Goal: Task Accomplishment & Management: Complete application form

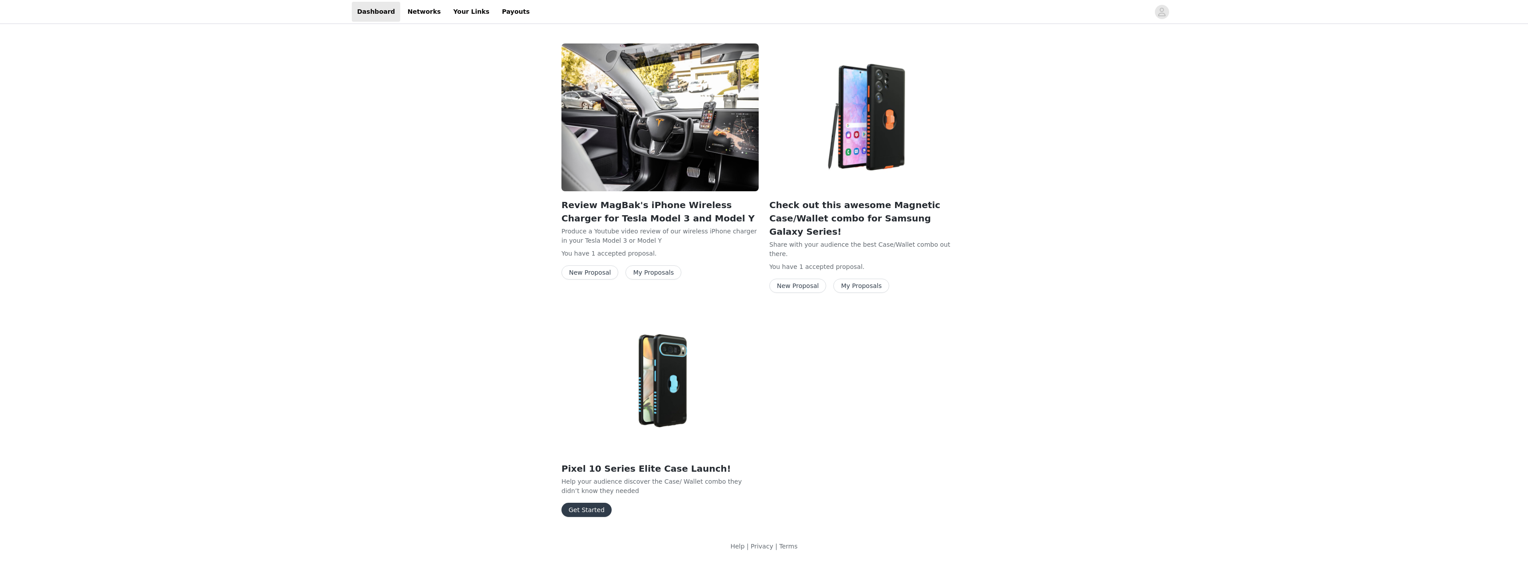
click at [575, 503] on button "Get Started" at bounding box center [586, 510] width 50 height 14
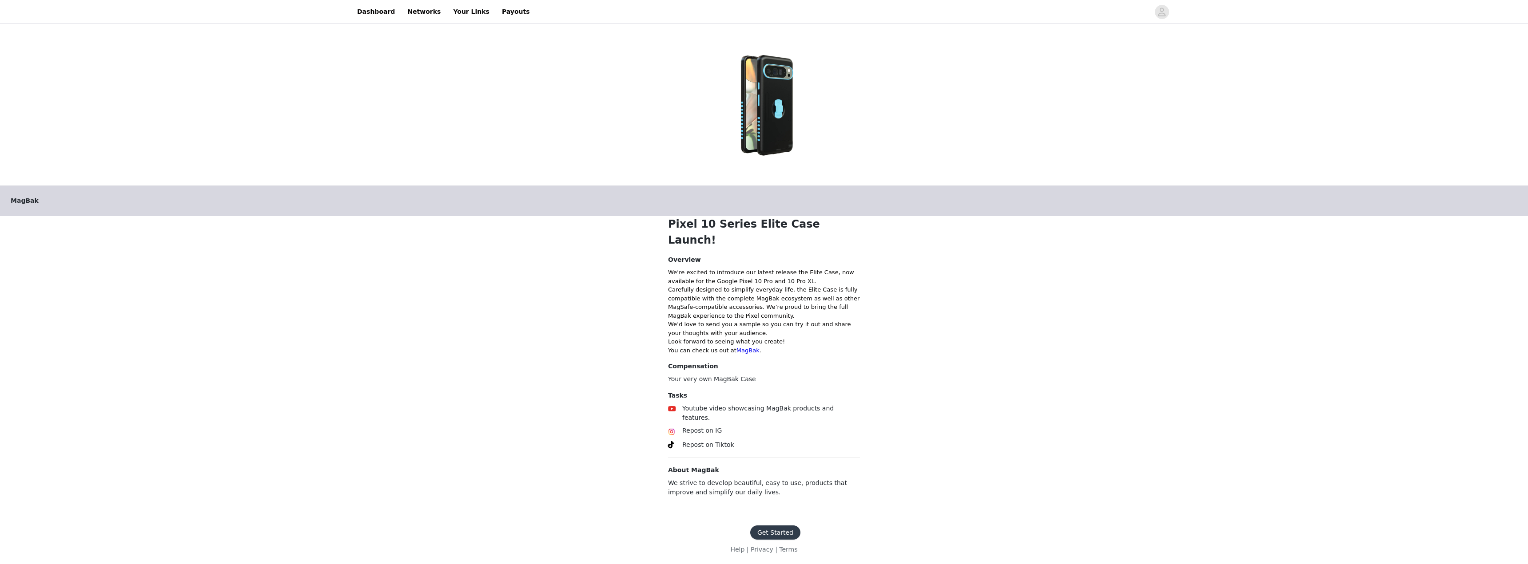
click at [790, 526] on button "Get Started" at bounding box center [775, 533] width 50 height 14
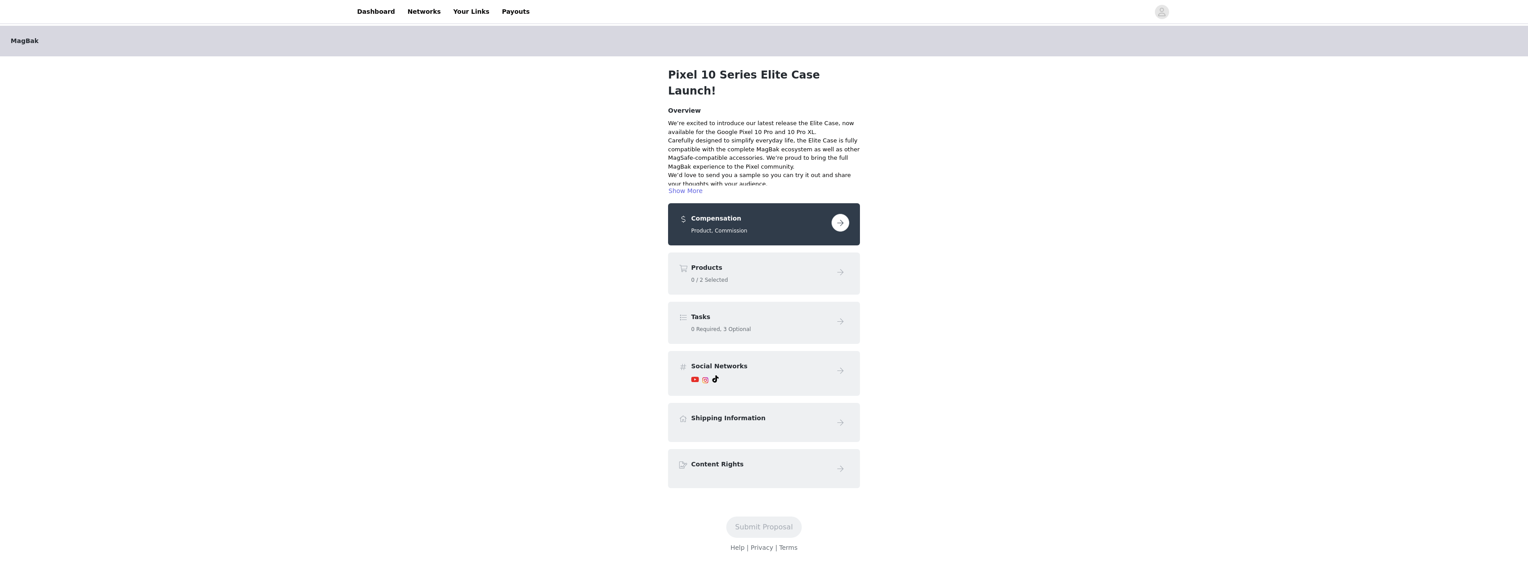
click at [842, 214] on button "button" at bounding box center [840, 223] width 18 height 18
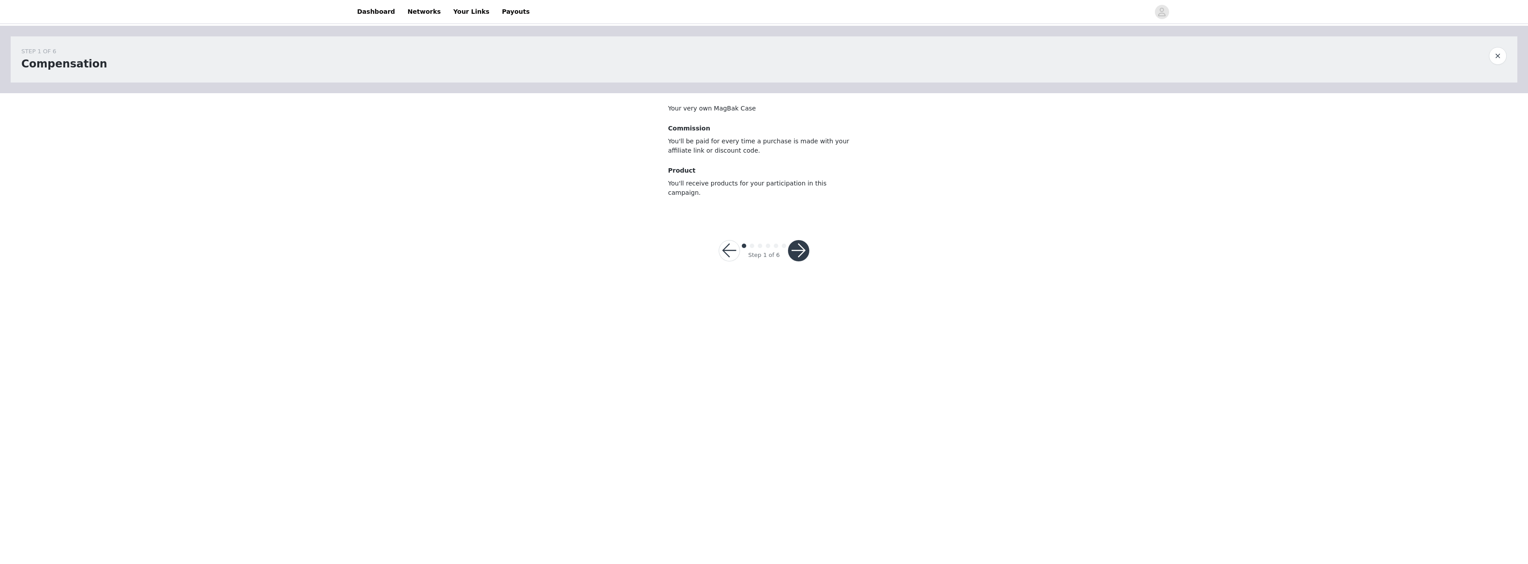
click at [800, 240] on button "button" at bounding box center [798, 250] width 21 height 21
click at [678, 155] on span at bounding box center [679, 149] width 9 height 11
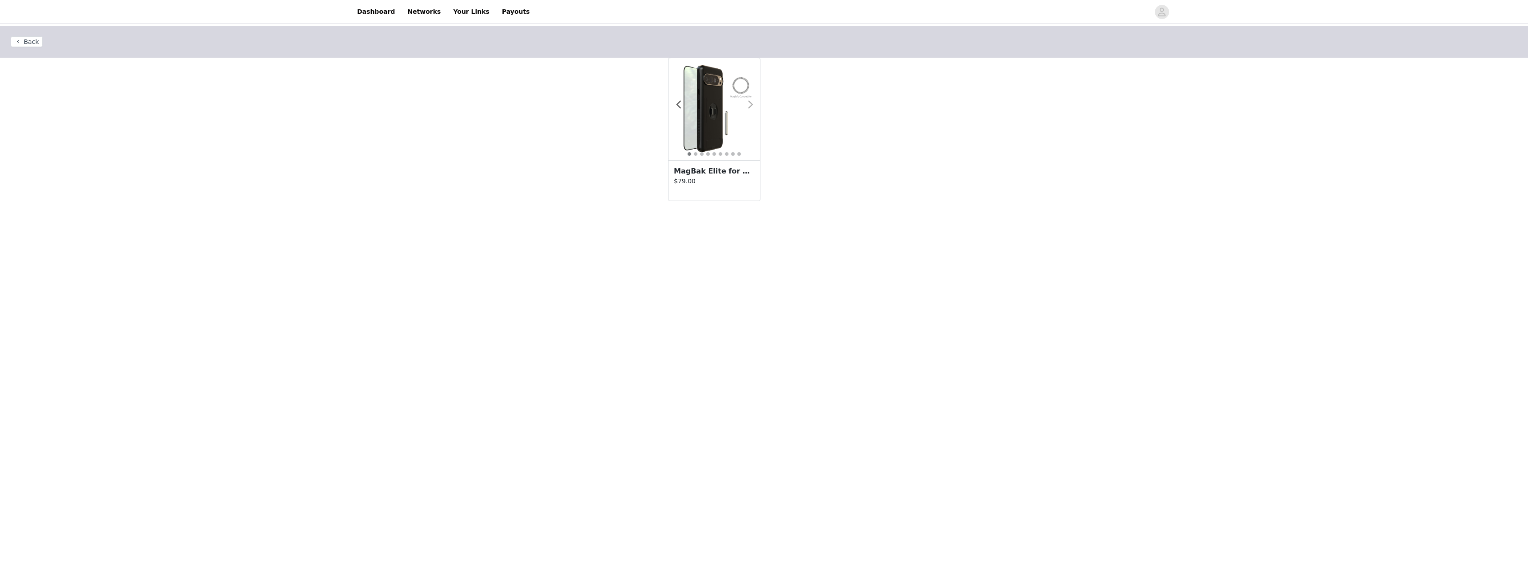
click at [747, 105] on span at bounding box center [750, 105] width 20 height 0
click at [680, 105] on span at bounding box center [678, 105] width 20 height 0
click at [715, 124] on img at bounding box center [713, 109] width 91 height 91
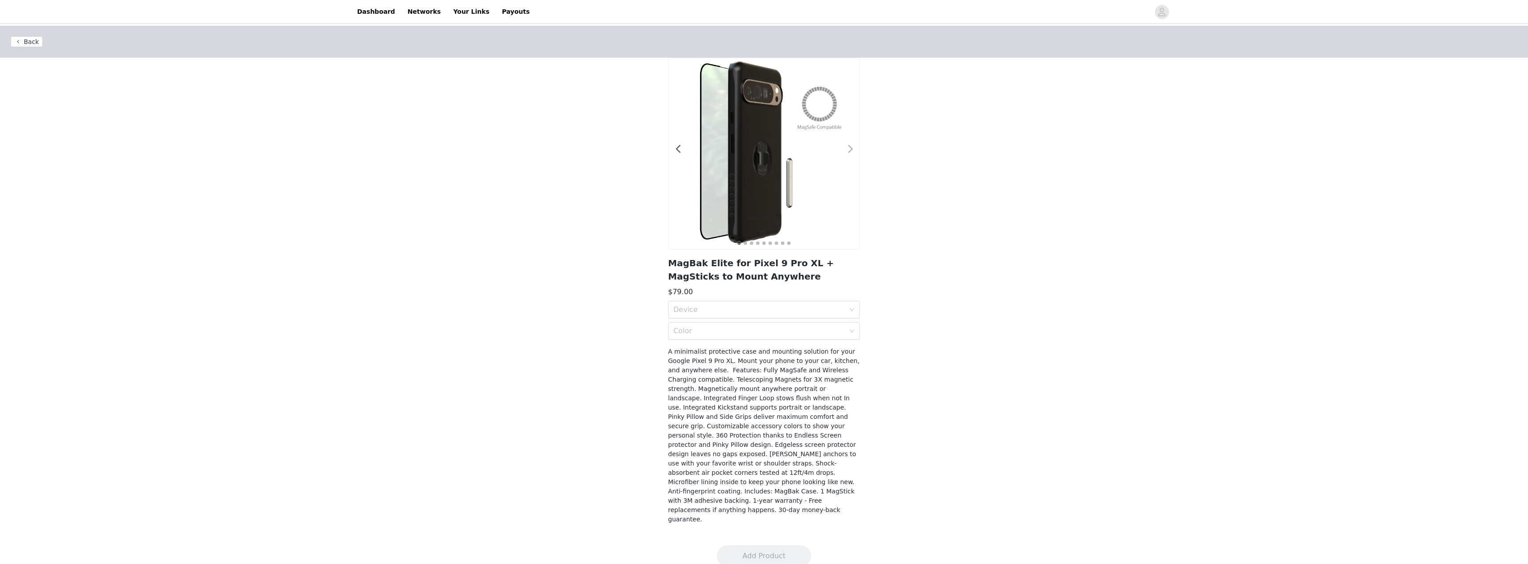
click at [847, 149] on span at bounding box center [850, 149] width 20 height 0
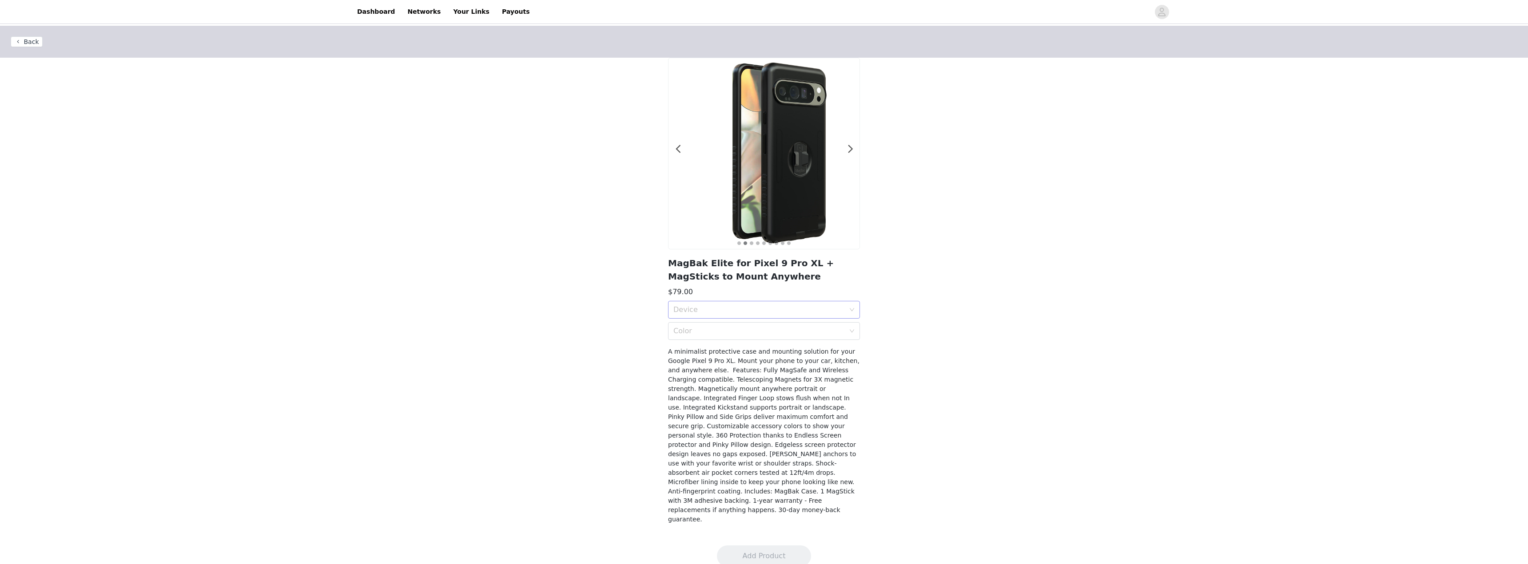
click at [842, 308] on div "Device" at bounding box center [758, 310] width 171 height 9
click at [29, 38] on button "Back" at bounding box center [27, 41] width 32 height 11
click at [32, 40] on button "Back" at bounding box center [27, 41] width 32 height 11
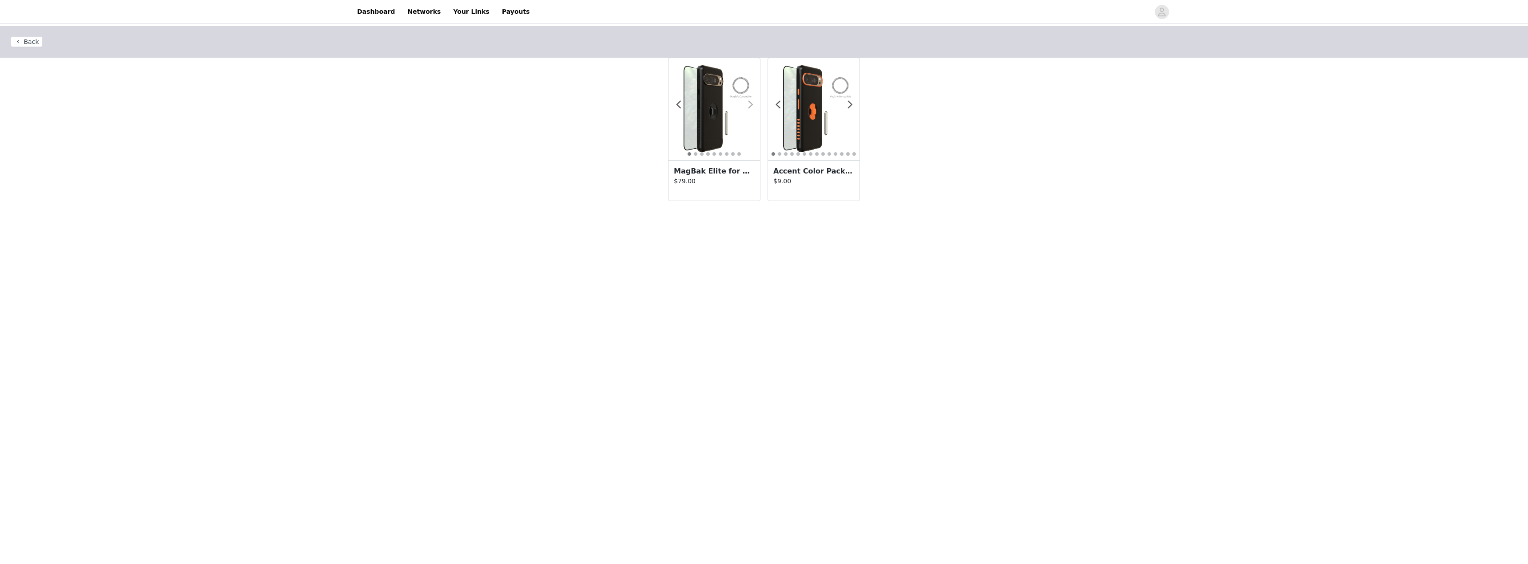
click at [751, 105] on span at bounding box center [750, 105] width 20 height 0
click at [727, 171] on h3 "MagBak Elite for Pixel 9 Pro XL + MagSticks to Mount Anywhere" at bounding box center [714, 171] width 81 height 11
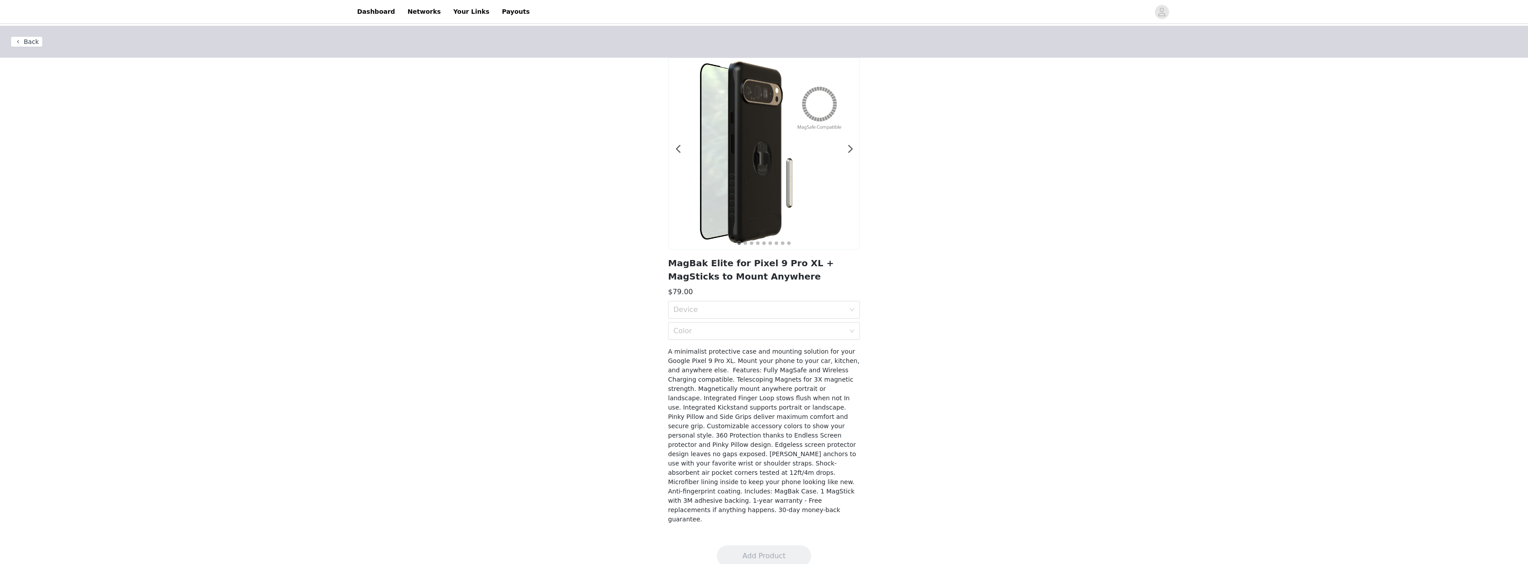
click at [21, 44] on button "Back" at bounding box center [27, 41] width 32 height 11
click at [21, 41] on button "Back" at bounding box center [27, 41] width 32 height 11
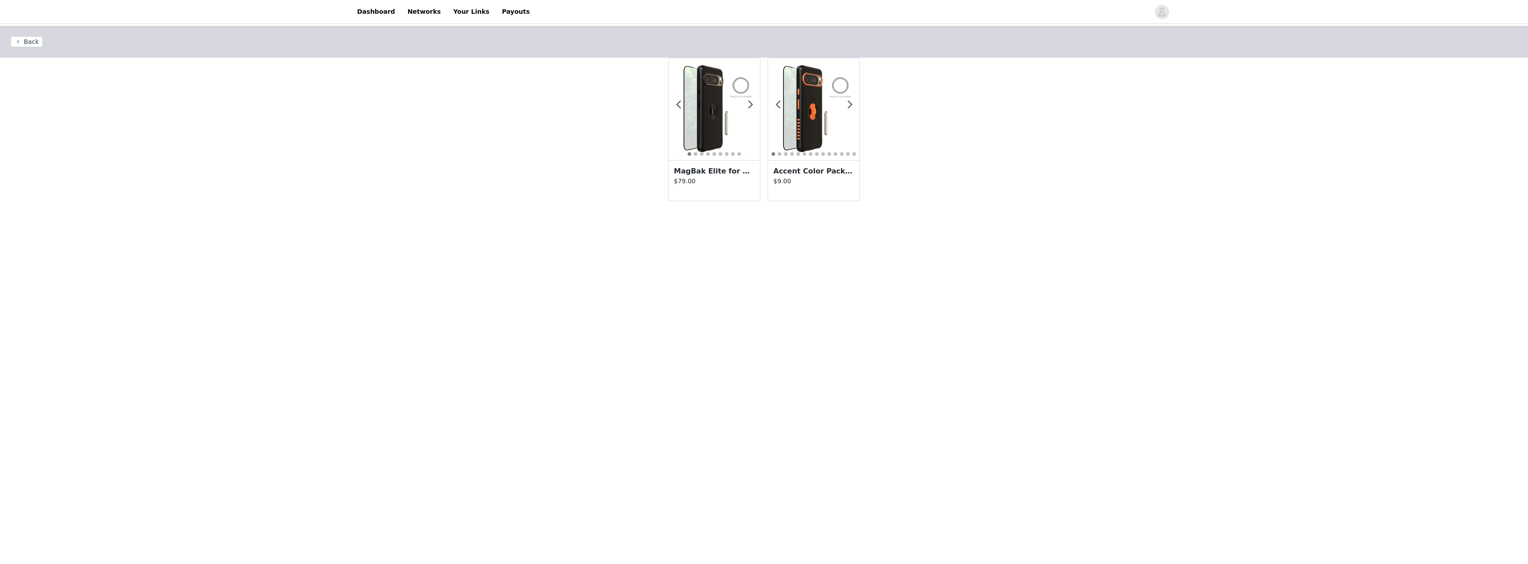
click at [753, 103] on img at bounding box center [713, 109] width 91 height 91
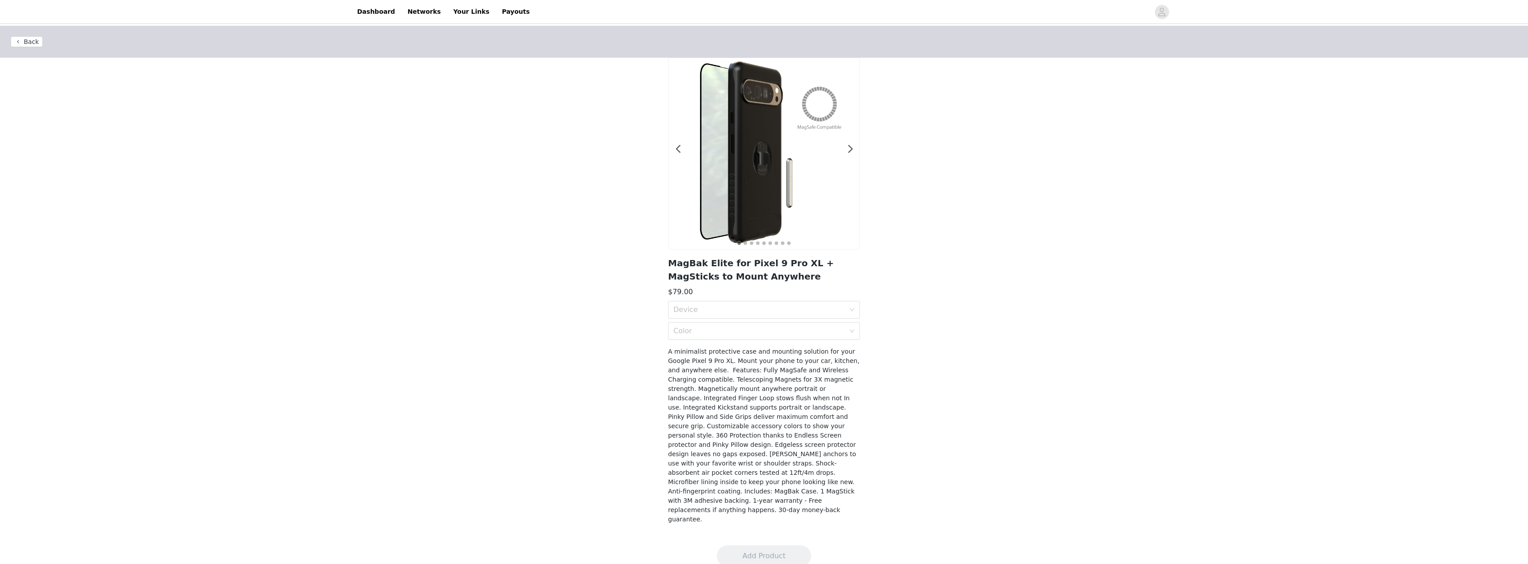
click at [16, 38] on button "Back" at bounding box center [27, 41] width 32 height 11
click at [22, 42] on button "Back" at bounding box center [27, 41] width 32 height 11
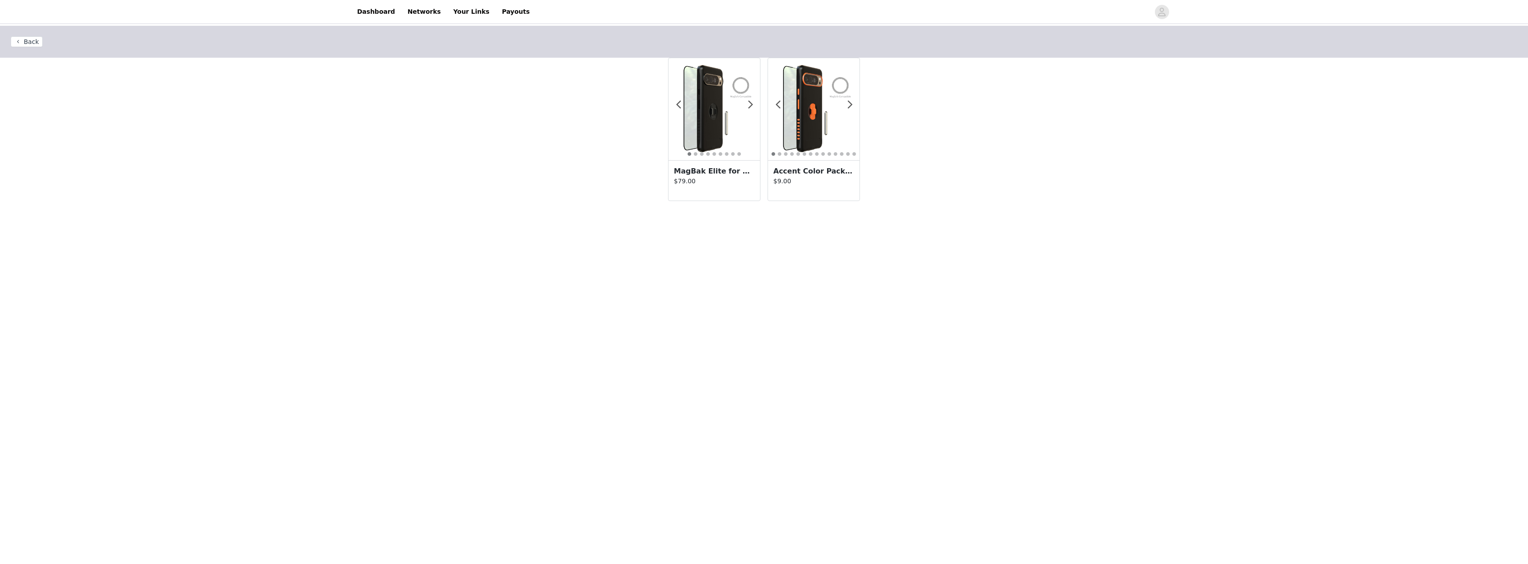
click at [755, 104] on img at bounding box center [713, 109] width 91 height 91
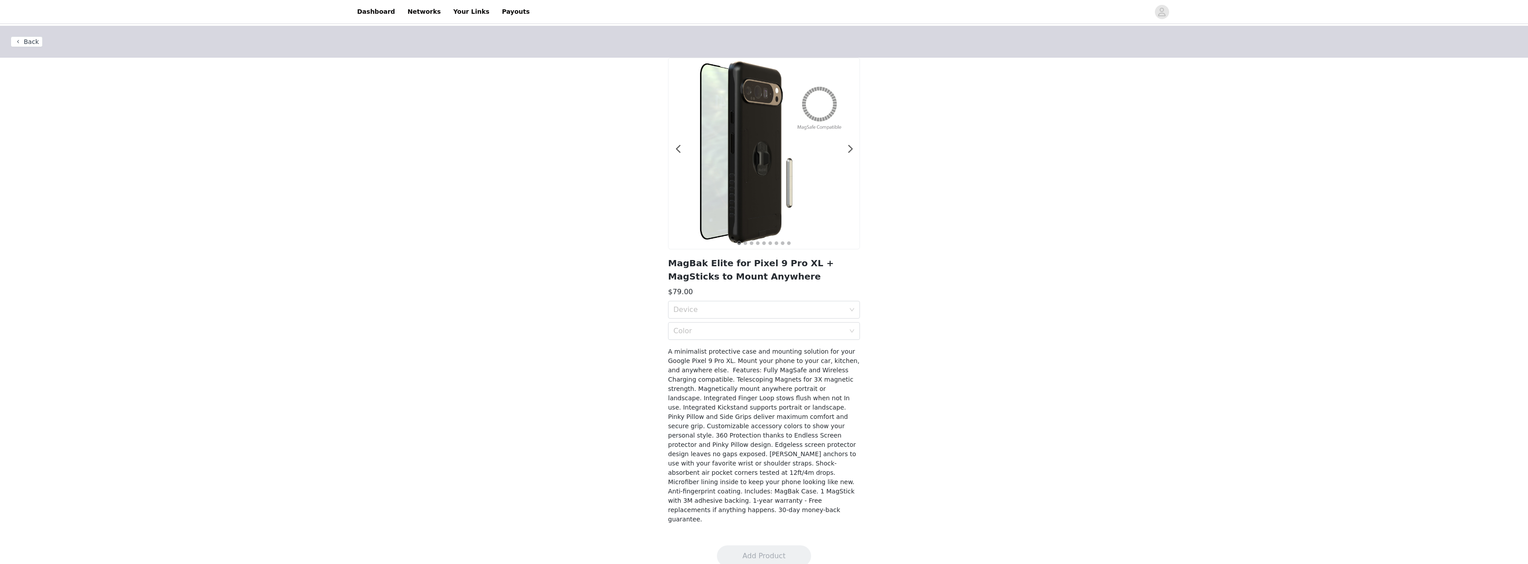
click at [32, 37] on button "Back" at bounding box center [27, 41] width 32 height 11
click at [21, 46] on button "Back" at bounding box center [27, 41] width 32 height 11
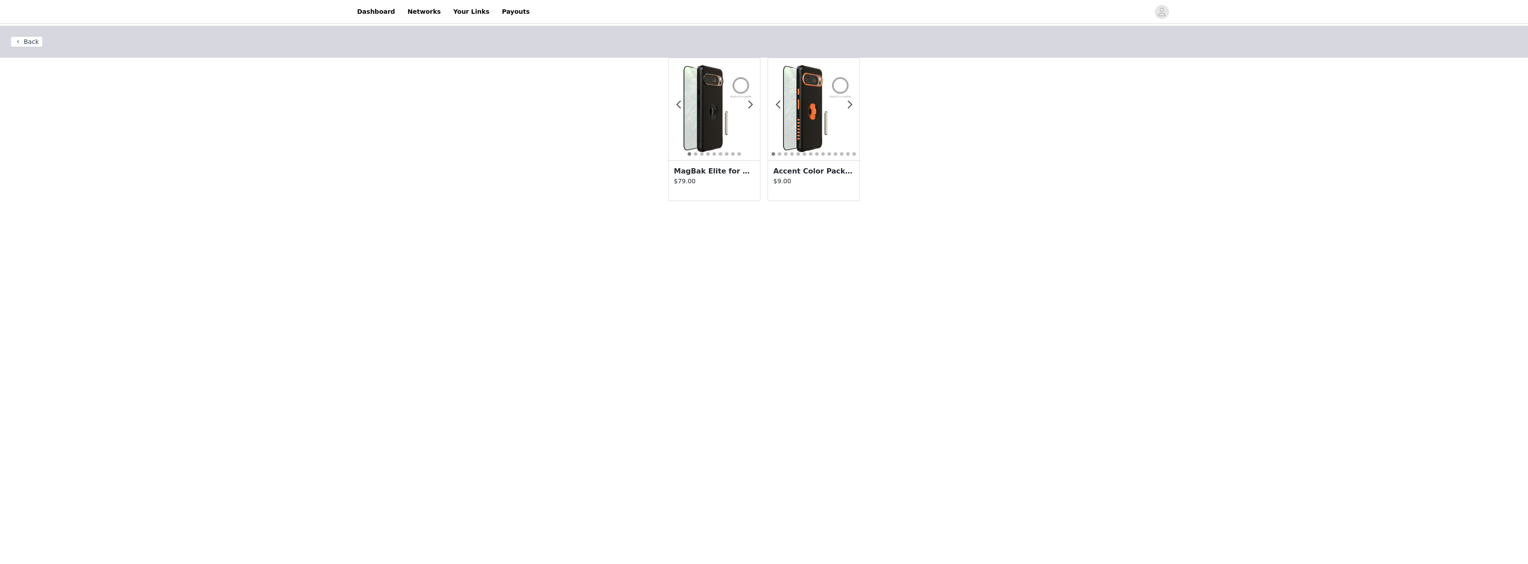
click at [27, 42] on button "Back" at bounding box center [27, 41] width 32 height 11
click at [22, 45] on button "Back" at bounding box center [27, 41] width 32 height 11
click at [24, 44] on button "Back" at bounding box center [27, 41] width 32 height 11
click at [28, 43] on button "Back" at bounding box center [27, 41] width 32 height 11
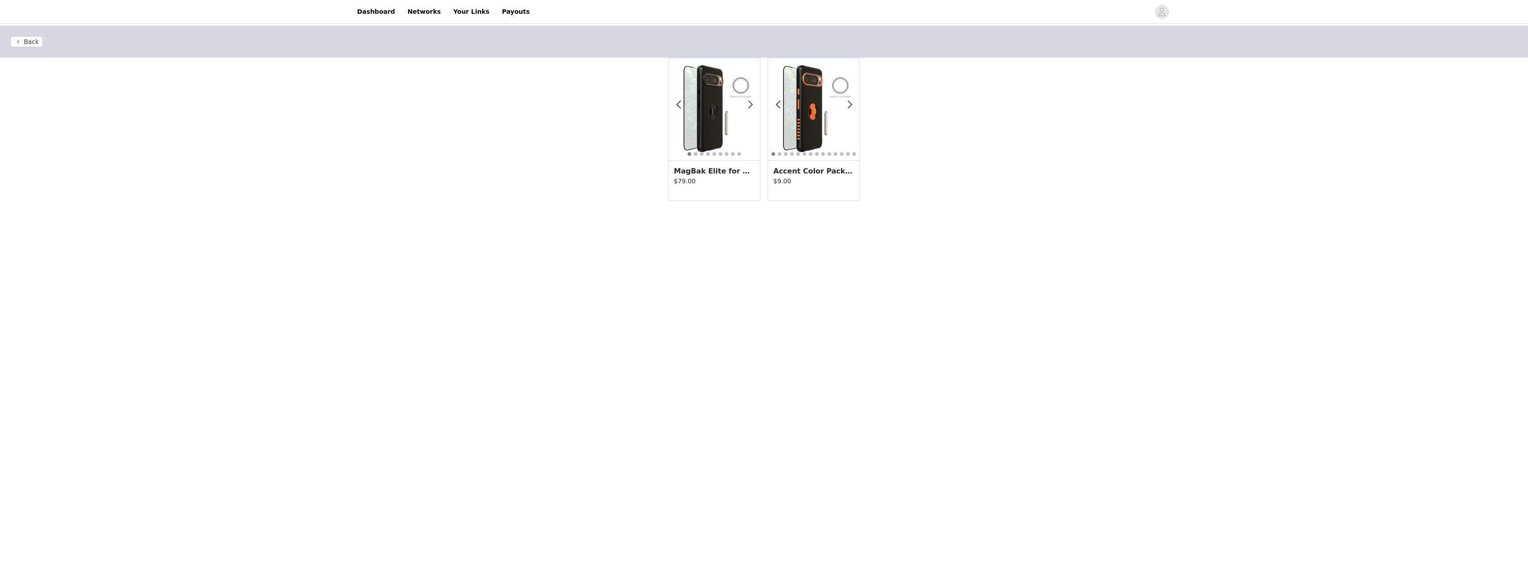
click at [28, 43] on button "Back" at bounding box center [27, 41] width 32 height 11
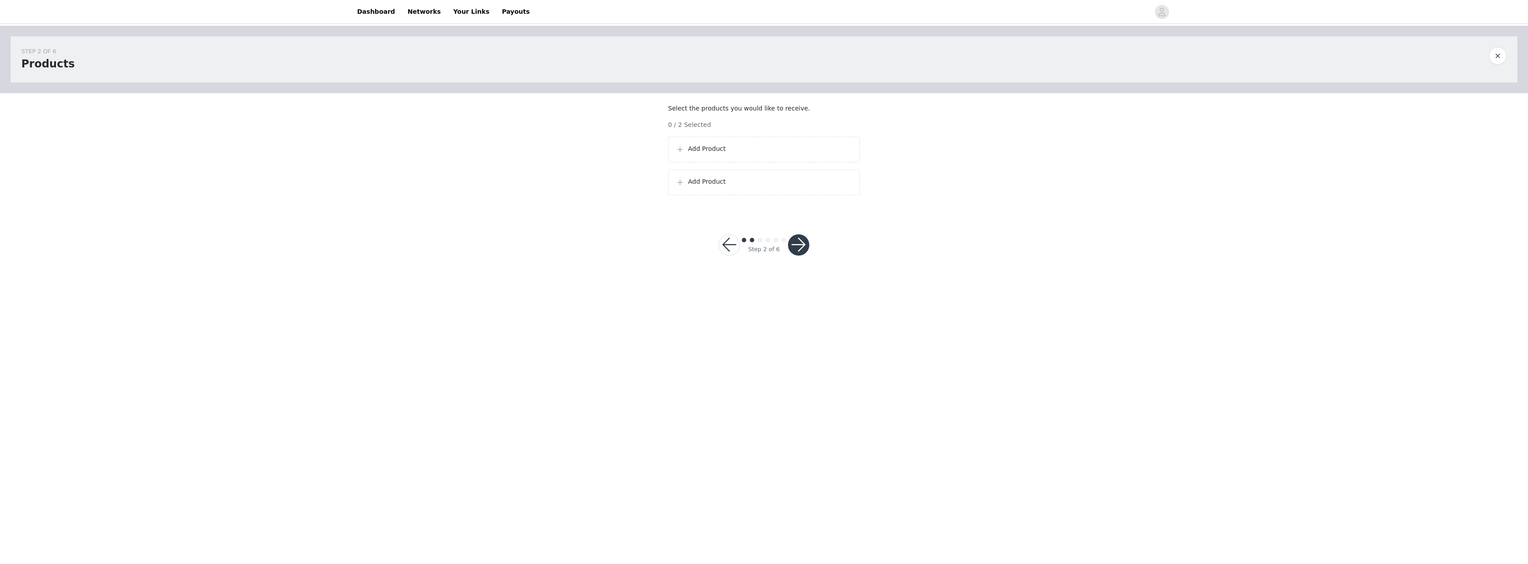
click at [680, 155] on span at bounding box center [679, 149] width 9 height 11
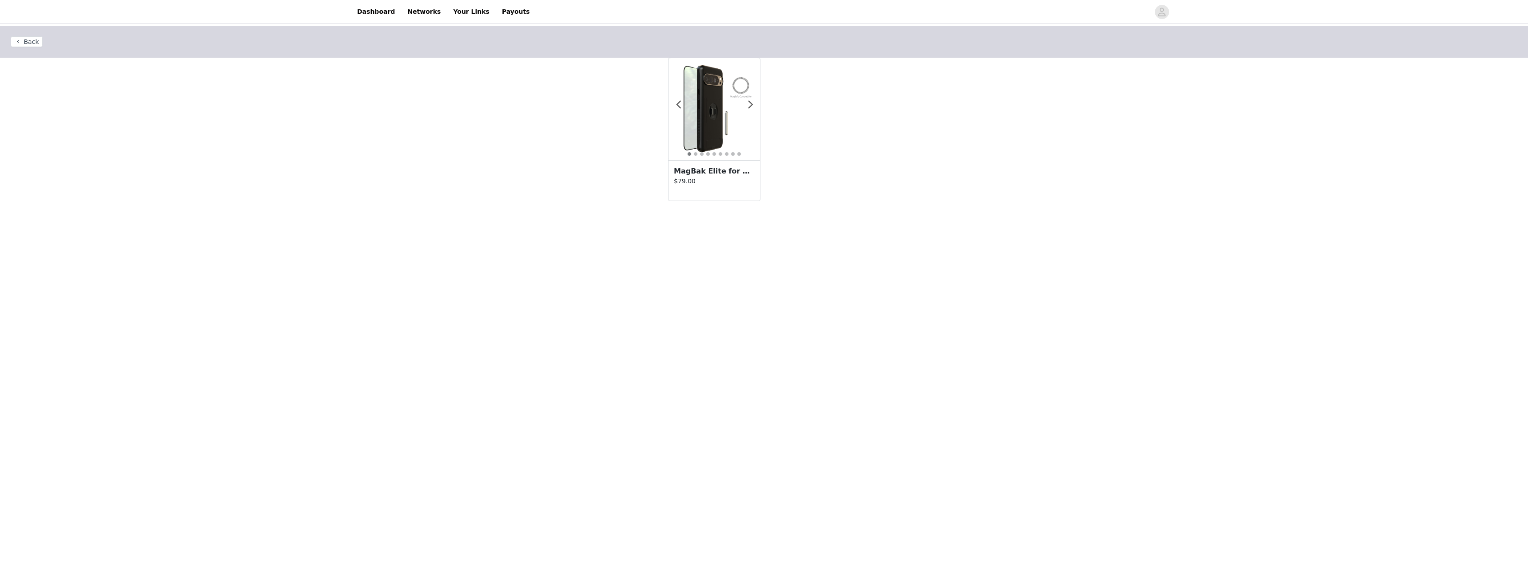
click at [753, 107] on img at bounding box center [713, 109] width 91 height 91
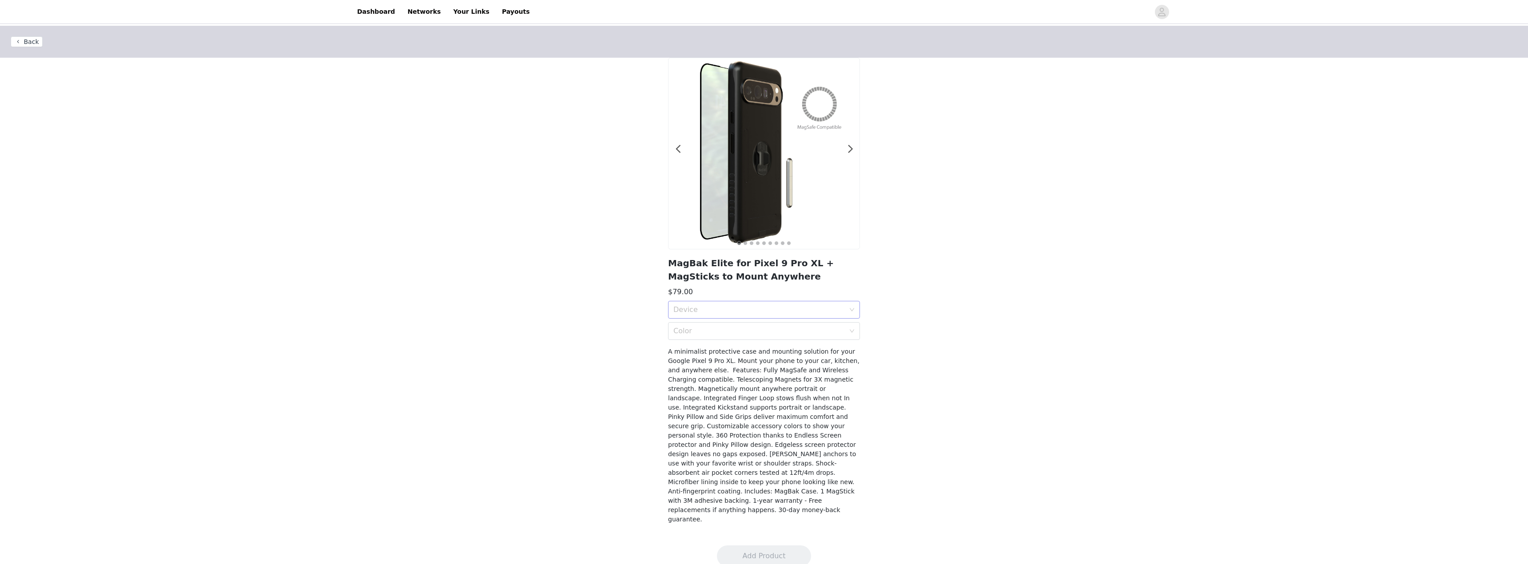
click at [748, 310] on div "Device" at bounding box center [758, 310] width 171 height 9
click at [733, 309] on div "Device" at bounding box center [758, 310] width 171 height 9
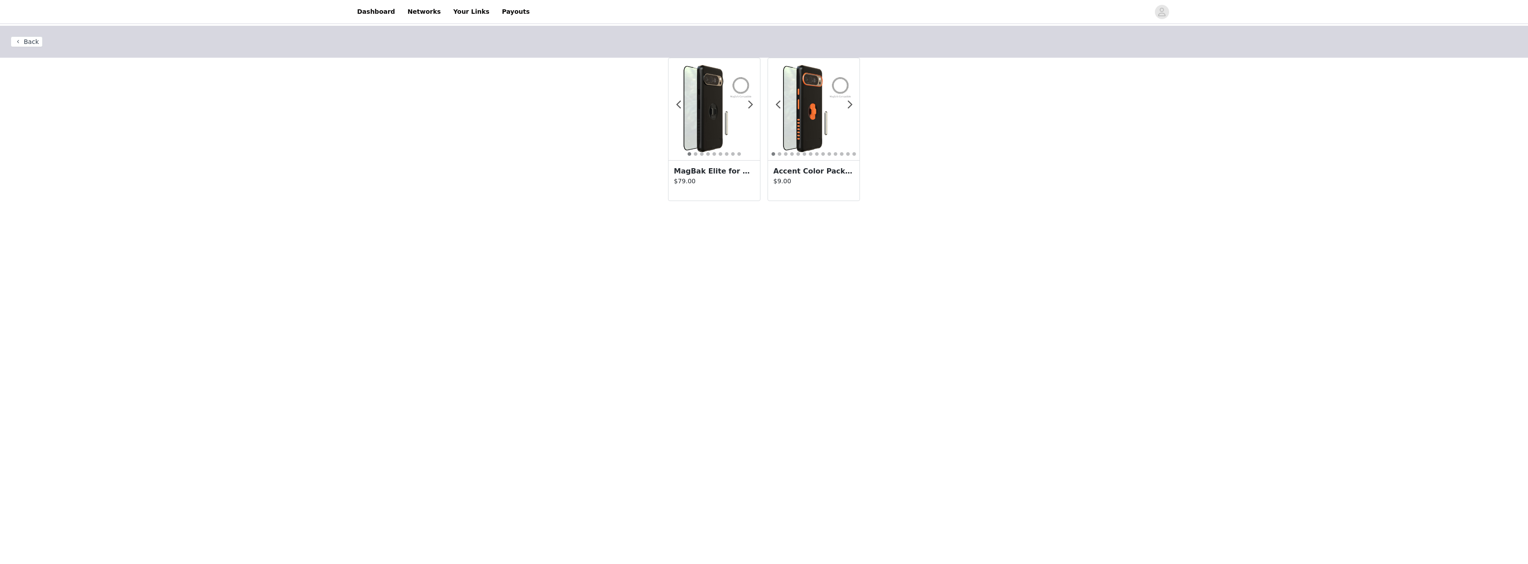
click at [12, 40] on button "Back" at bounding box center [27, 41] width 32 height 11
click at [23, 41] on button "Back" at bounding box center [27, 41] width 32 height 11
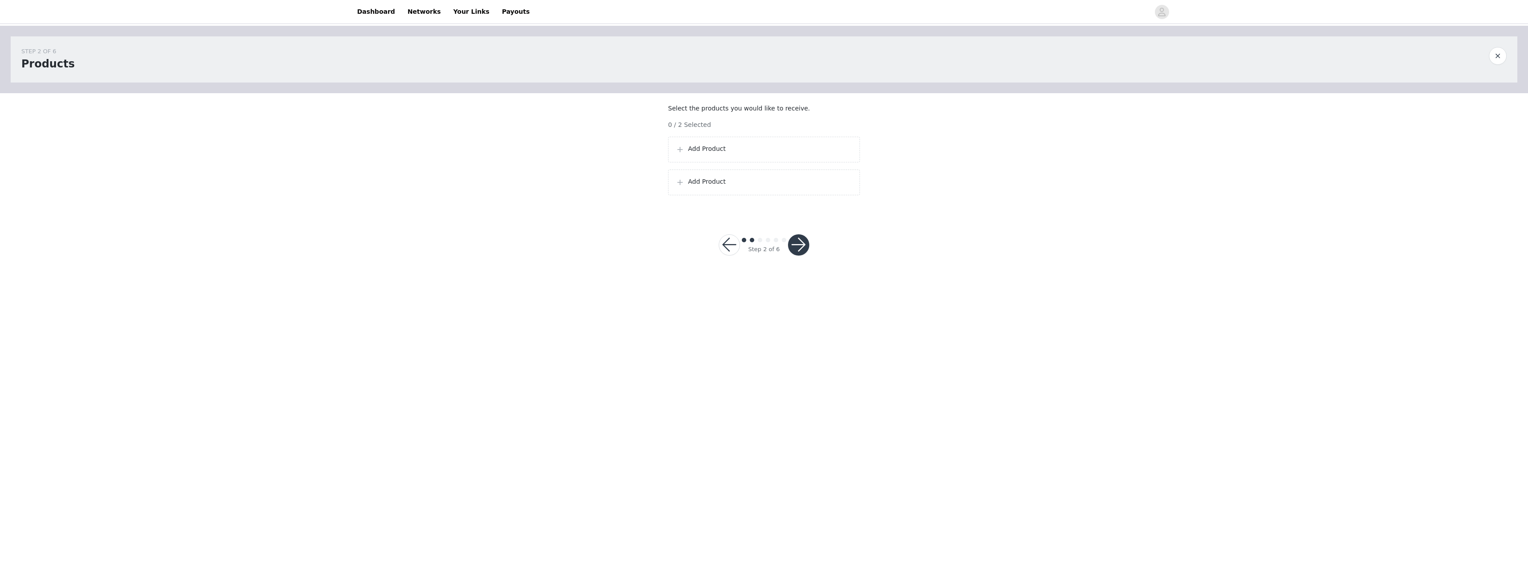
click at [728, 254] on button "button" at bounding box center [729, 244] width 21 height 21
click at [778, 242] on button "Save" at bounding box center [763, 250] width 73 height 21
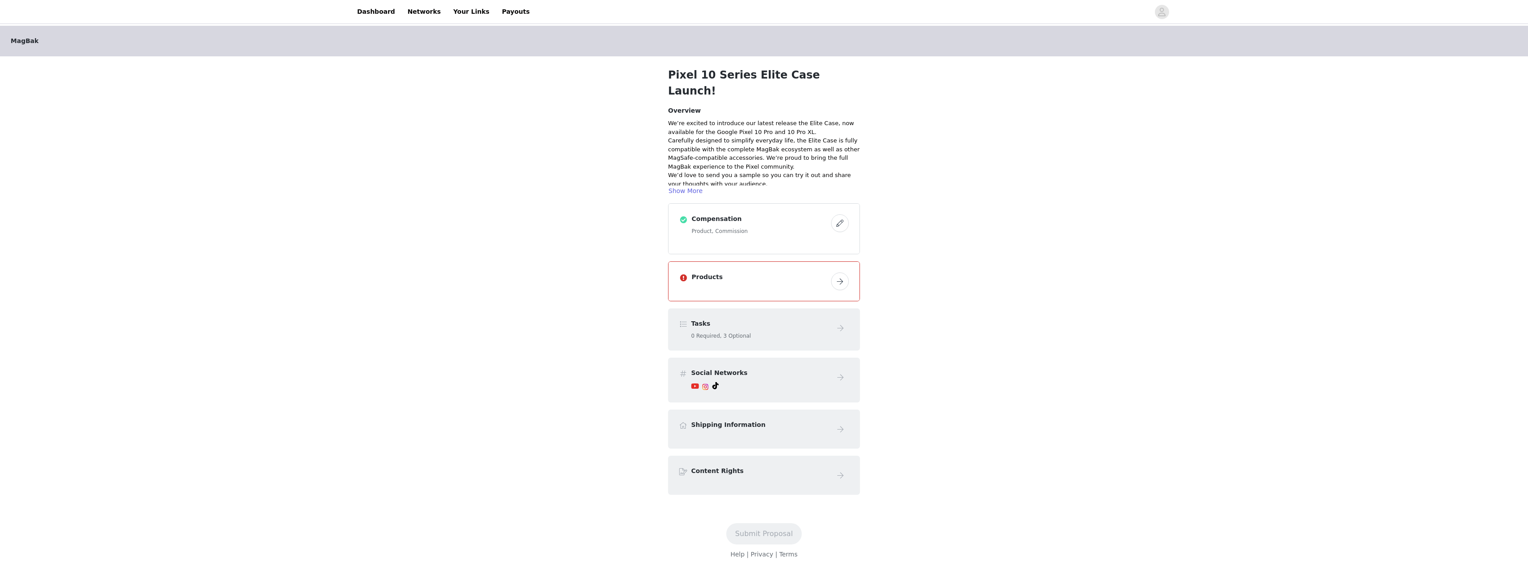
click at [842, 273] on button "button" at bounding box center [840, 282] width 18 height 18
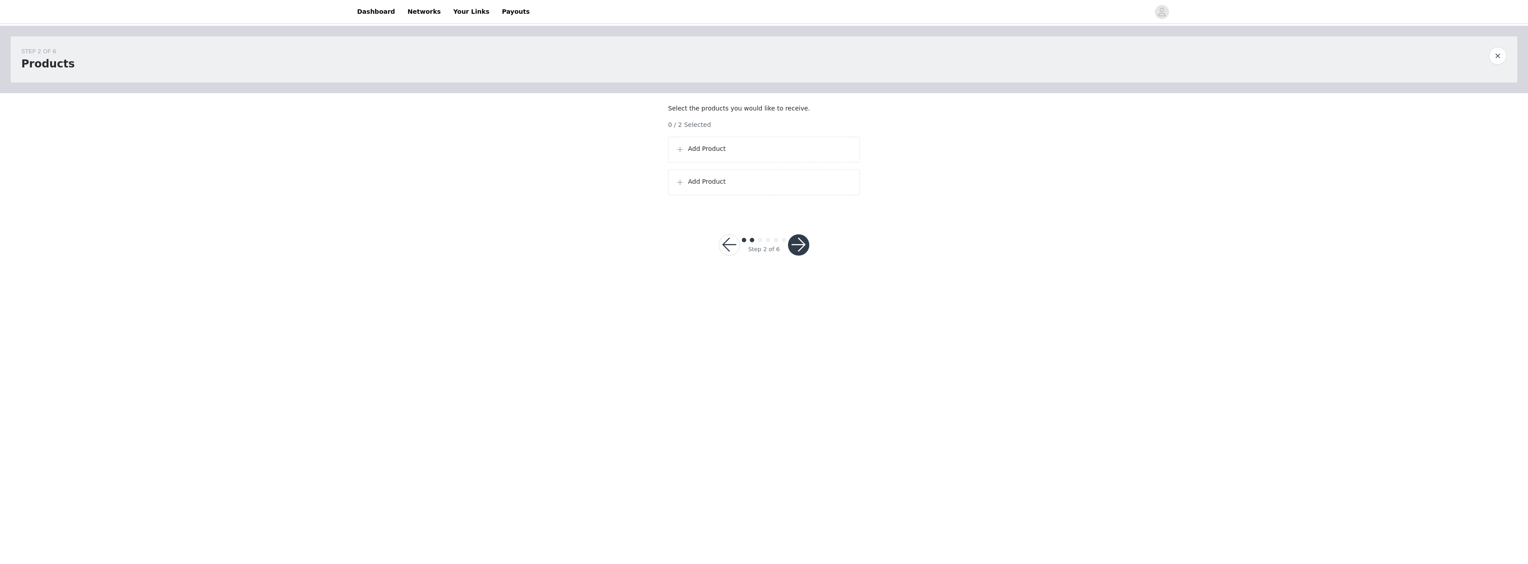
click at [726, 154] on p "Add Product" at bounding box center [770, 148] width 164 height 9
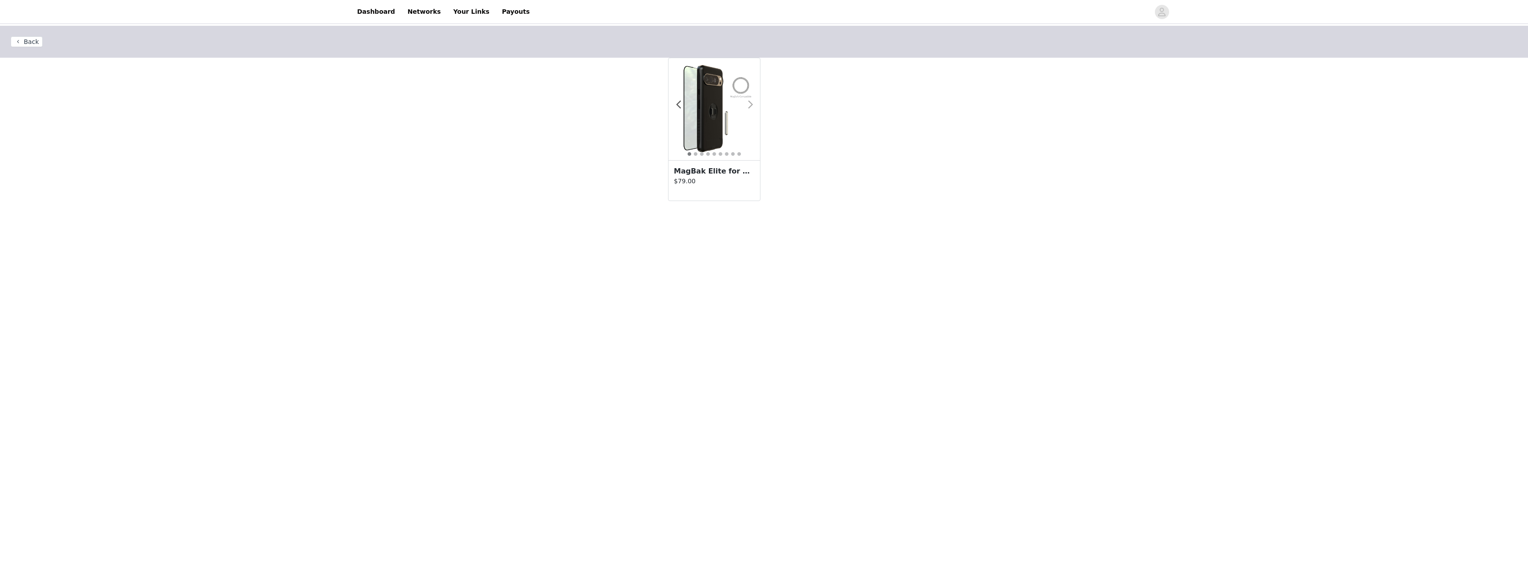
click at [752, 105] on span at bounding box center [750, 105] width 20 height 0
click at [750, 105] on span at bounding box center [750, 105] width 20 height 0
click at [680, 105] on span at bounding box center [678, 105] width 20 height 0
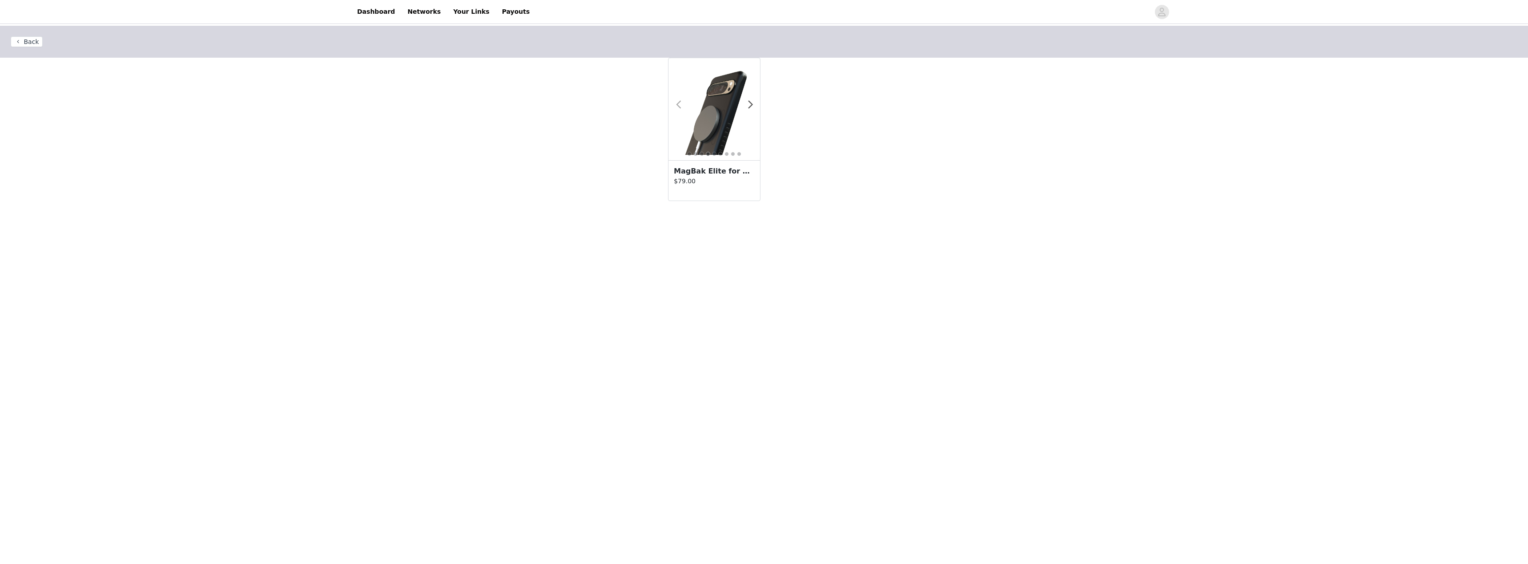
click at [680, 105] on span at bounding box center [678, 105] width 20 height 0
click at [708, 174] on h3 "MagBak Elite for Pixel 9 Pro XL + MagSticks to Mount Anywhere" at bounding box center [714, 171] width 81 height 11
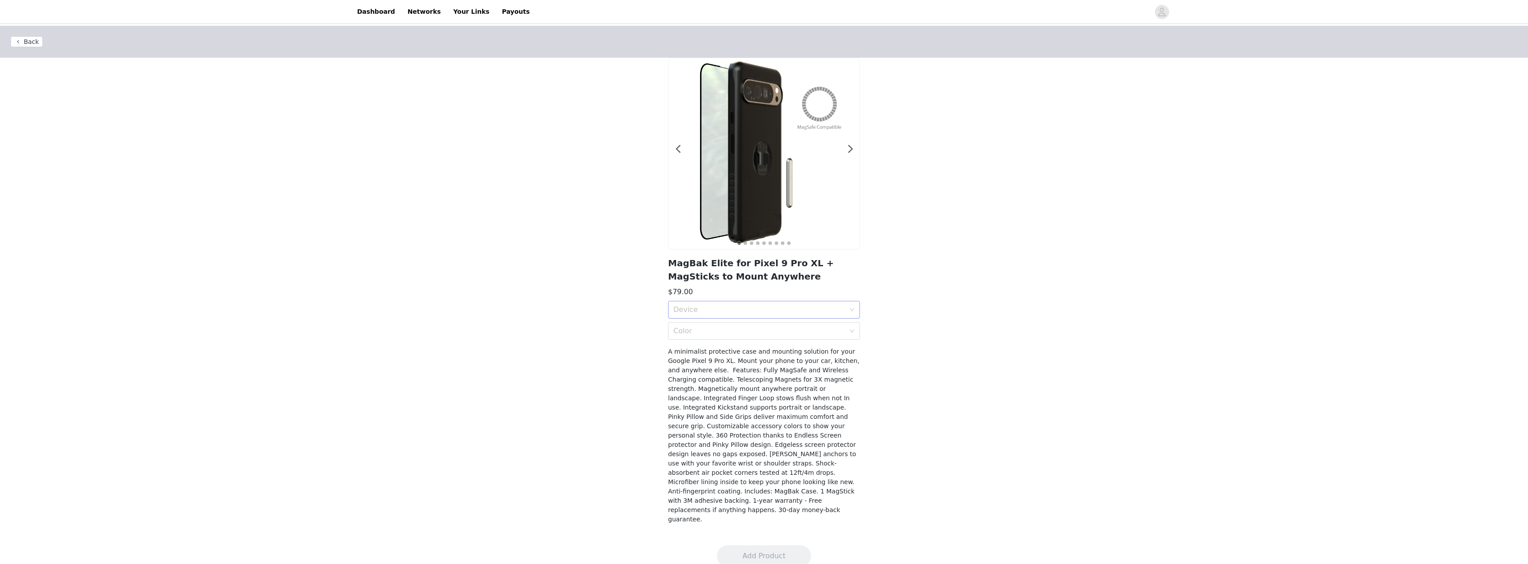
click at [687, 309] on div "Device" at bounding box center [758, 310] width 171 height 9
click at [473, 249] on div "Back 1 2 3 4 5 6 7 8 9 MagBak Elite for Pixel 9 Pro XL + MagSticks to Mount Any…" at bounding box center [764, 280] width 1528 height 509
click at [42, 44] on header "Back" at bounding box center [764, 42] width 1528 height 32
click at [375, 11] on link "Dashboard" at bounding box center [376, 12] width 48 height 20
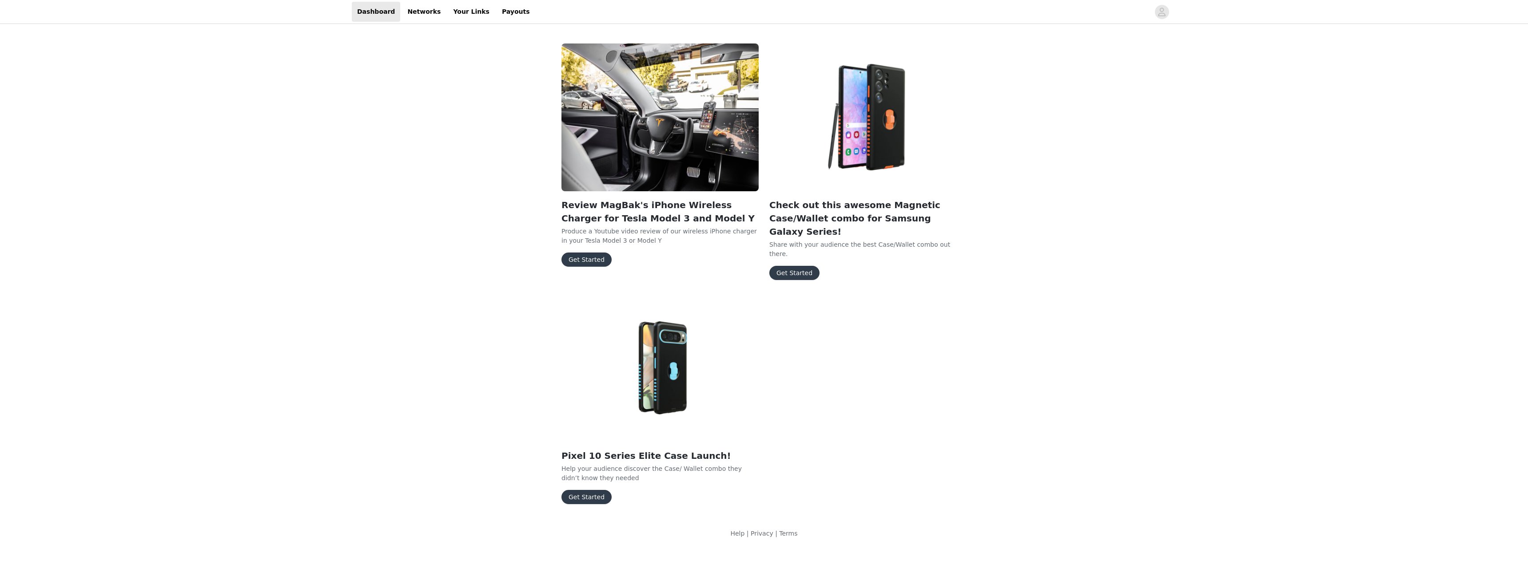
click at [582, 490] on button "Get Started" at bounding box center [586, 497] width 50 height 14
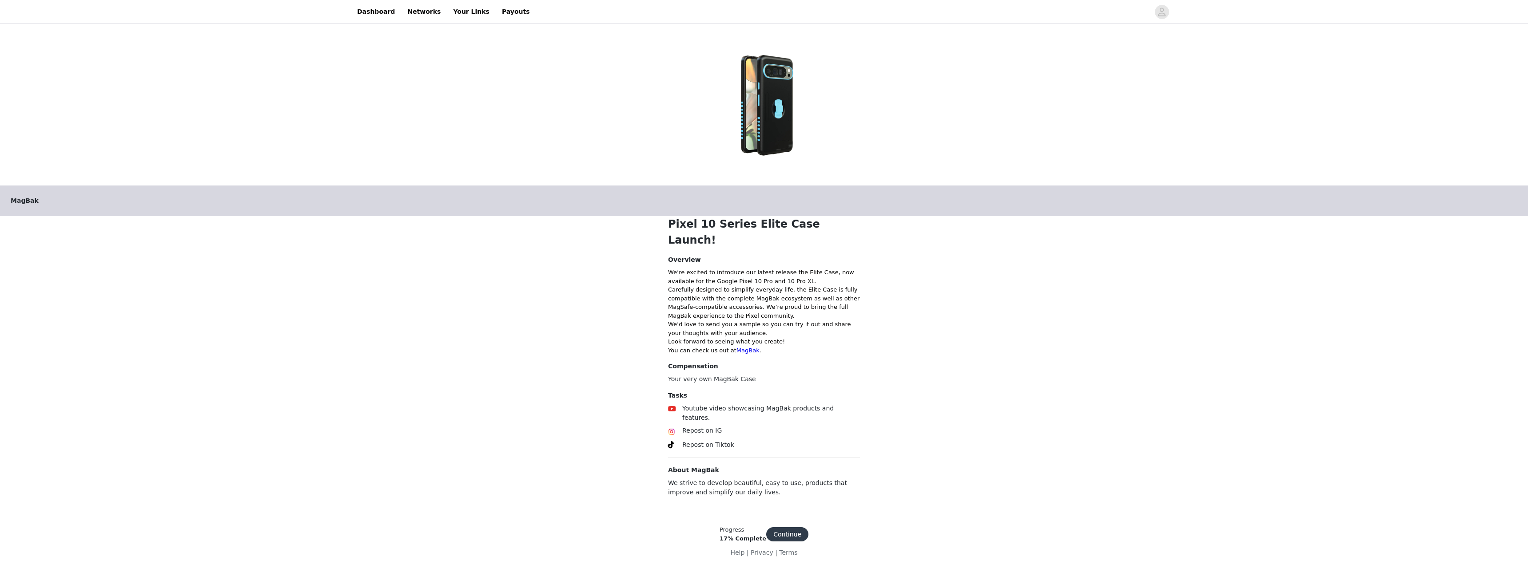
click at [786, 528] on button "Continue" at bounding box center [787, 535] width 42 height 14
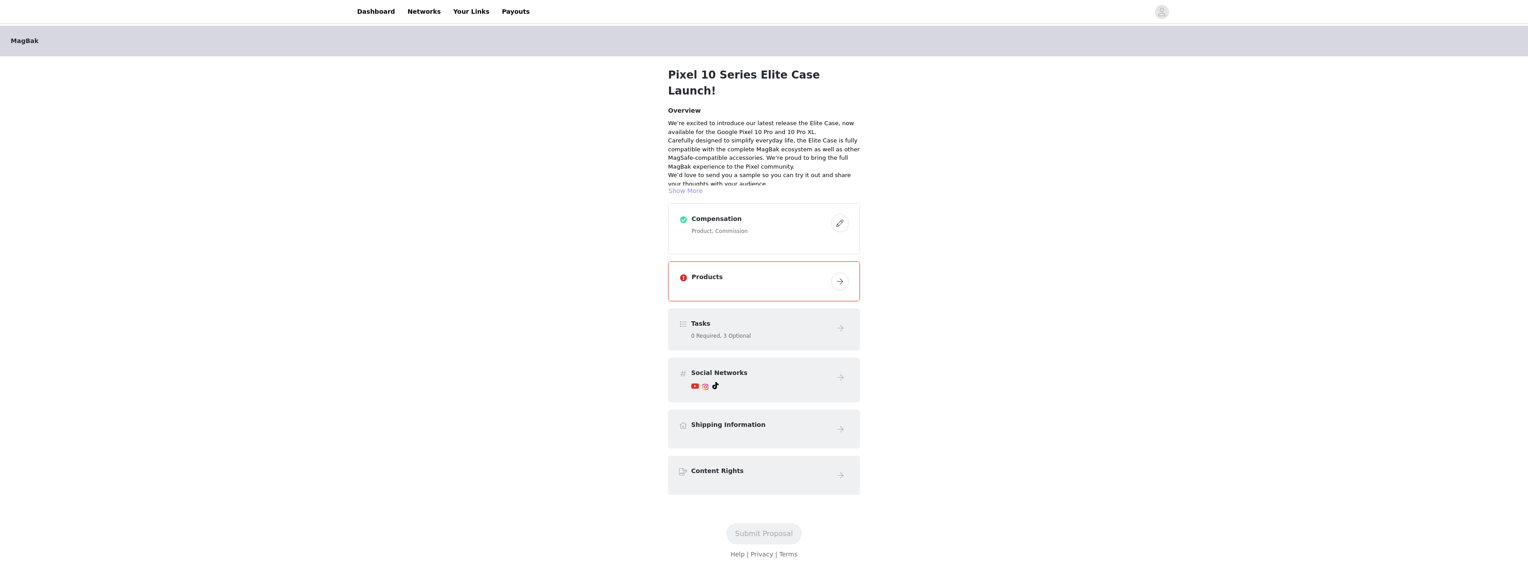
click at [687, 186] on button "Show More" at bounding box center [685, 191] width 35 height 11
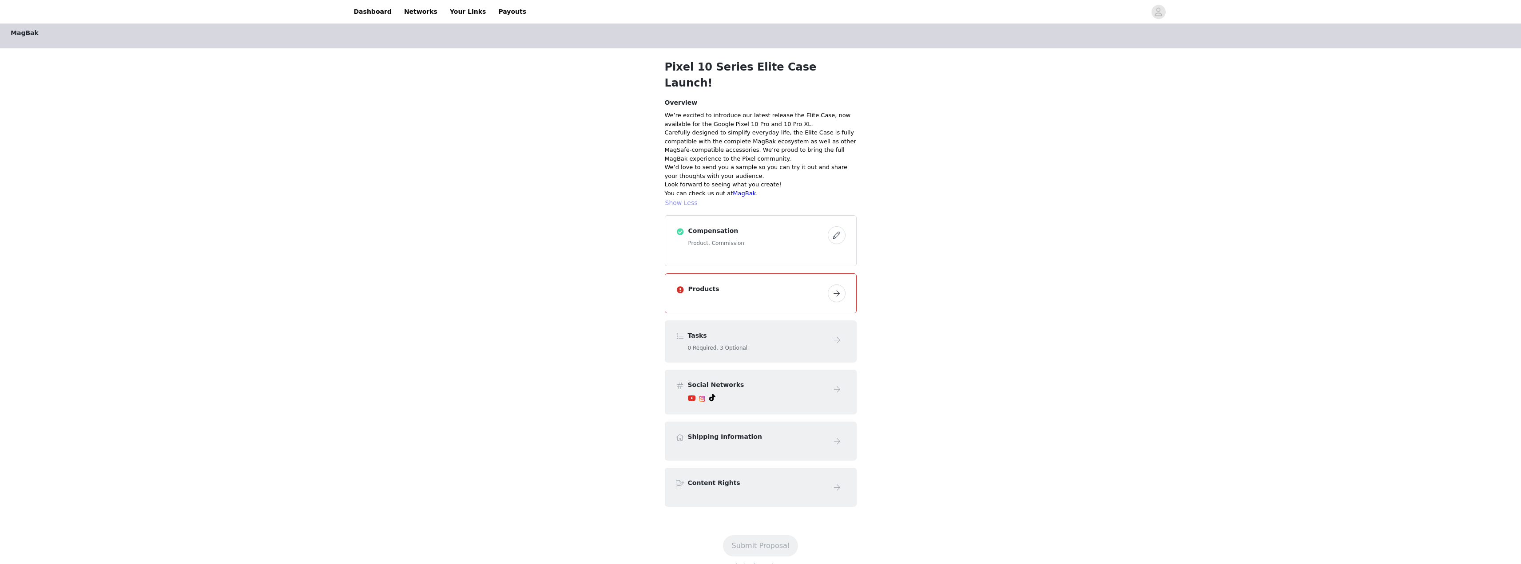
scroll to position [10, 0]
click at [840, 283] on button "button" at bounding box center [837, 292] width 18 height 18
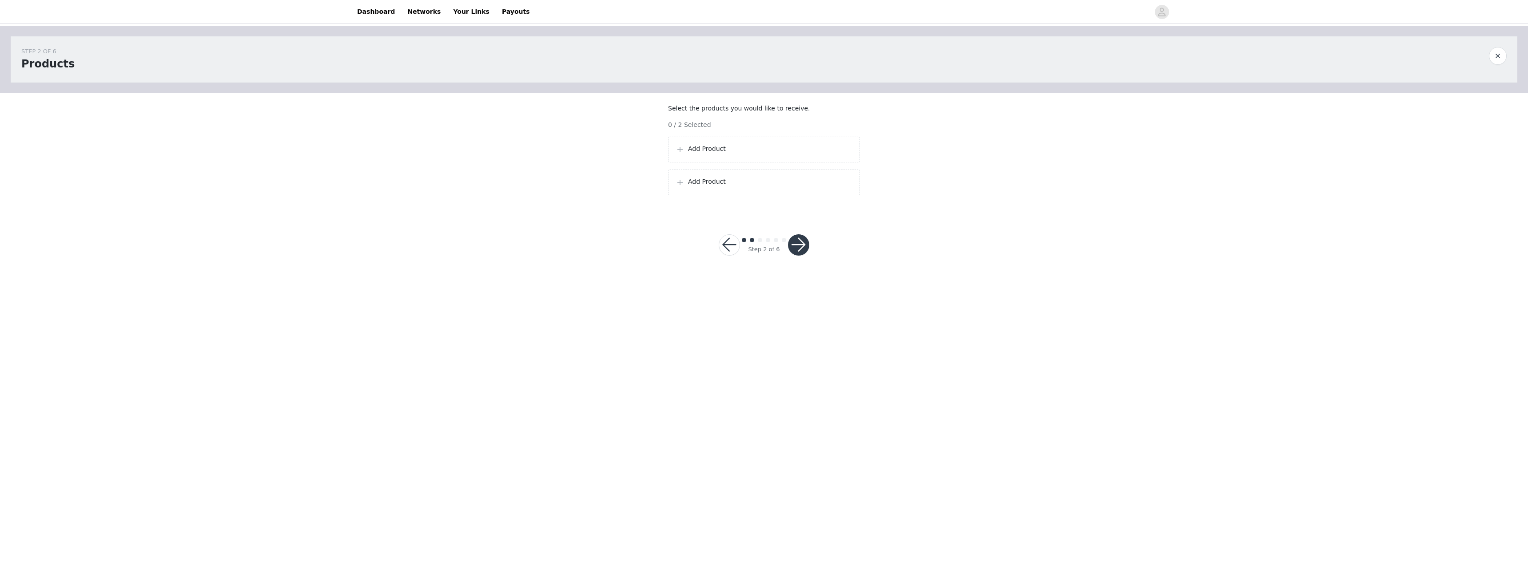
click at [676, 188] on span at bounding box center [679, 182] width 9 height 11
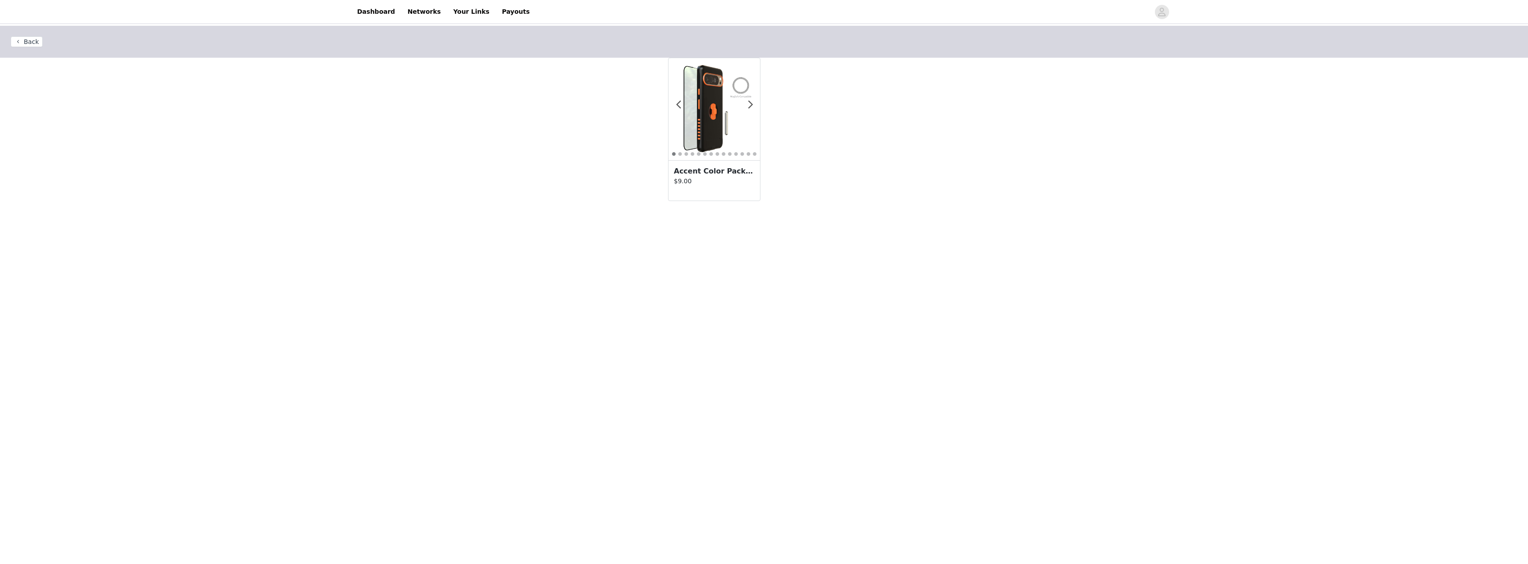
click at [26, 37] on button "Back" at bounding box center [27, 41] width 32 height 11
click at [18, 40] on button "Back" at bounding box center [27, 41] width 32 height 11
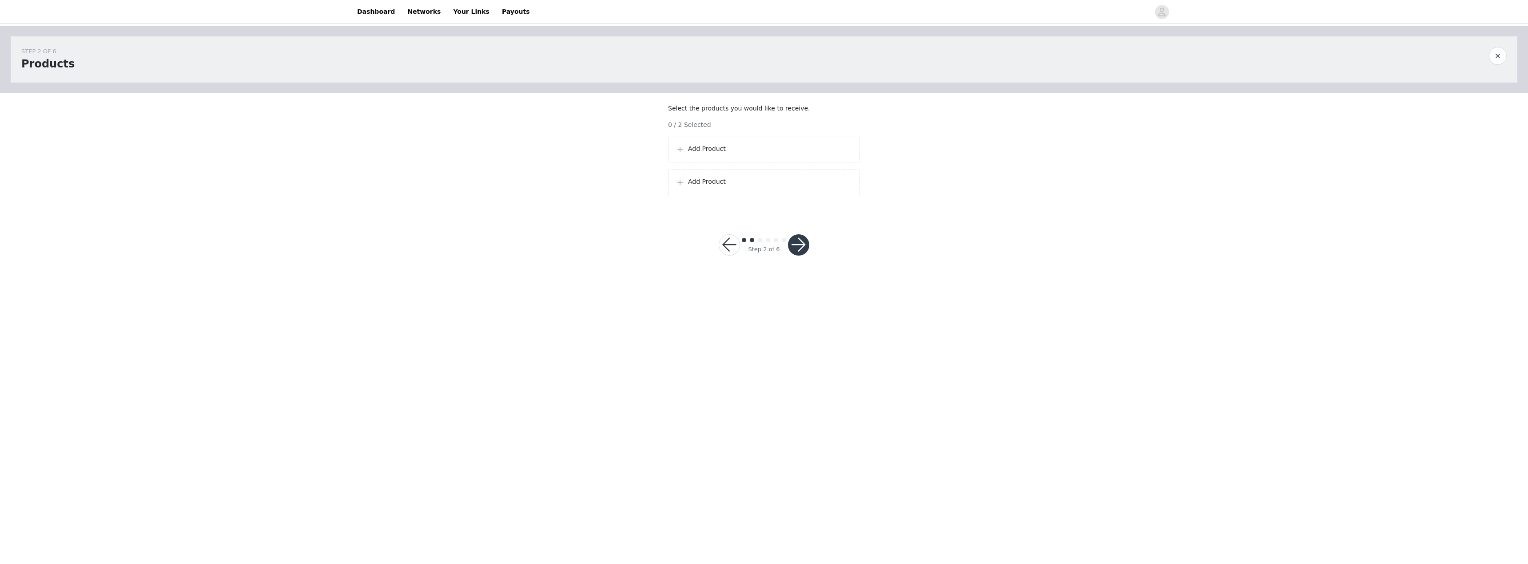
drag, startPoint x: 18, startPoint y: 40, endPoint x: 273, endPoint y: 148, distance: 276.4
click at [273, 148] on div "STEP 2 OF 6 Products Select the products you would like to receive. 0 / 2 Selec…" at bounding box center [764, 119] width 1528 height 187
click at [679, 155] on span at bounding box center [679, 149] width 9 height 11
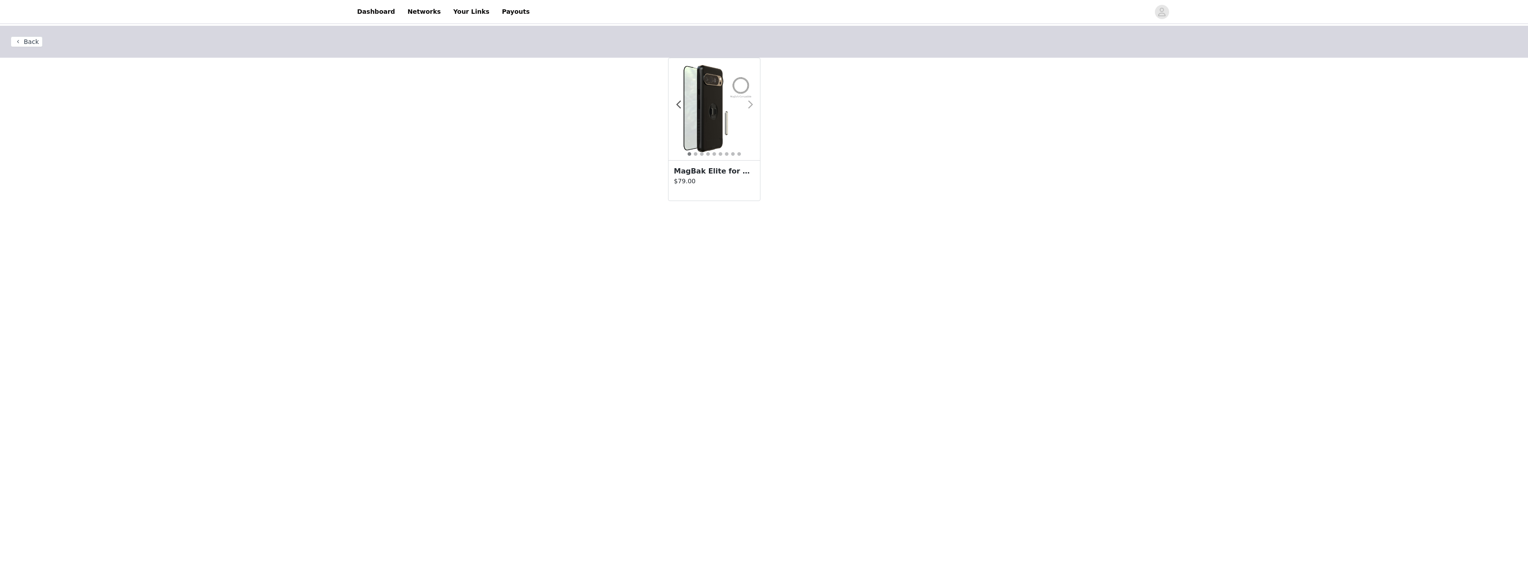
click at [750, 105] on span at bounding box center [750, 105] width 20 height 0
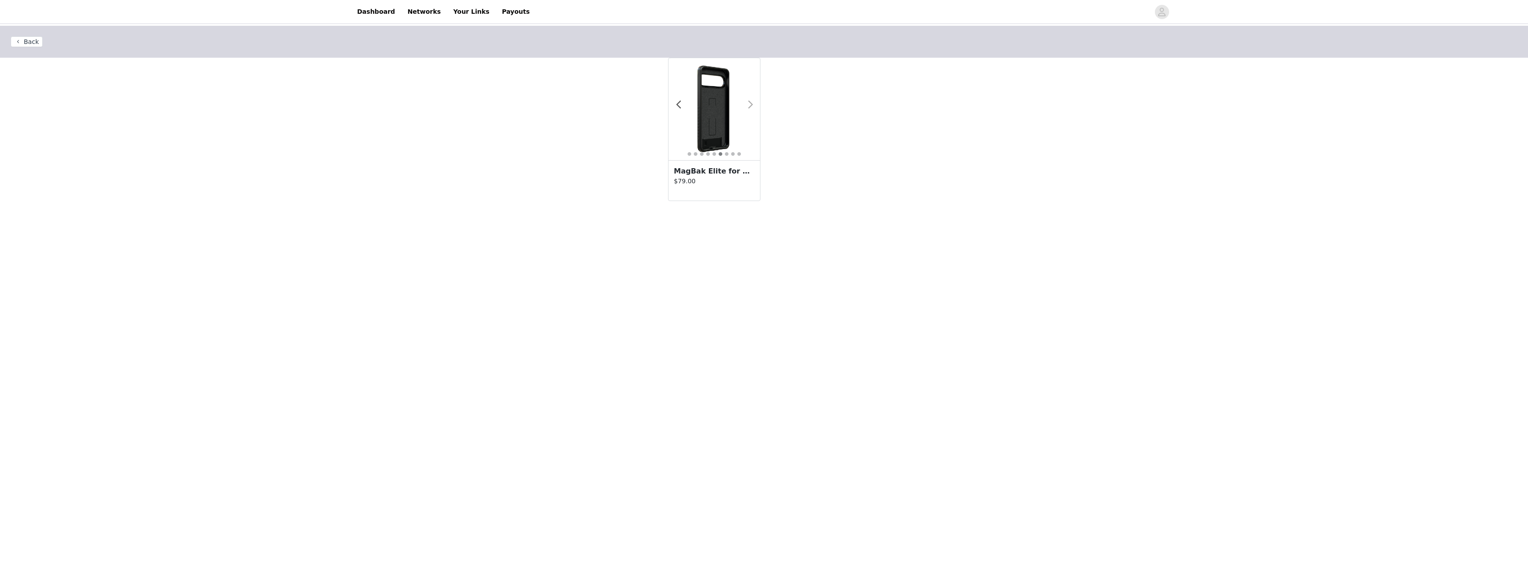
click at [750, 105] on span at bounding box center [750, 105] width 20 height 0
click at [680, 105] on span at bounding box center [678, 105] width 20 height 0
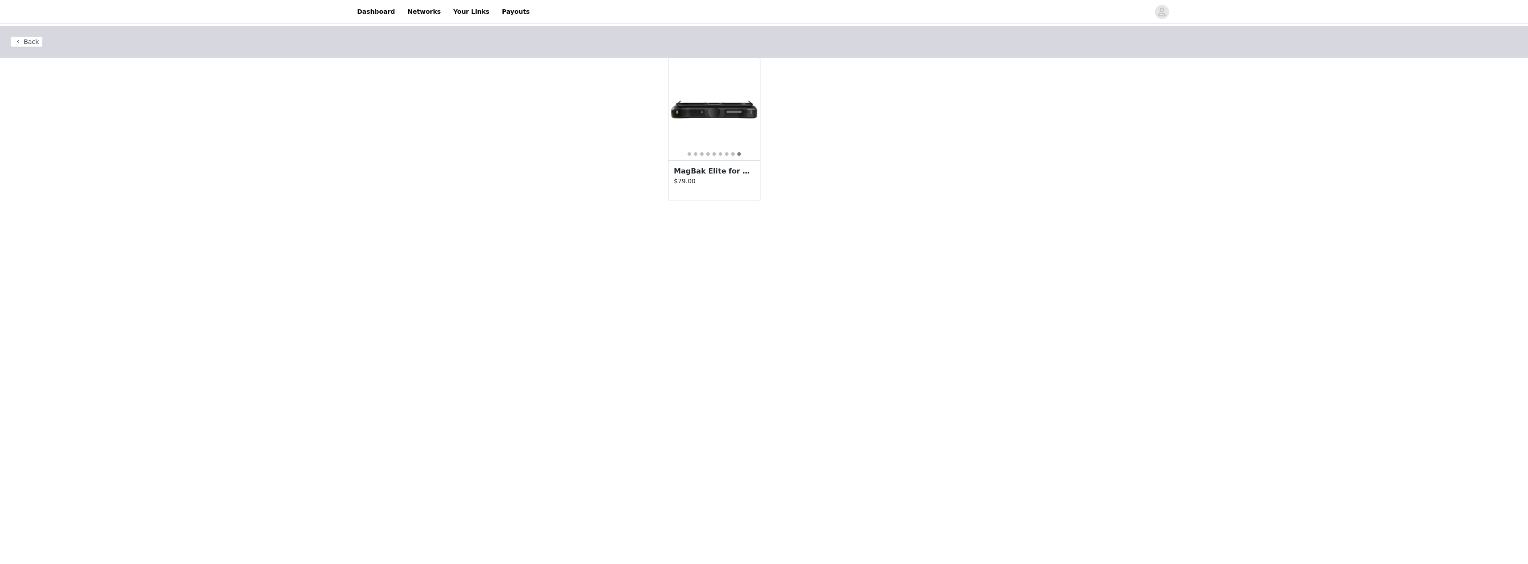
click at [703, 174] on h3 "MagBak Elite for Pixel 9 Pro XL + MagSticks to Mount Anywhere" at bounding box center [714, 171] width 81 height 11
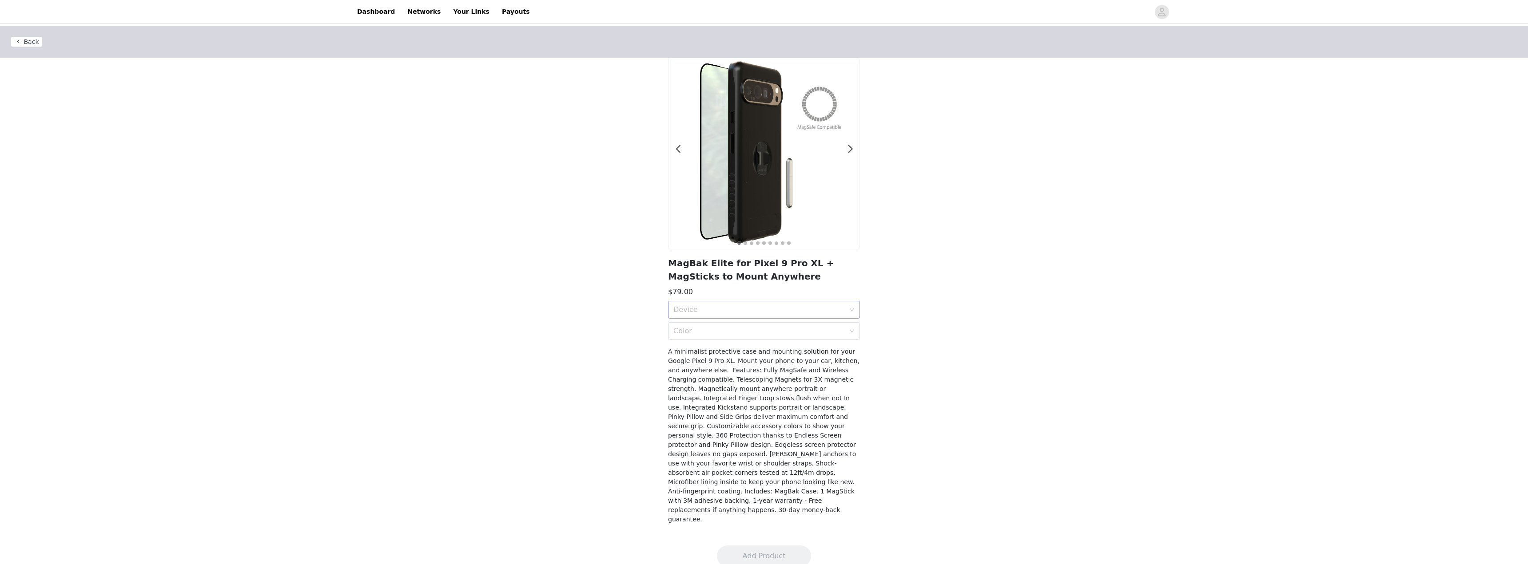
click at [736, 310] on div "Device" at bounding box center [758, 310] width 171 height 9
click at [725, 328] on div "Pixel 9 Pro XL" at bounding box center [763, 330] width 181 height 10
click at [746, 308] on div "Device Pixel 9 Pro XL" at bounding box center [760, 310] width 175 height 17
click at [640, 314] on div "Back 1 2 3 4 5 6 7 8 9 MagBak Elite for Pixel 9 Pro XL + MagSticks to Mount Any…" at bounding box center [764, 280] width 1528 height 509
click at [20, 42] on button "Back" at bounding box center [27, 41] width 32 height 11
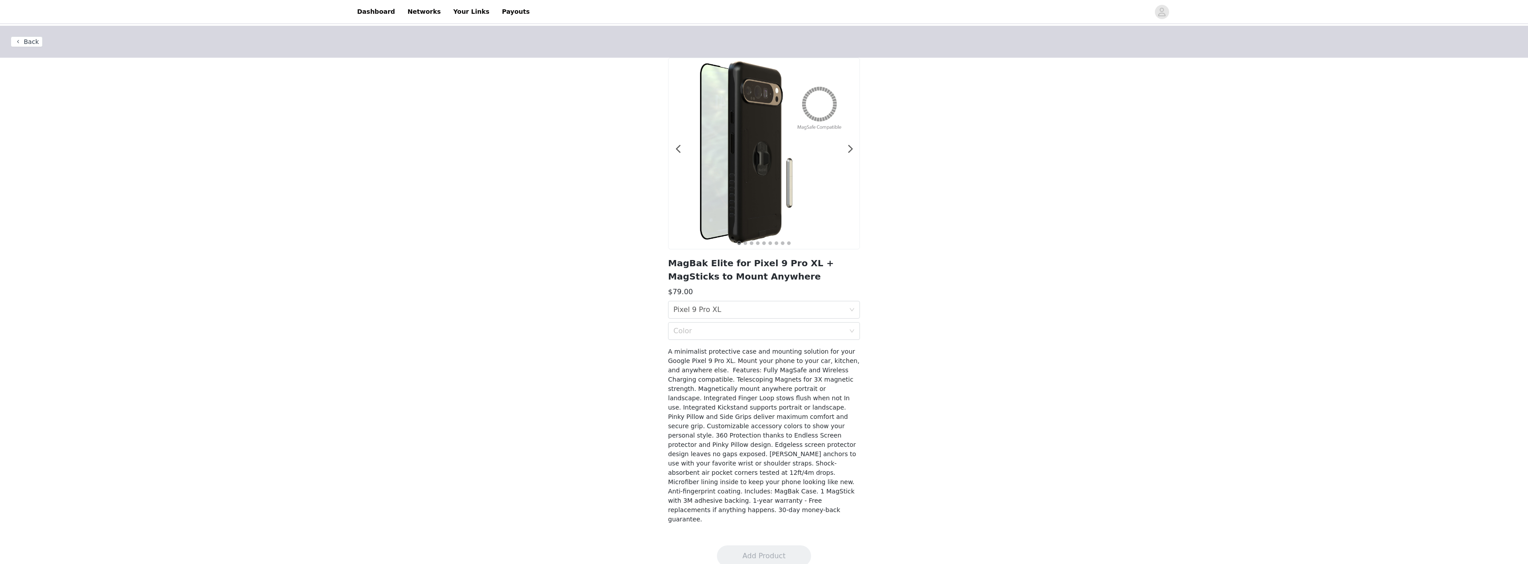
click at [22, 41] on button "Back" at bounding box center [27, 41] width 32 height 11
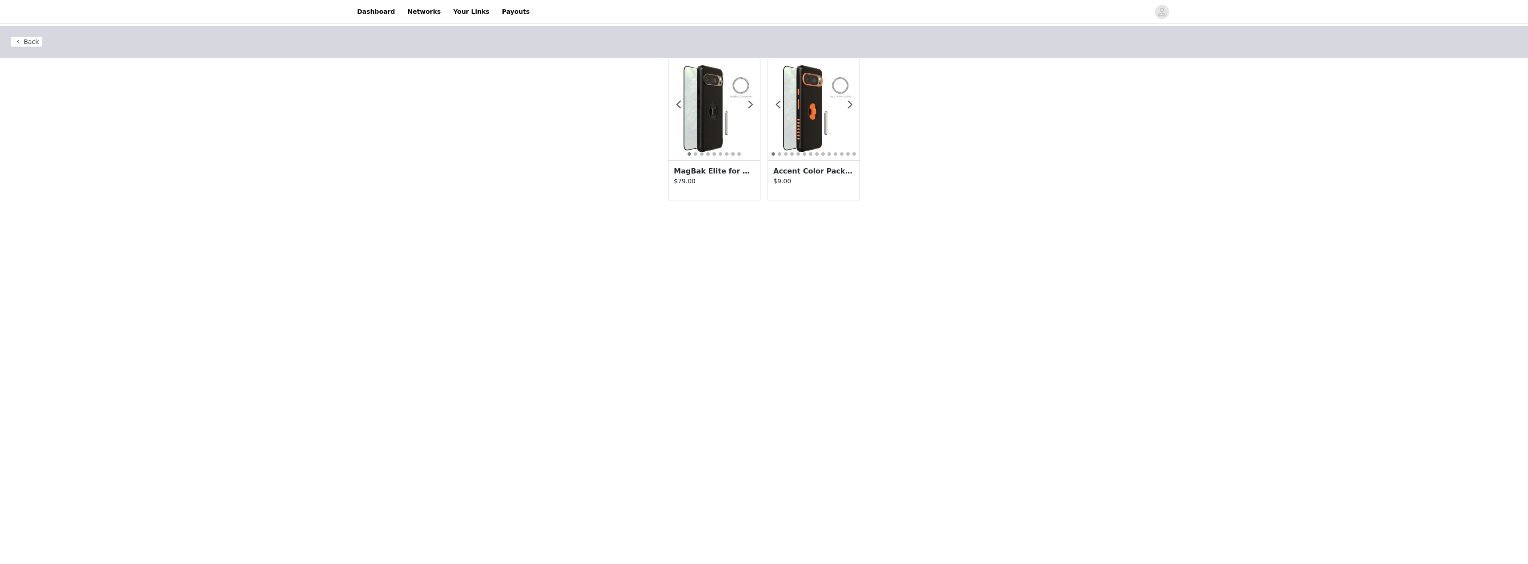
click at [18, 43] on button "Back" at bounding box center [27, 41] width 32 height 11
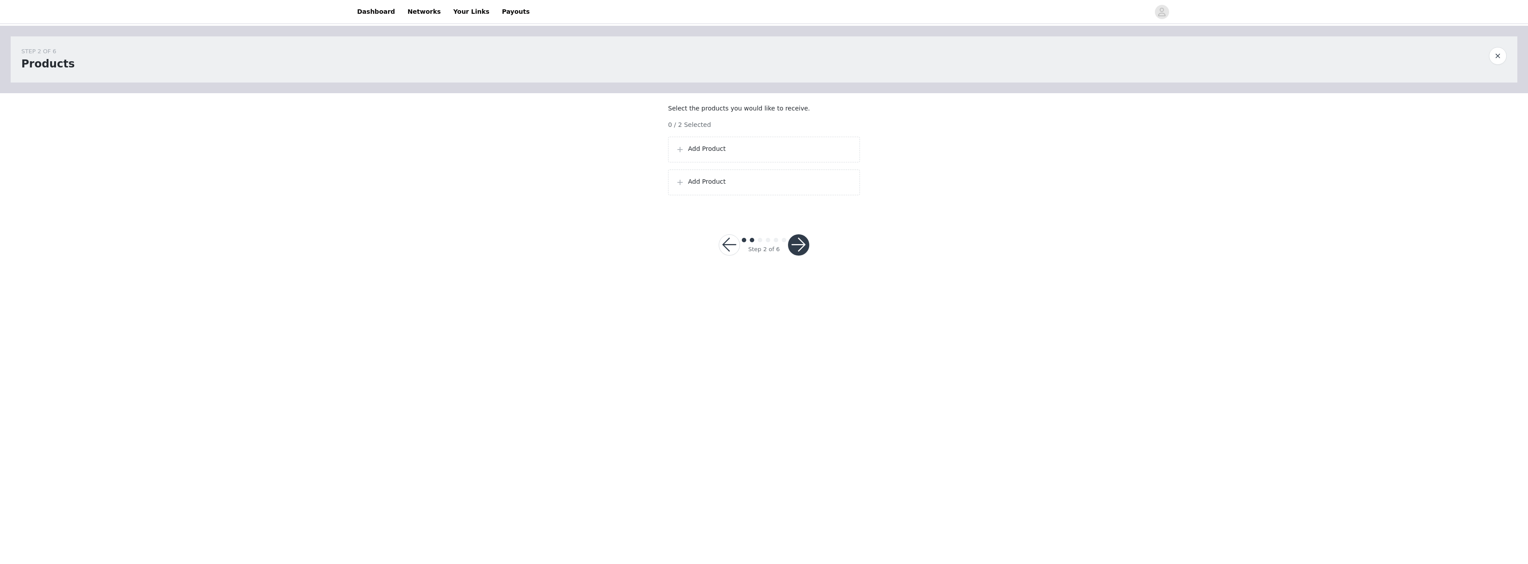
click at [728, 255] on button "button" at bounding box center [729, 244] width 21 height 21
click at [373, 8] on link "Dashboard" at bounding box center [376, 12] width 48 height 20
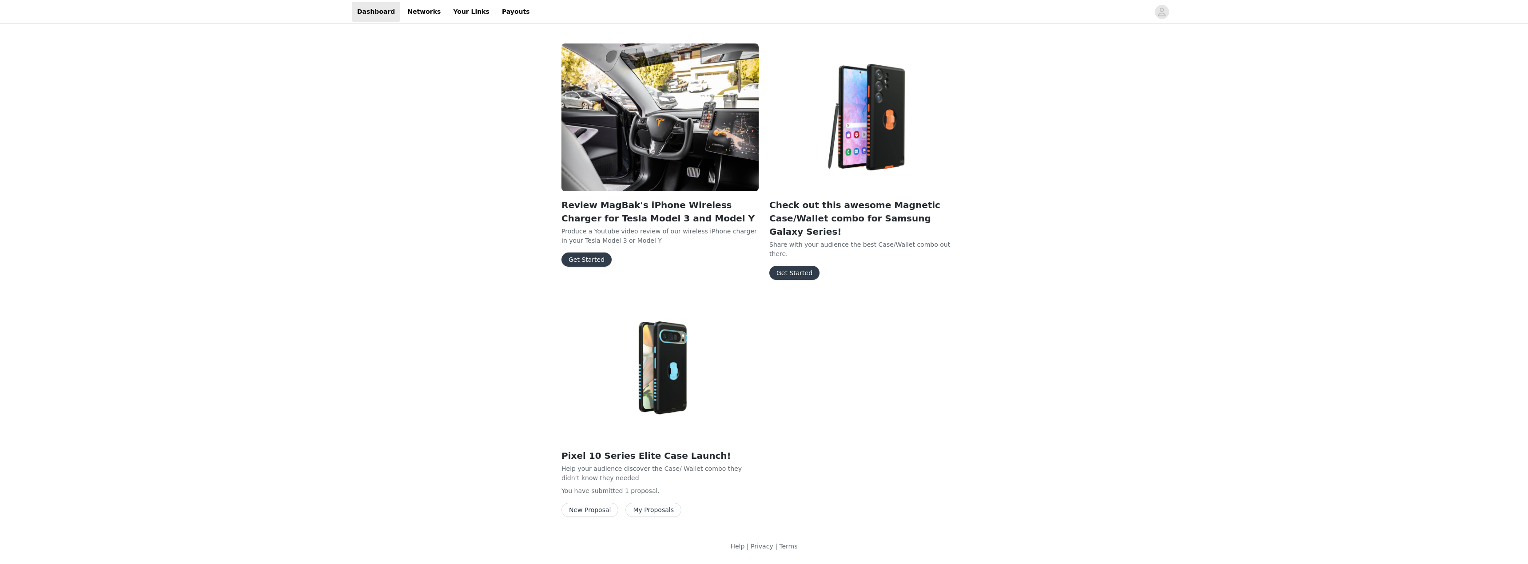
click at [658, 503] on button "My Proposals" at bounding box center [653, 510] width 56 height 14
click at [679, 357] on img at bounding box center [659, 368] width 197 height 148
click at [678, 361] on img at bounding box center [659, 368] width 197 height 148
click at [662, 378] on img at bounding box center [659, 368] width 197 height 148
click at [653, 405] on img at bounding box center [659, 368] width 197 height 148
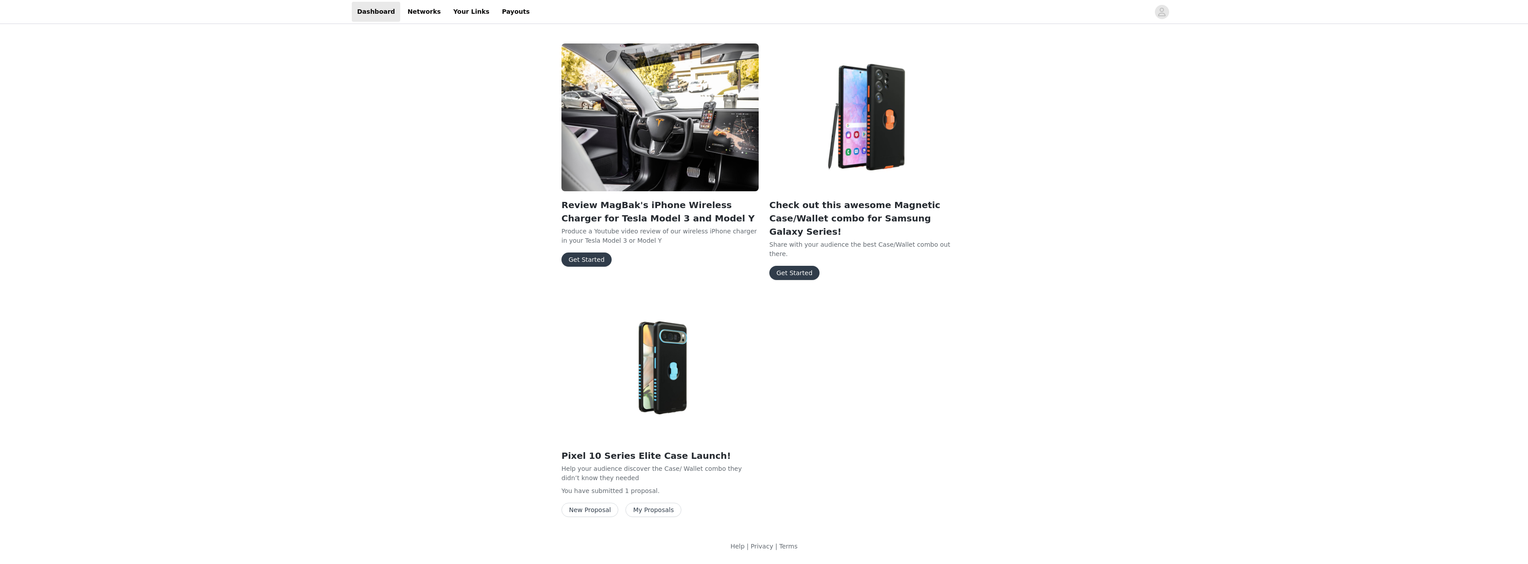
click at [662, 503] on button "My Proposals" at bounding box center [653, 510] width 56 height 14
click at [599, 503] on button "New Proposal" at bounding box center [589, 510] width 57 height 14
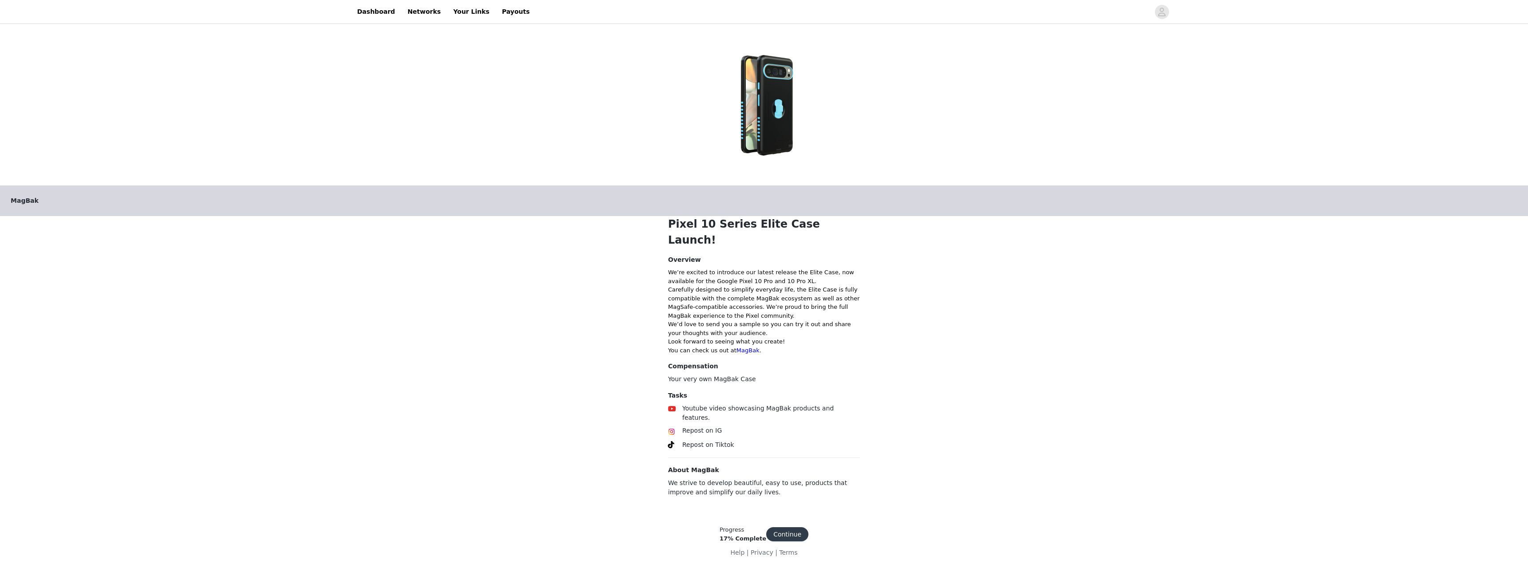
click at [790, 528] on button "Continue" at bounding box center [787, 535] width 42 height 14
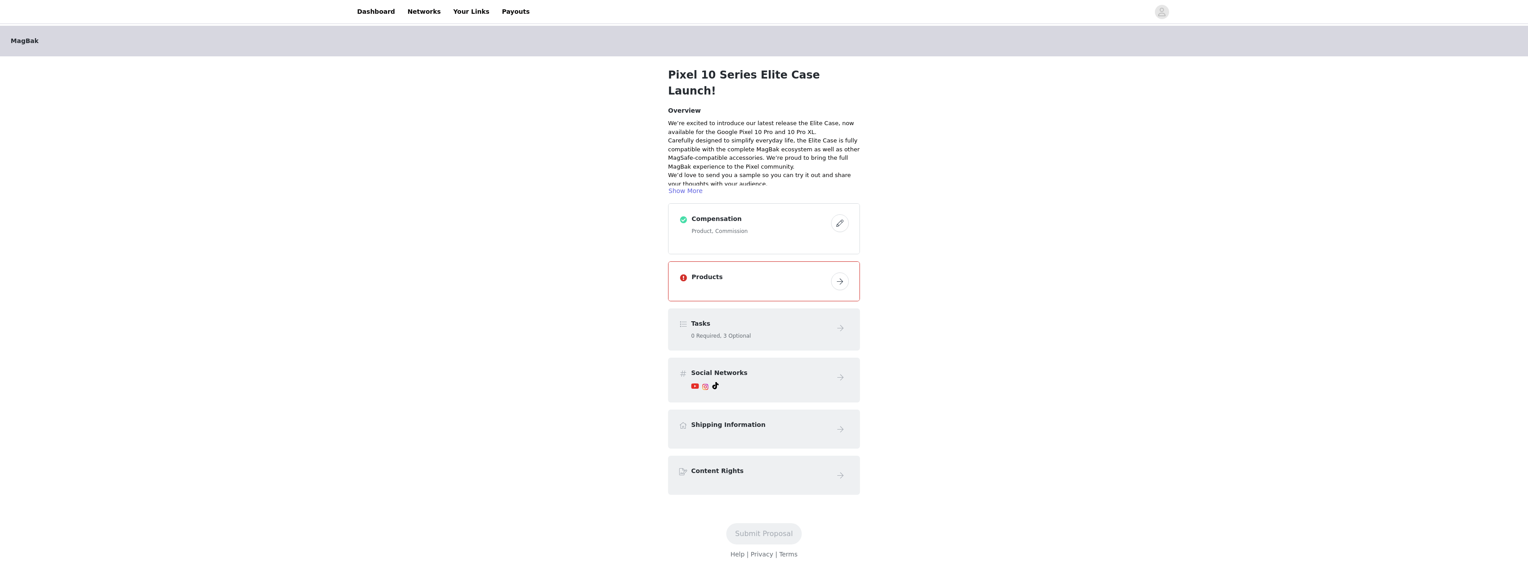
click at [839, 273] on button "button" at bounding box center [840, 282] width 18 height 18
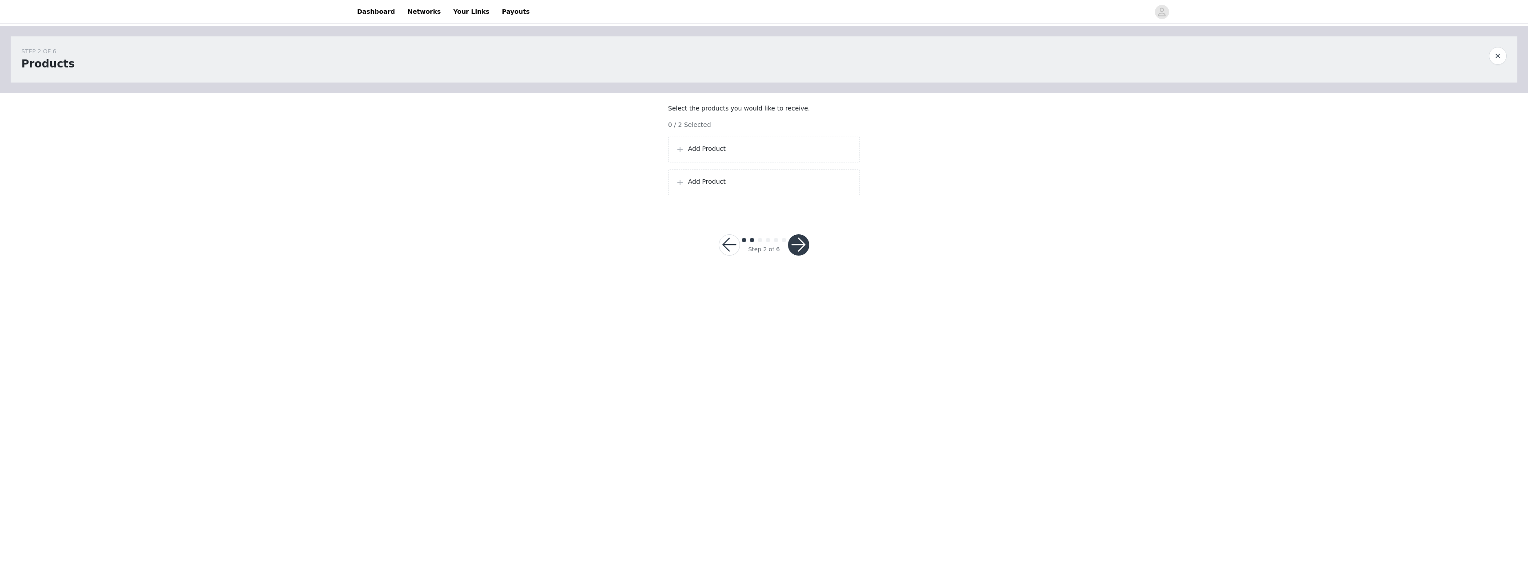
click at [690, 154] on p "Add Product" at bounding box center [770, 148] width 164 height 9
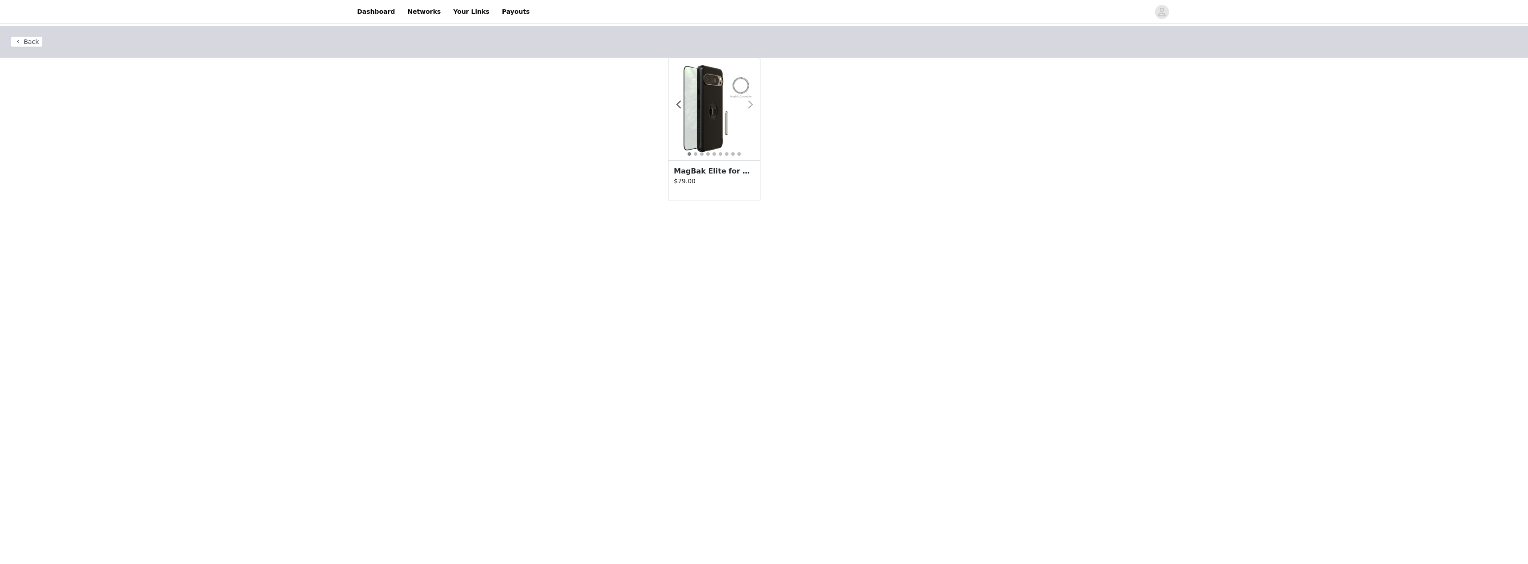
click at [751, 105] on span at bounding box center [750, 105] width 20 height 0
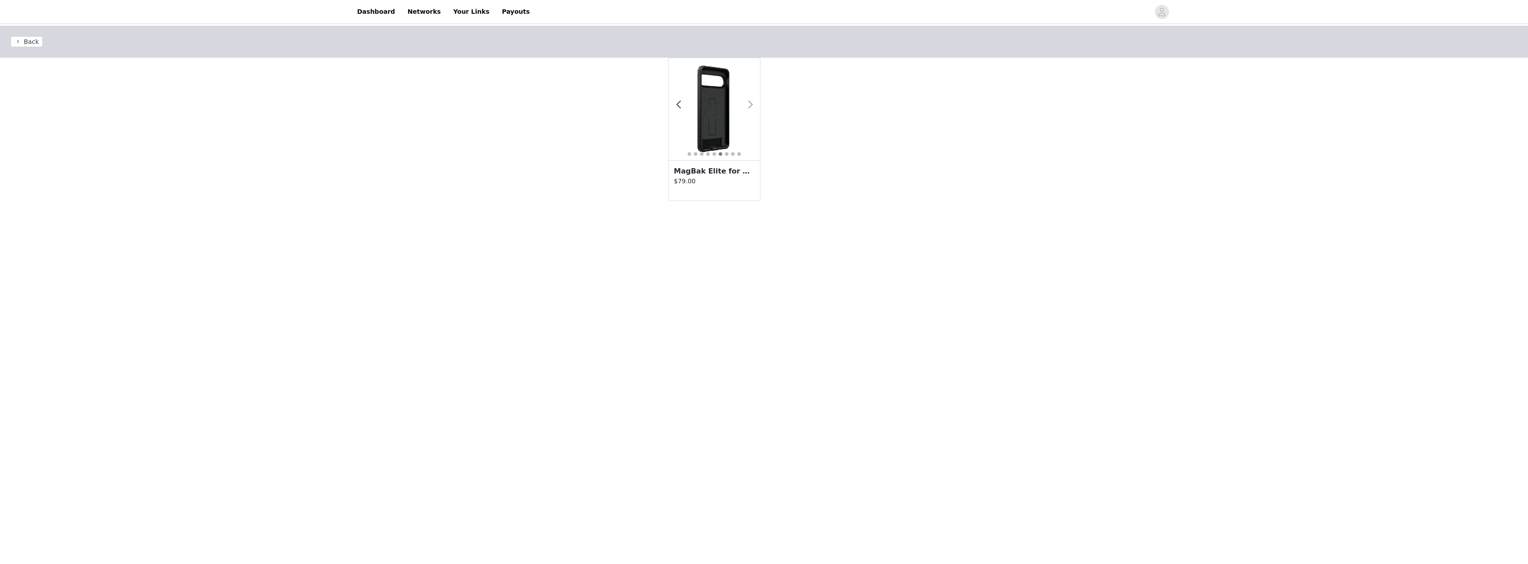
click at [751, 105] on span at bounding box center [750, 105] width 20 height 0
click at [699, 169] on h3 "MagBak Elite for Pixel 9 Pro XL + MagSticks to Mount Anywhere" at bounding box center [714, 171] width 81 height 11
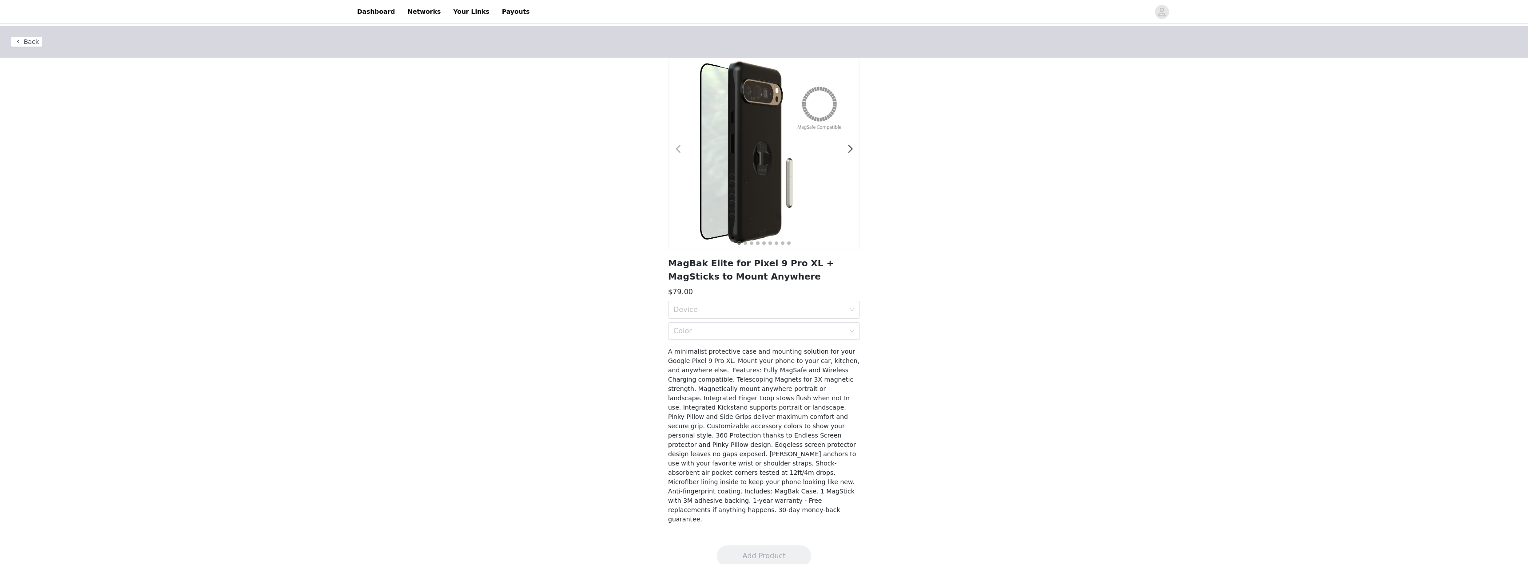
click at [677, 149] on span at bounding box center [678, 149] width 20 height 0
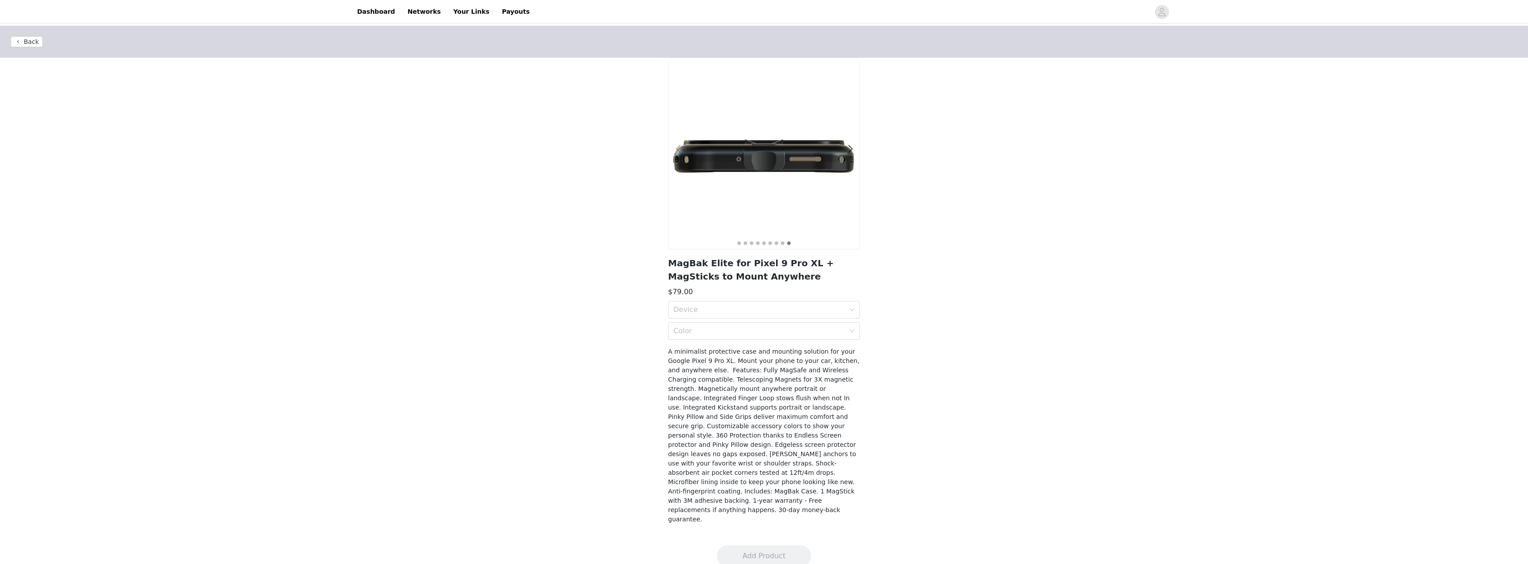
click at [677, 149] on span at bounding box center [678, 149] width 20 height 0
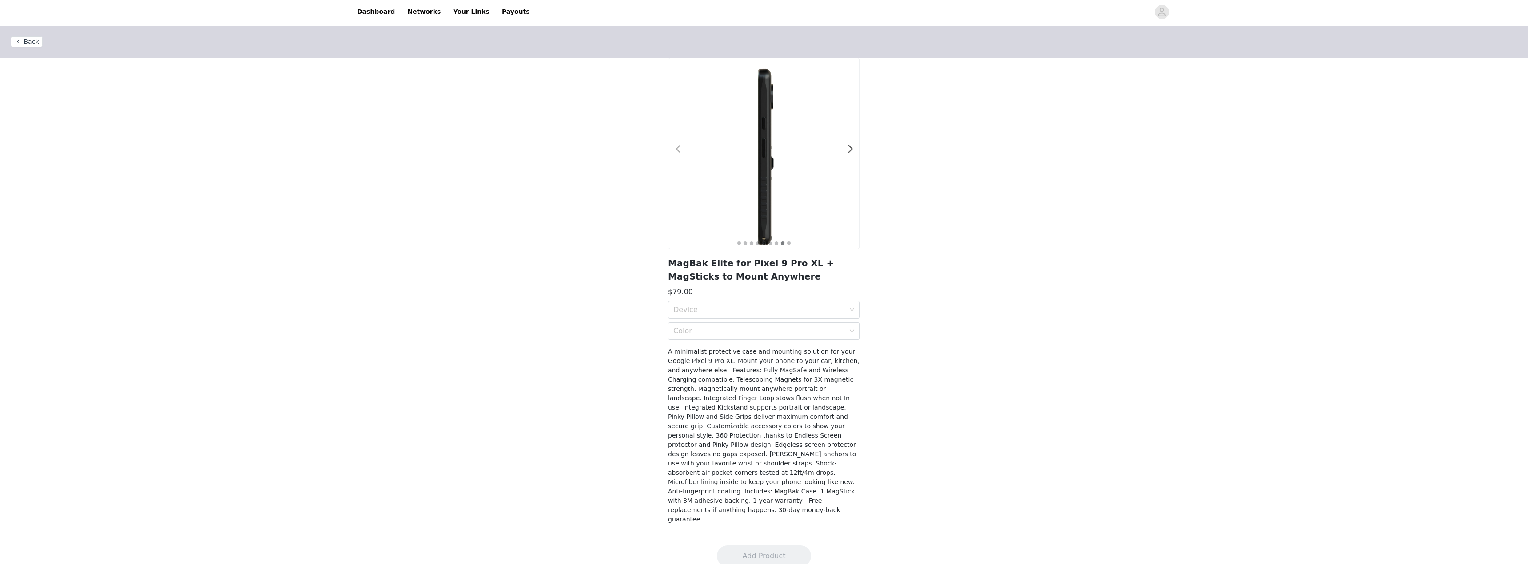
click at [677, 149] on span at bounding box center [678, 149] width 20 height 0
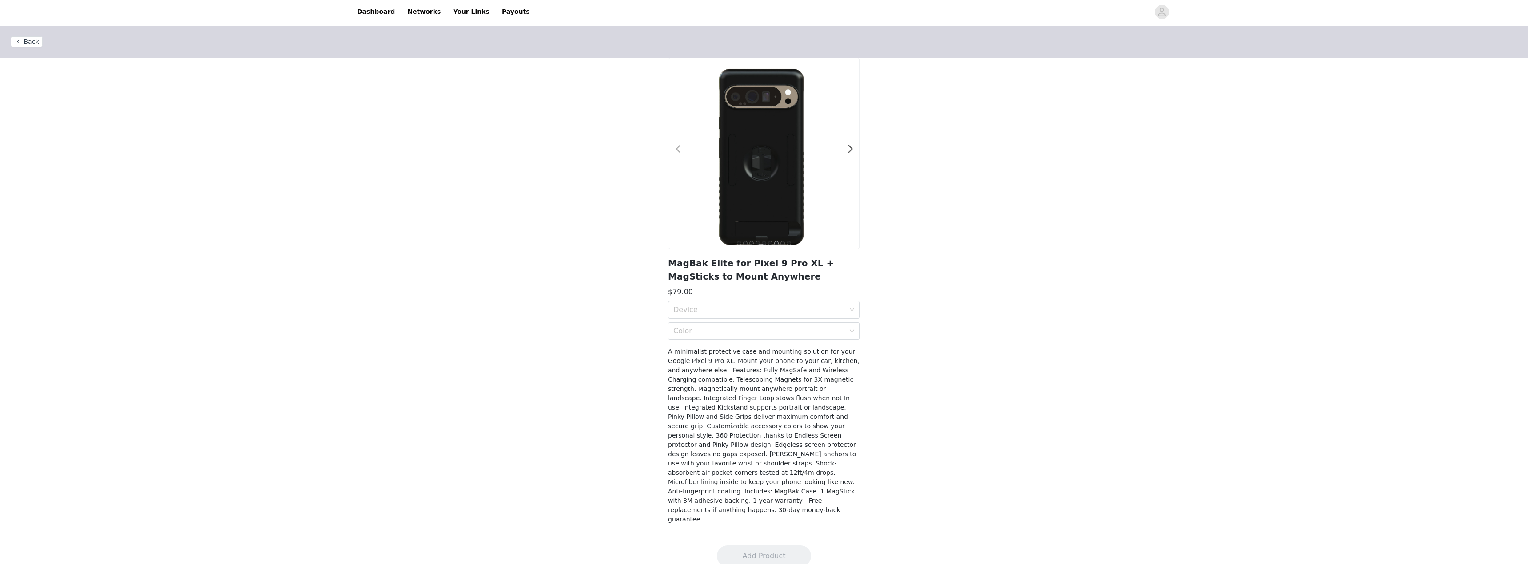
click at [677, 149] on span at bounding box center [678, 149] width 20 height 0
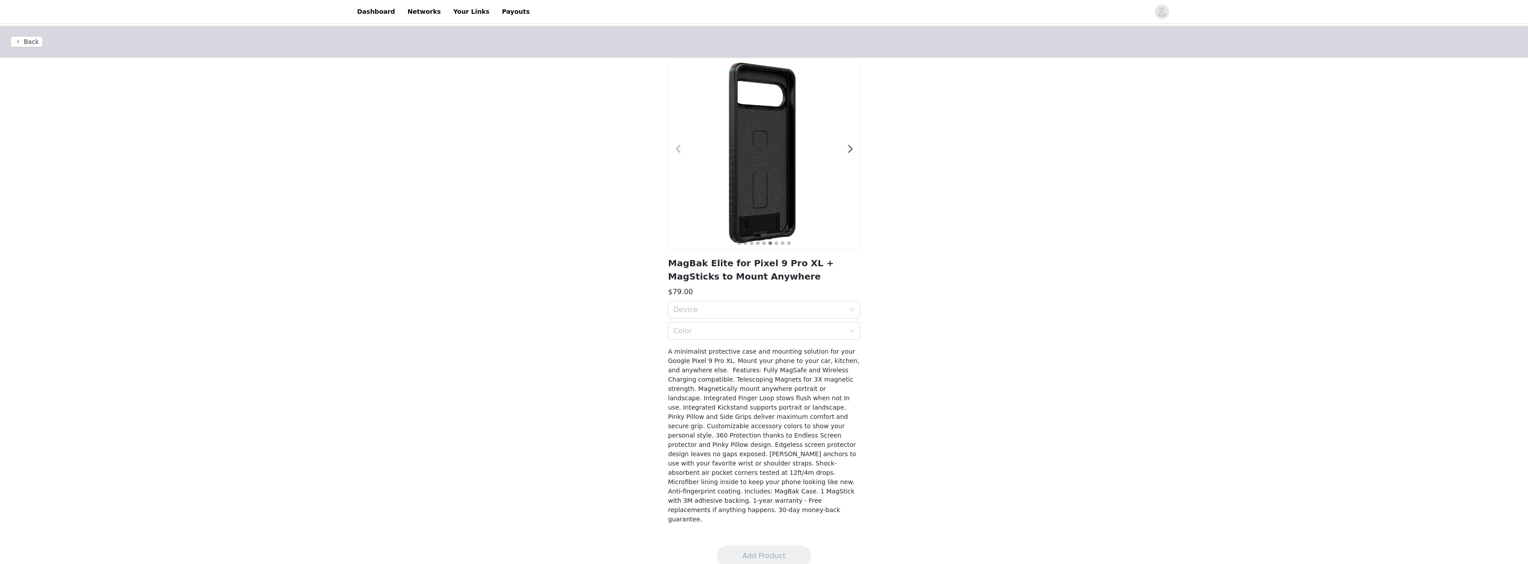
click at [673, 151] on div at bounding box center [672, 153] width 9 height 9
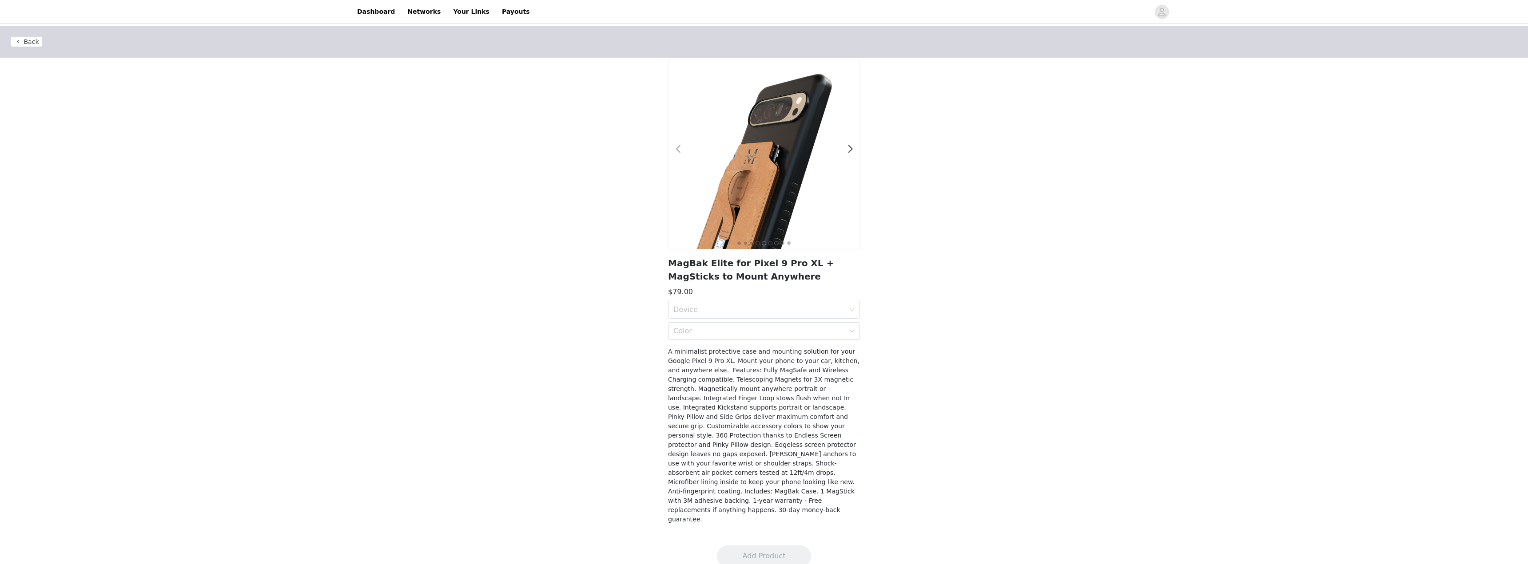
click at [673, 151] on div at bounding box center [672, 153] width 9 height 9
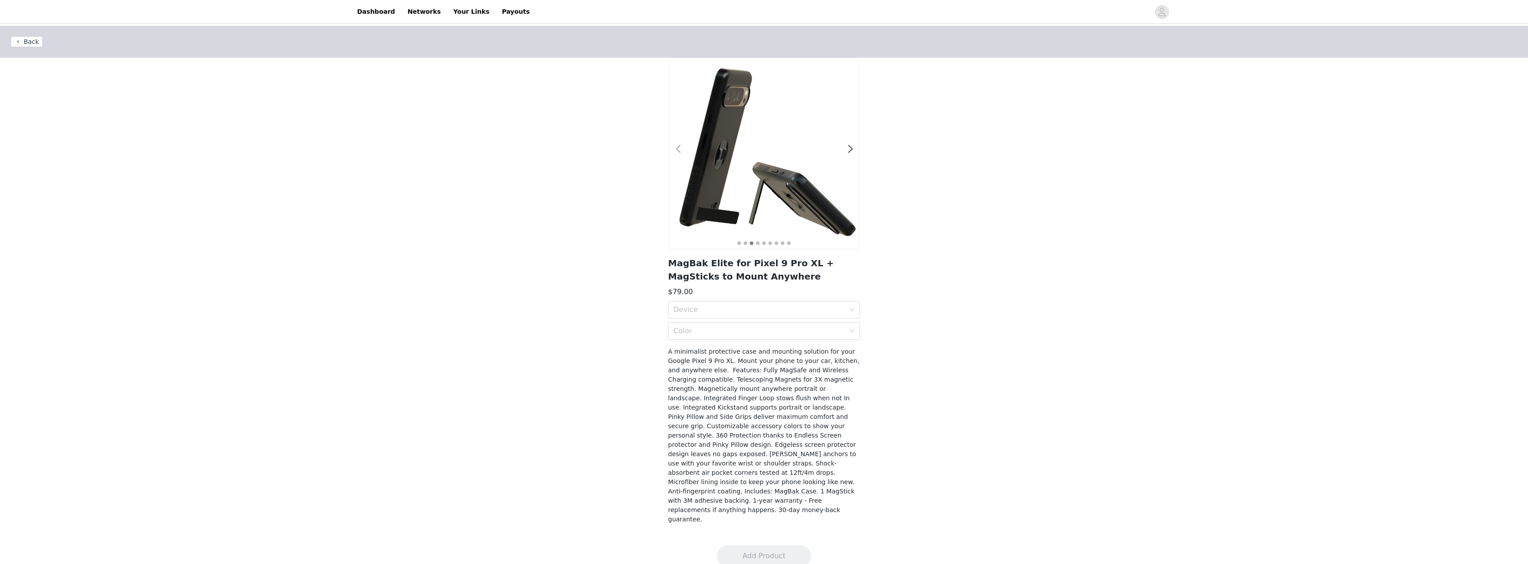
click at [673, 151] on div at bounding box center [672, 153] width 9 height 9
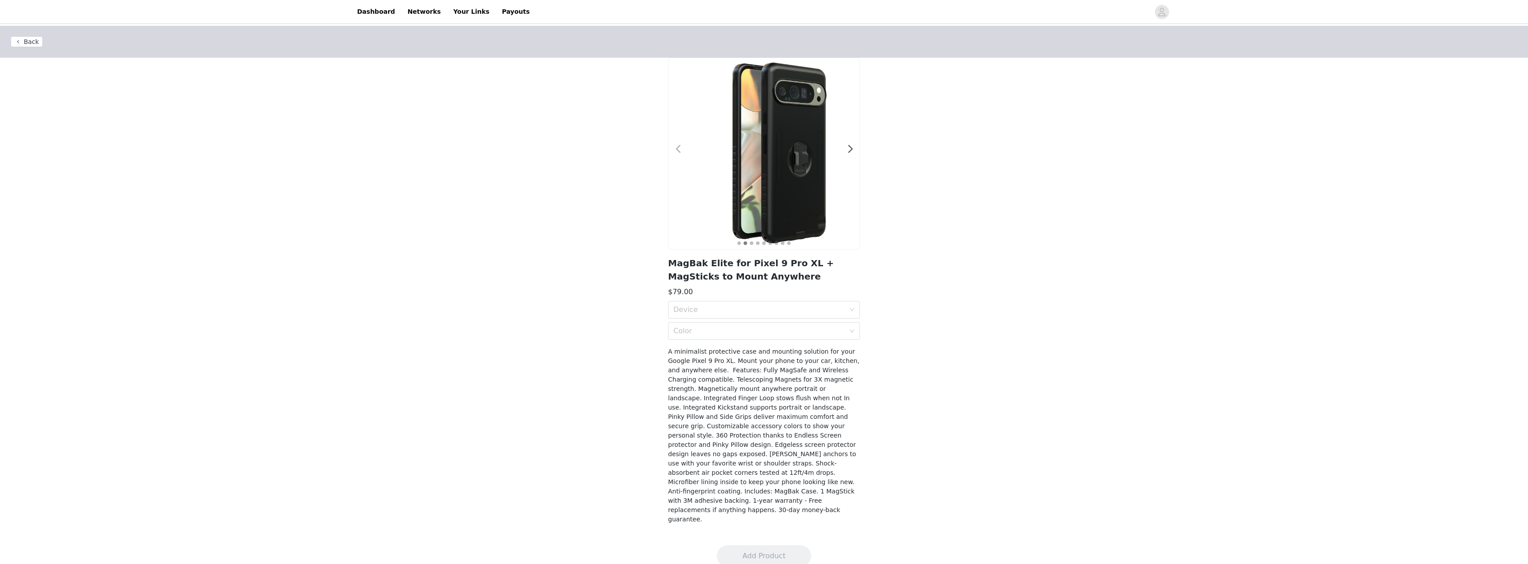
click at [673, 151] on div at bounding box center [672, 153] width 9 height 9
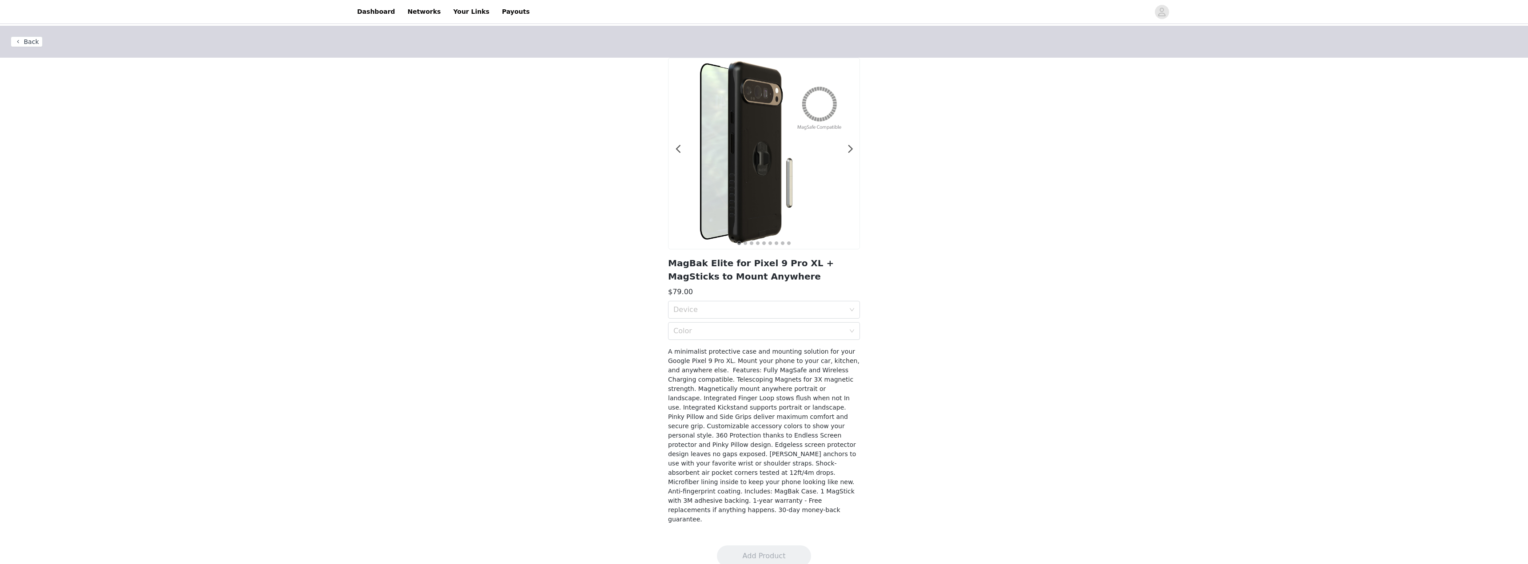
click at [955, 446] on div "Back 1 2 3 4 5 6 7 8 9 MagBak Elite for Pixel 9 Pro XL + MagSticks to Mount Any…" at bounding box center [764, 280] width 1528 height 509
click at [854, 308] on icon "icon: down" at bounding box center [851, 309] width 5 height 5
click at [799, 333] on div "Pixel 9 Pro XL" at bounding box center [763, 330] width 181 height 10
click at [852, 330] on icon "icon: down" at bounding box center [851, 331] width 5 height 5
click at [924, 327] on div "Back 1 2 3 4 5 6 7 8 9 MagBak Elite for Pixel 9 Pro XL + MagSticks to Mount Any…" at bounding box center [764, 280] width 1528 height 509
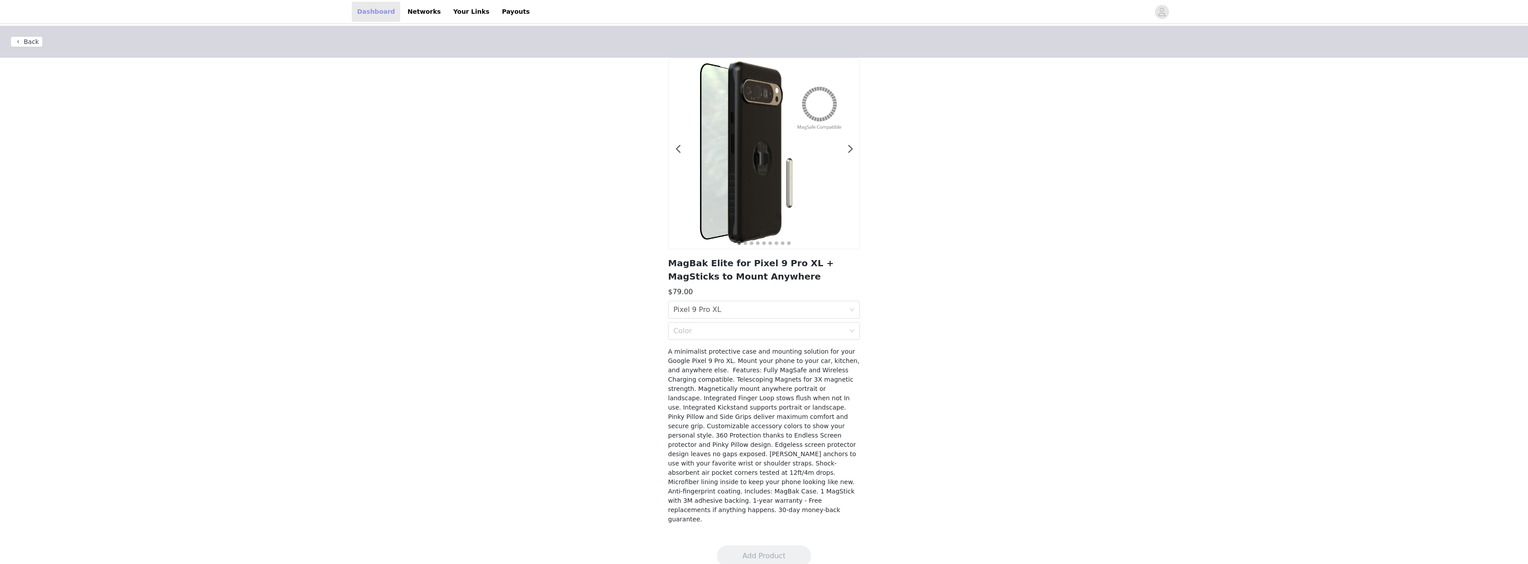
click at [362, 8] on link "Dashboard" at bounding box center [376, 12] width 48 height 20
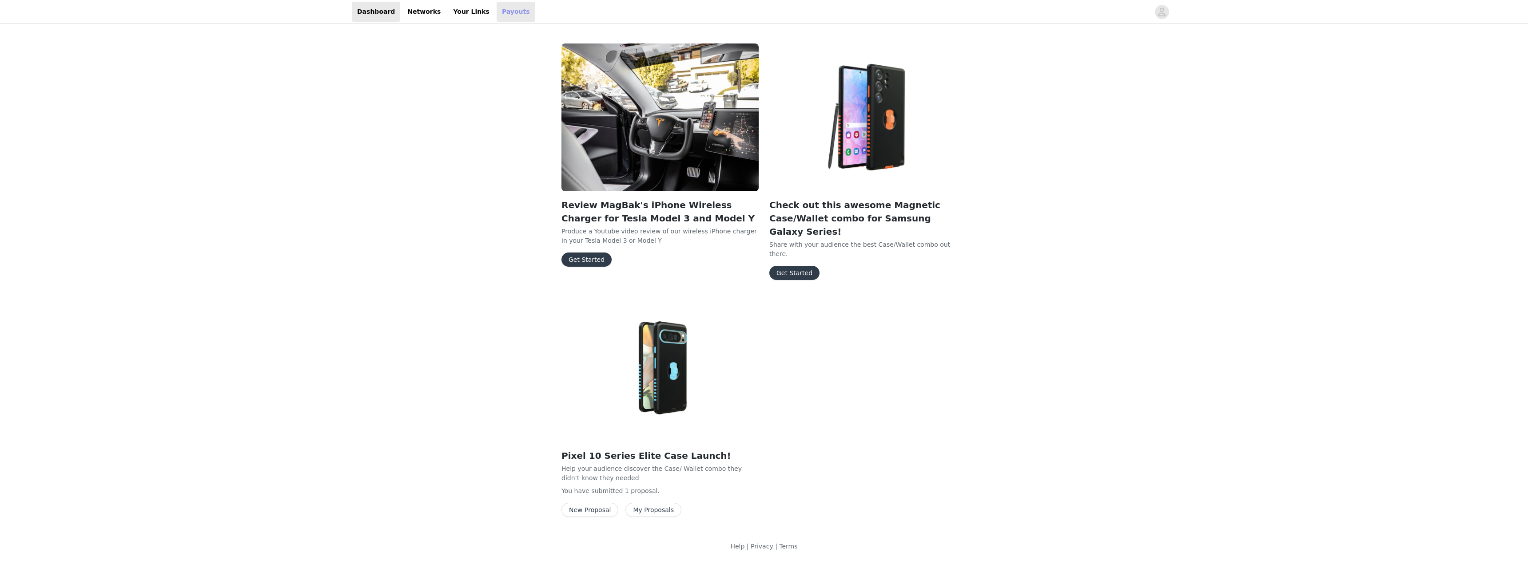
click at [496, 10] on link "Payouts" at bounding box center [515, 12] width 39 height 20
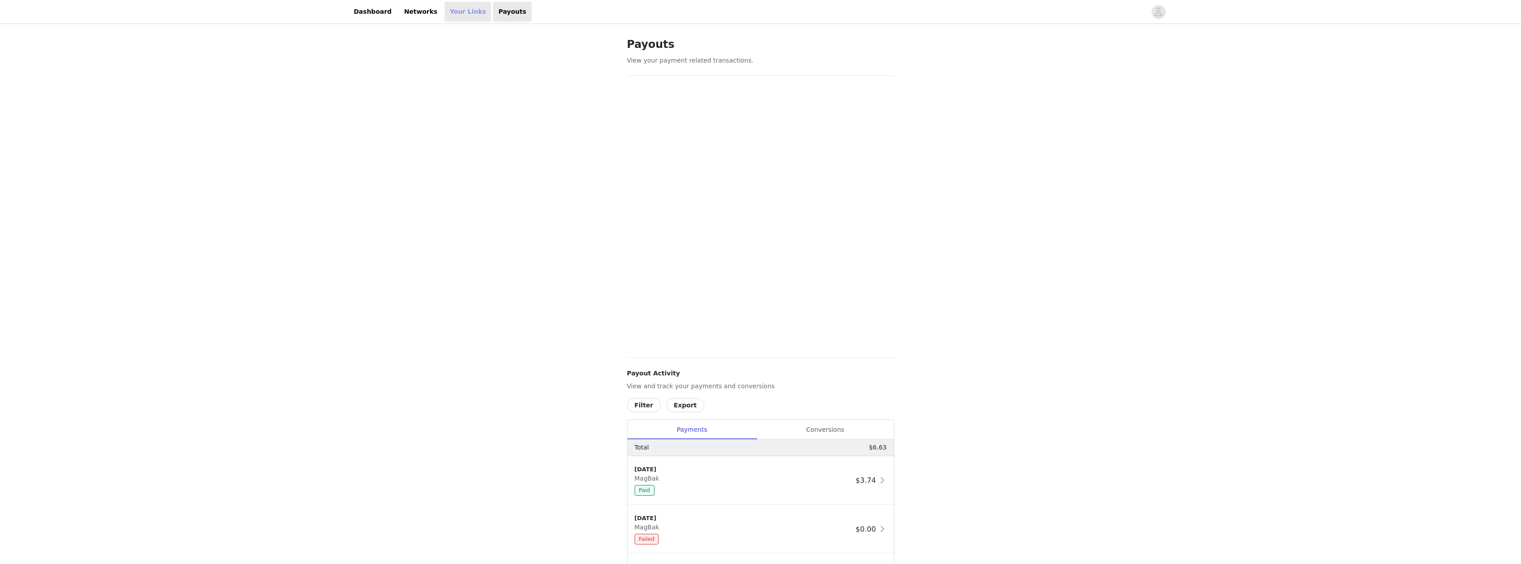
click at [450, 12] on link "Your Links" at bounding box center [468, 12] width 47 height 20
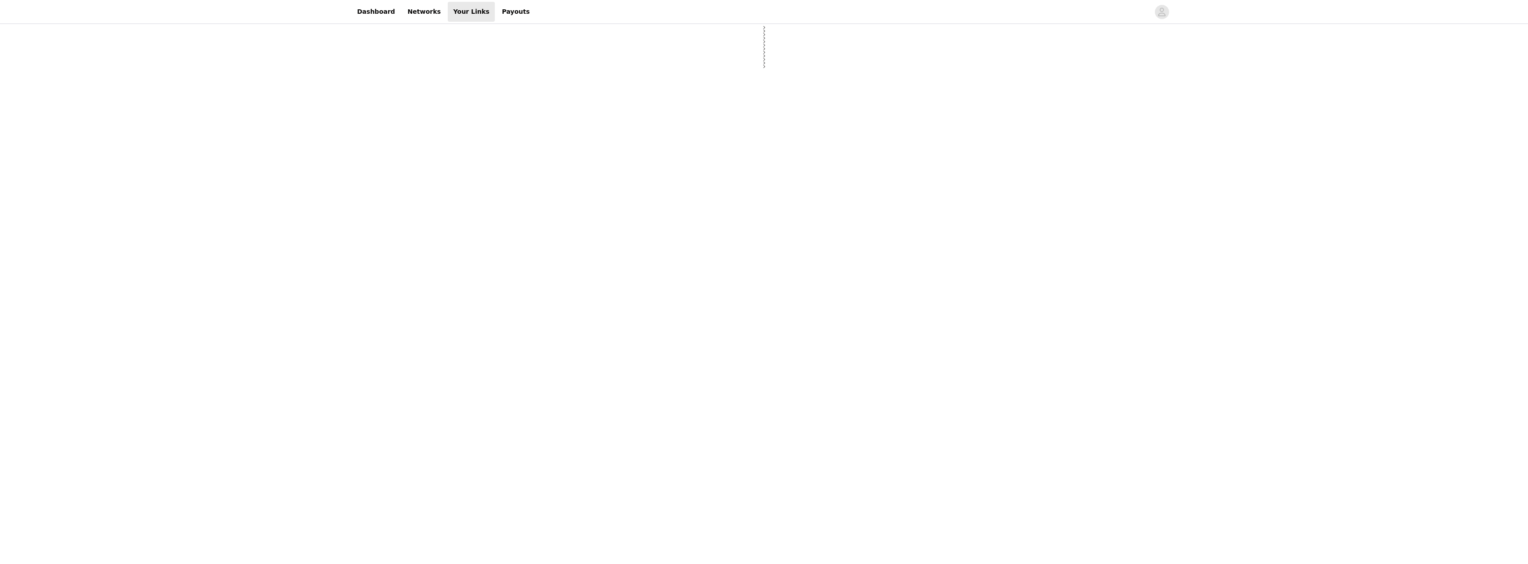
select select "24"
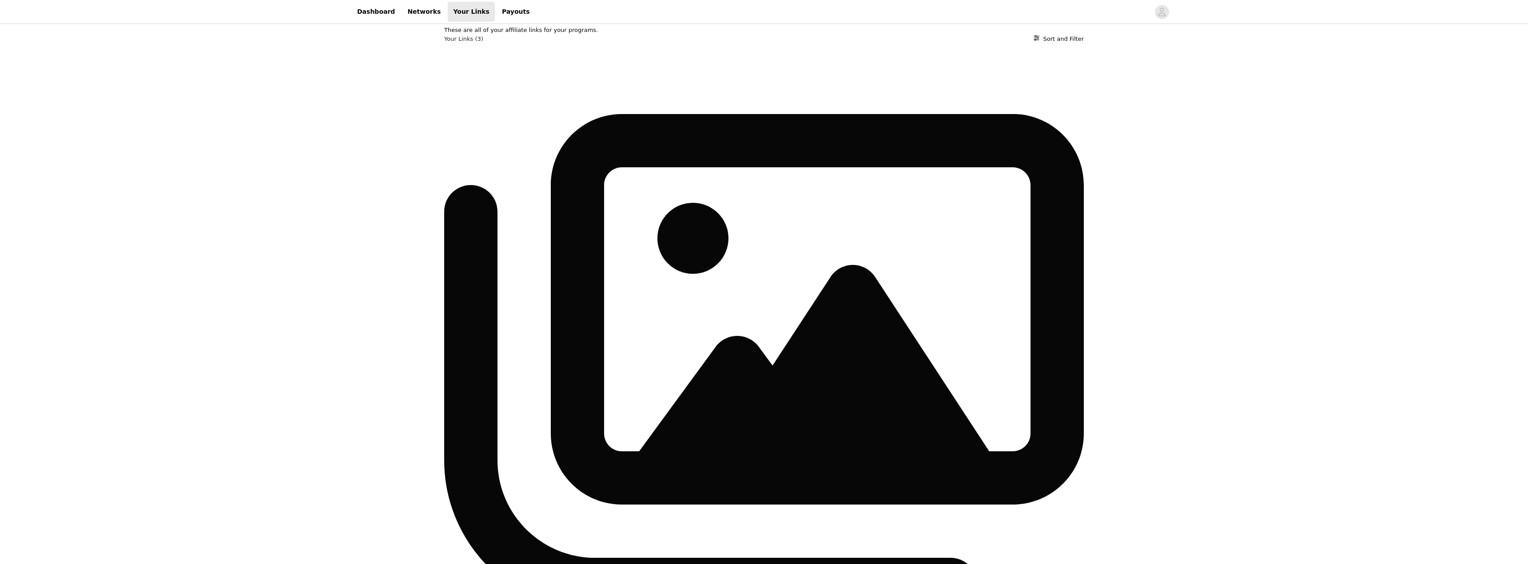
click at [393, 12] on link "Dashboard" at bounding box center [376, 12] width 48 height 20
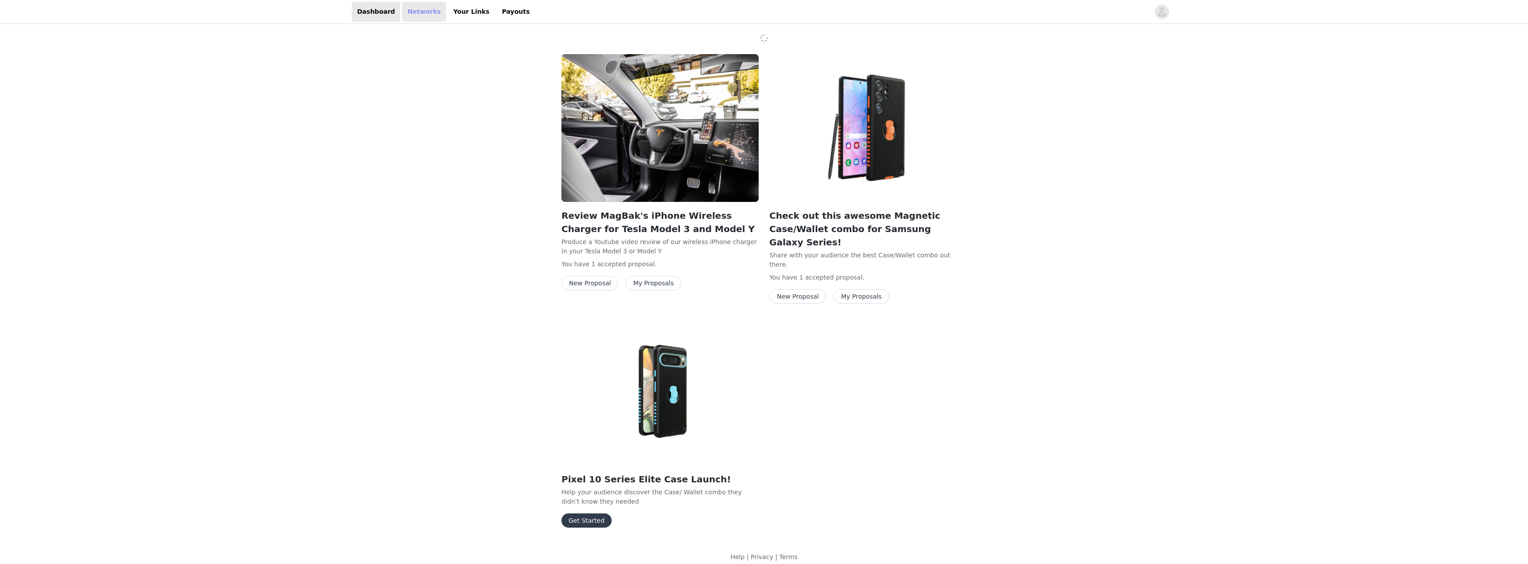
click at [410, 15] on link "Networks" at bounding box center [424, 12] width 44 height 20
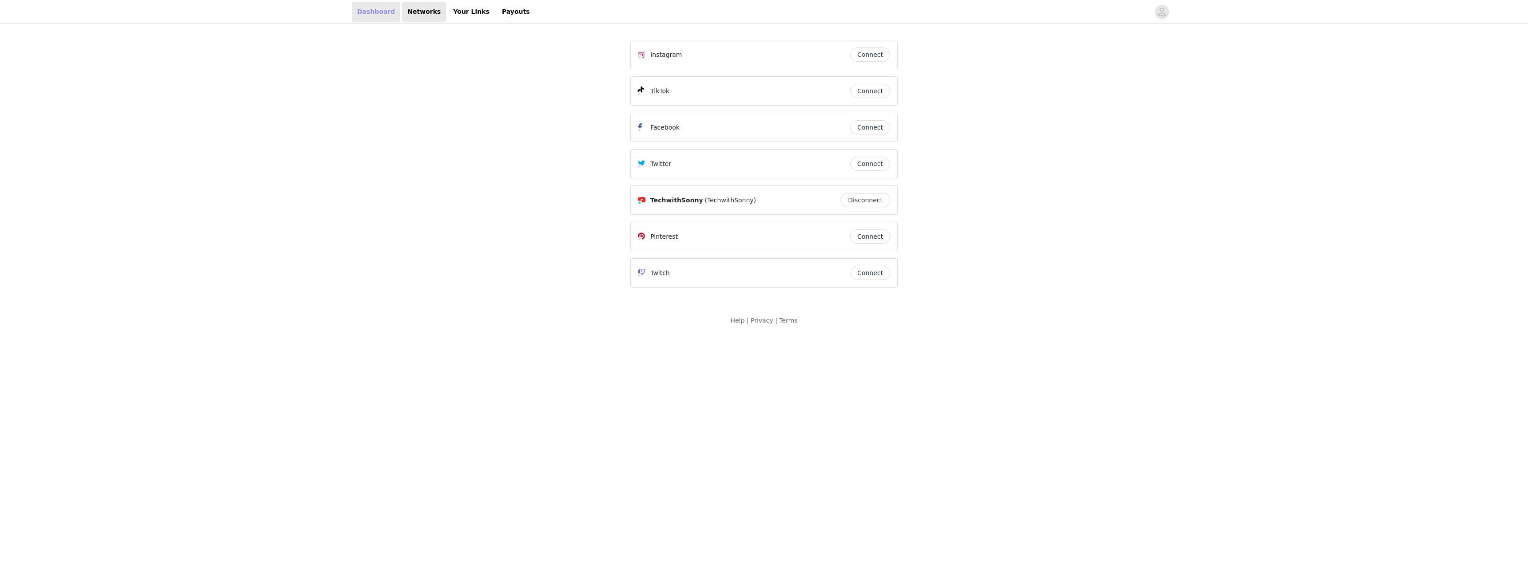
click at [368, 6] on link "Dashboard" at bounding box center [376, 12] width 48 height 20
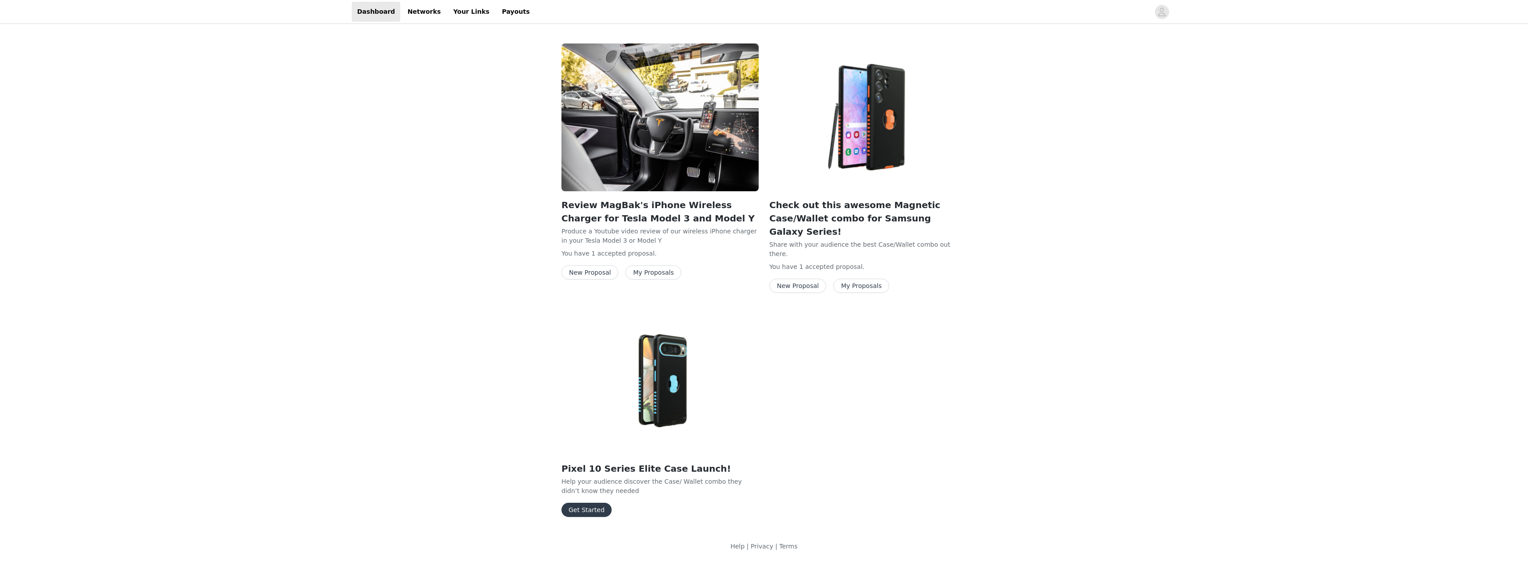
click at [386, 128] on div "Review MagBak's iPhone Wireless Charger for Tesla Model 3 and Model Y Produce a…" at bounding box center [764, 294] width 1528 height 536
click at [595, 503] on button "Get Started" at bounding box center [586, 510] width 50 height 14
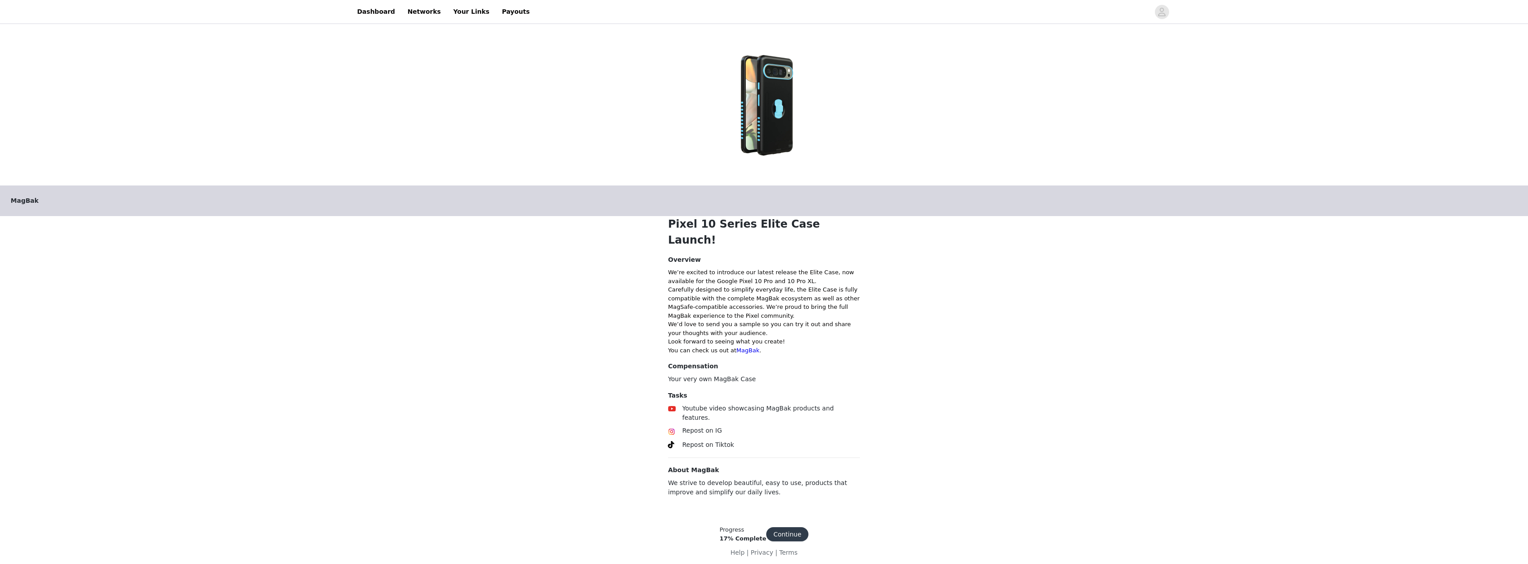
click at [800, 528] on button "Continue" at bounding box center [787, 535] width 42 height 14
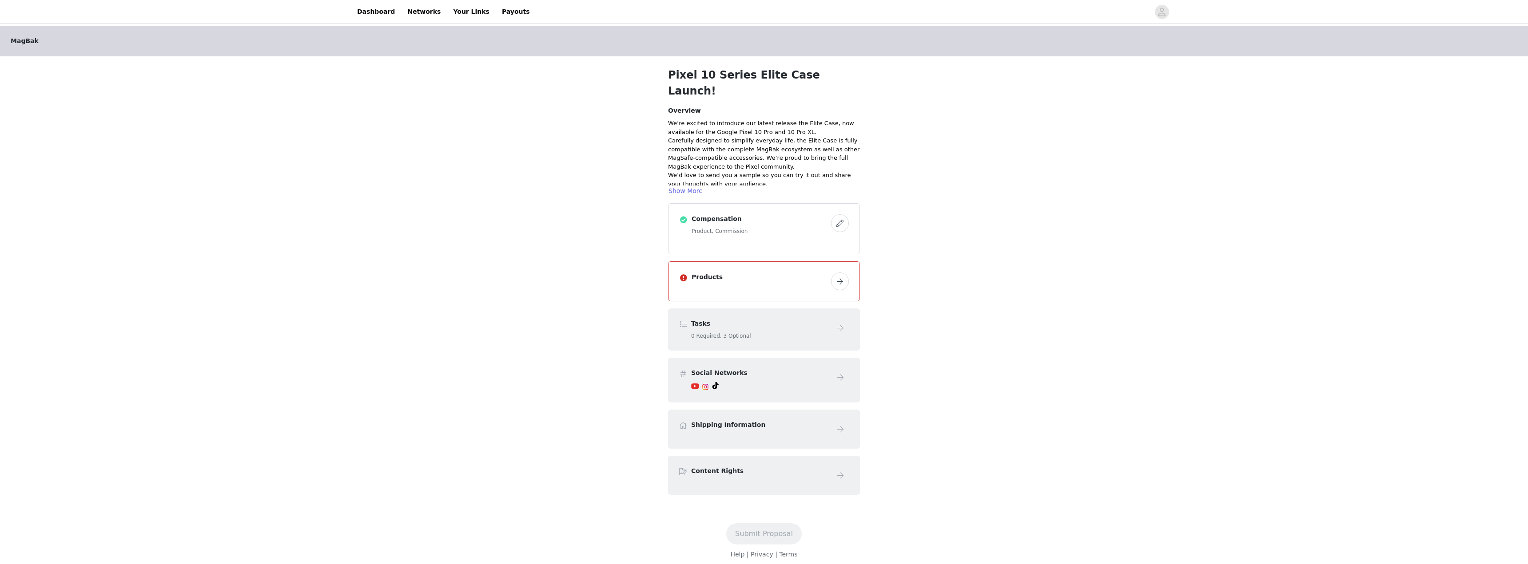
click at [838, 214] on button "button" at bounding box center [840, 223] width 18 height 18
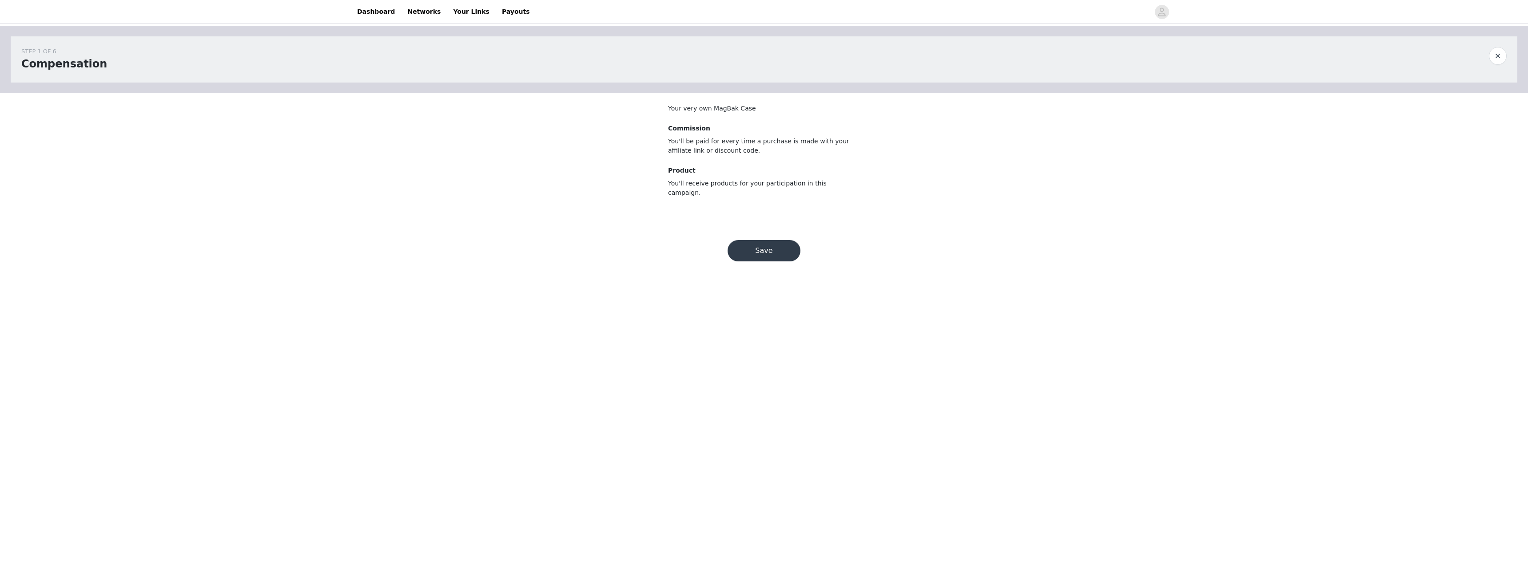
click at [761, 241] on button "Save" at bounding box center [763, 250] width 73 height 21
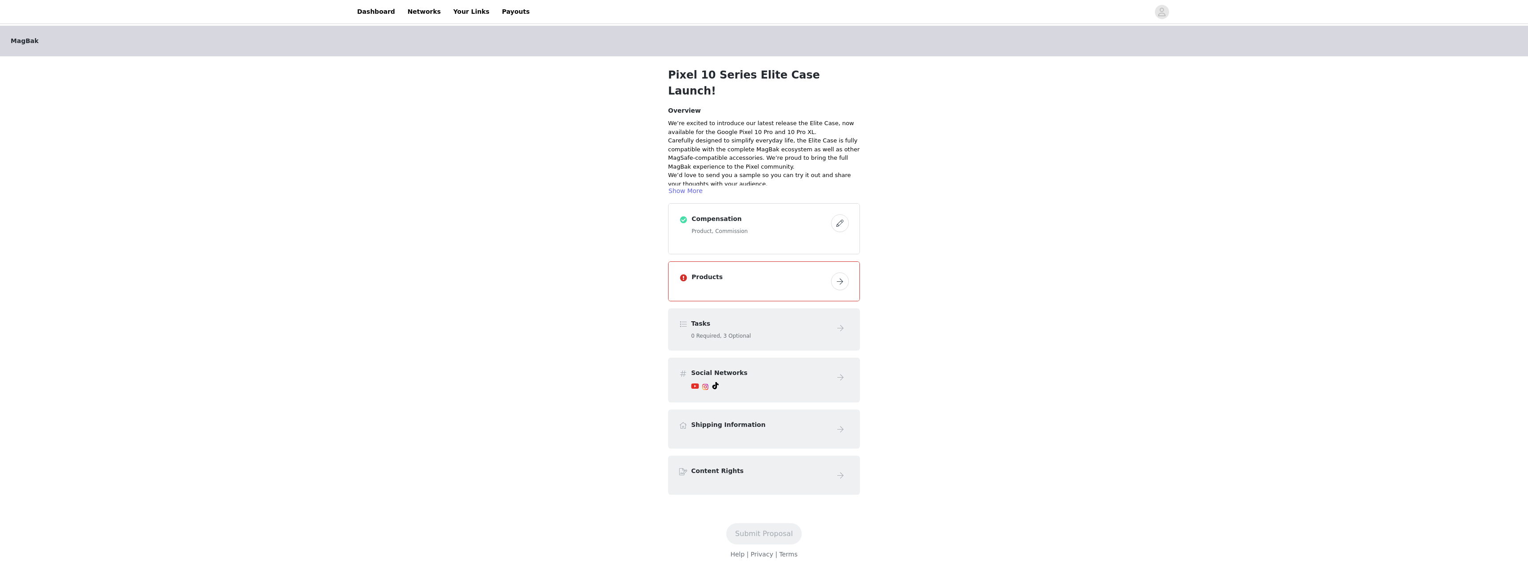
click at [835, 273] on button "button" at bounding box center [840, 282] width 18 height 18
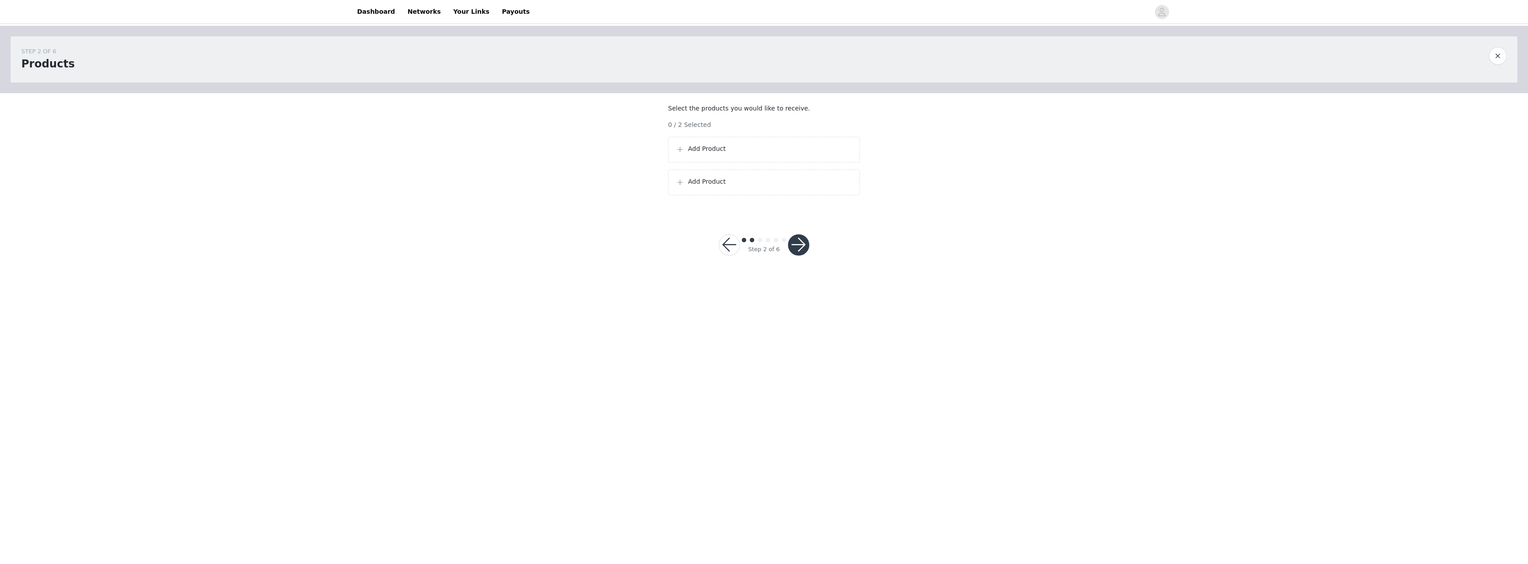
click at [675, 154] on span at bounding box center [679, 149] width 9 height 11
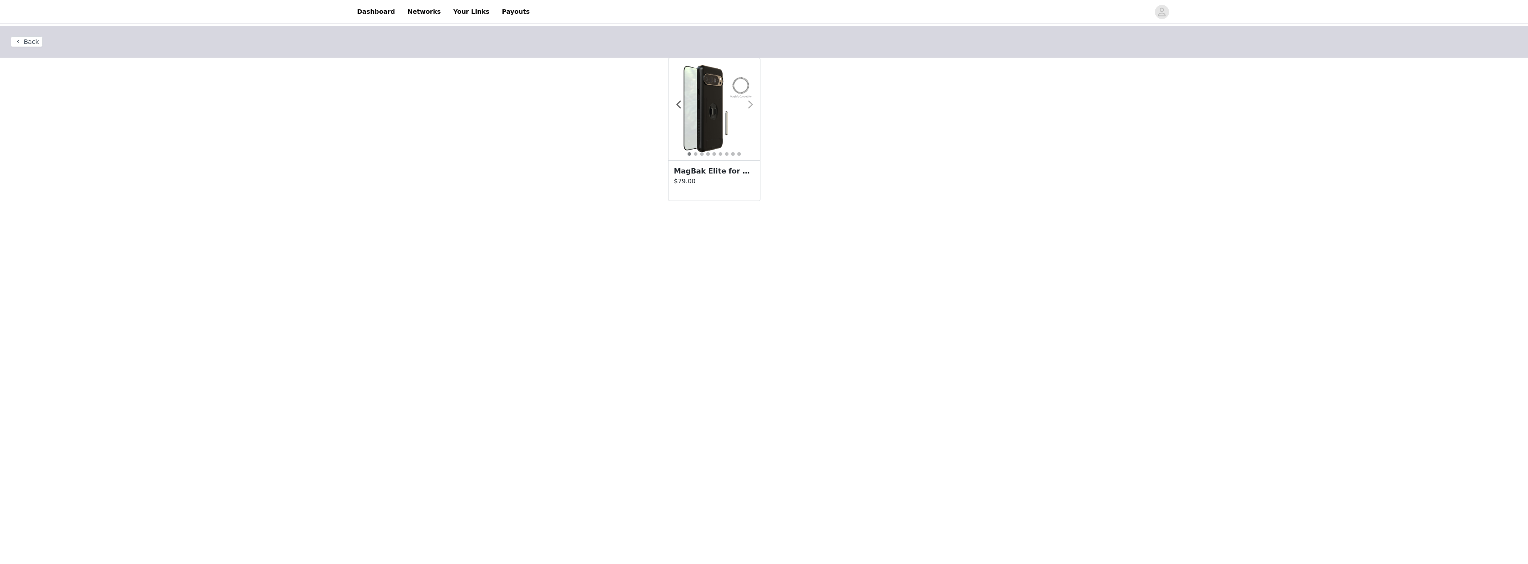
click at [752, 105] on span at bounding box center [750, 105] width 20 height 0
click at [724, 167] on h3 "MagBak Elite for Pixel 9 Pro XL + MagSticks to Mount Anywhere" at bounding box center [714, 171] width 81 height 11
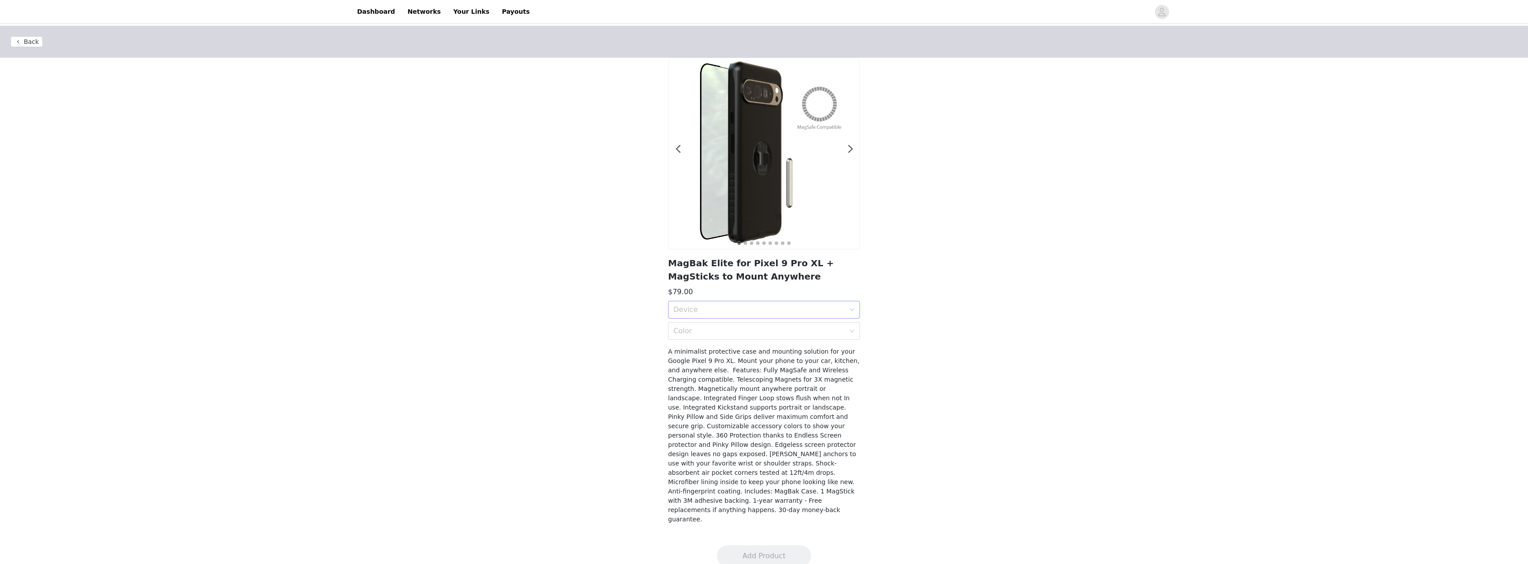
click at [738, 307] on div "Device" at bounding box center [758, 310] width 171 height 9
click at [722, 327] on div "Pixel 9 Pro XL" at bounding box center [763, 330] width 181 height 10
click at [774, 309] on div "Device Pixel 9 Pro XL" at bounding box center [760, 310] width 175 height 17
click at [398, 147] on div "Back 1 2 3 4 5 6 7 8 9 MagBak Elite for Pixel 9 Pro XL + MagSticks to Mount Any…" at bounding box center [764, 280] width 1528 height 509
click at [16, 42] on button "Back" at bounding box center [27, 41] width 32 height 11
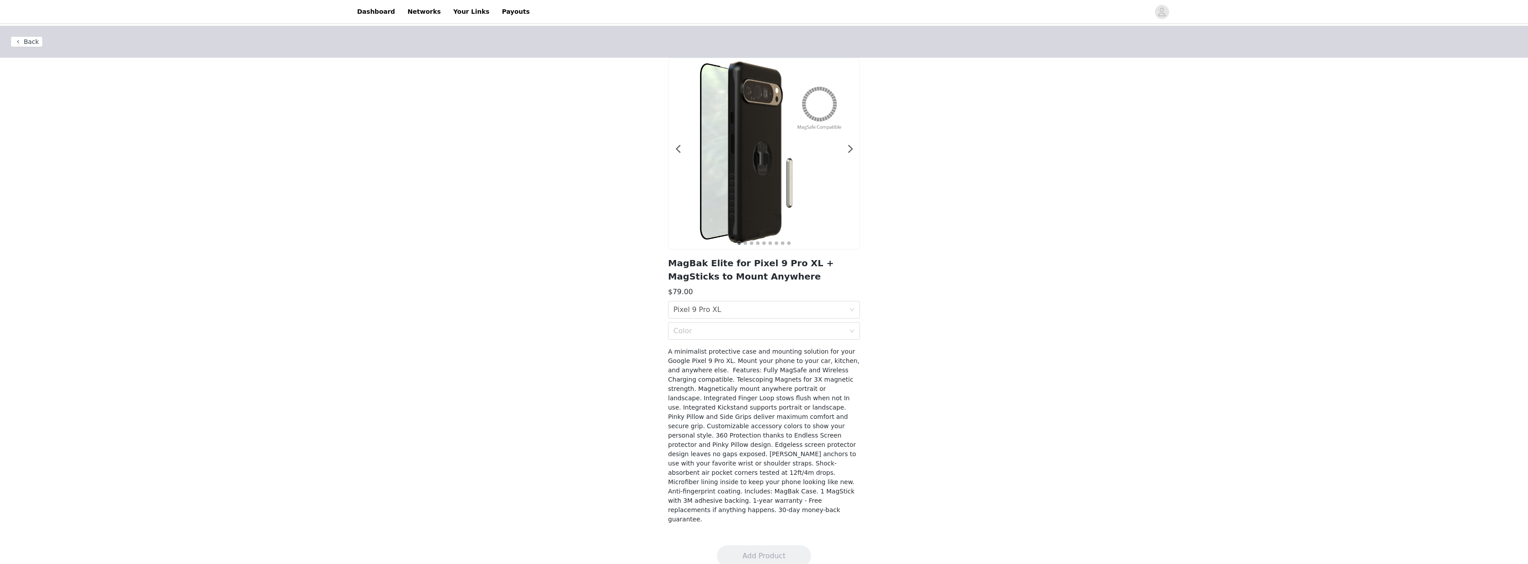
click at [16, 42] on button "Back" at bounding box center [27, 41] width 32 height 11
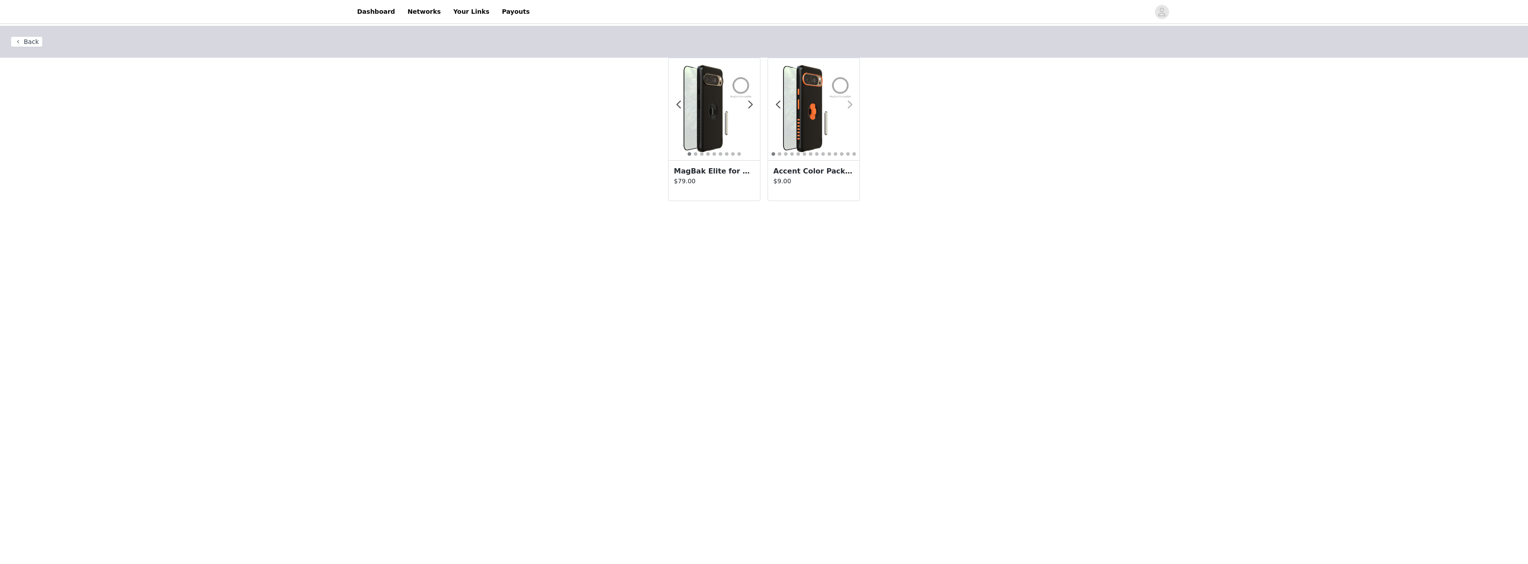
click at [847, 105] on span at bounding box center [850, 105] width 20 height 0
click at [850, 105] on span at bounding box center [850, 105] width 20 height 0
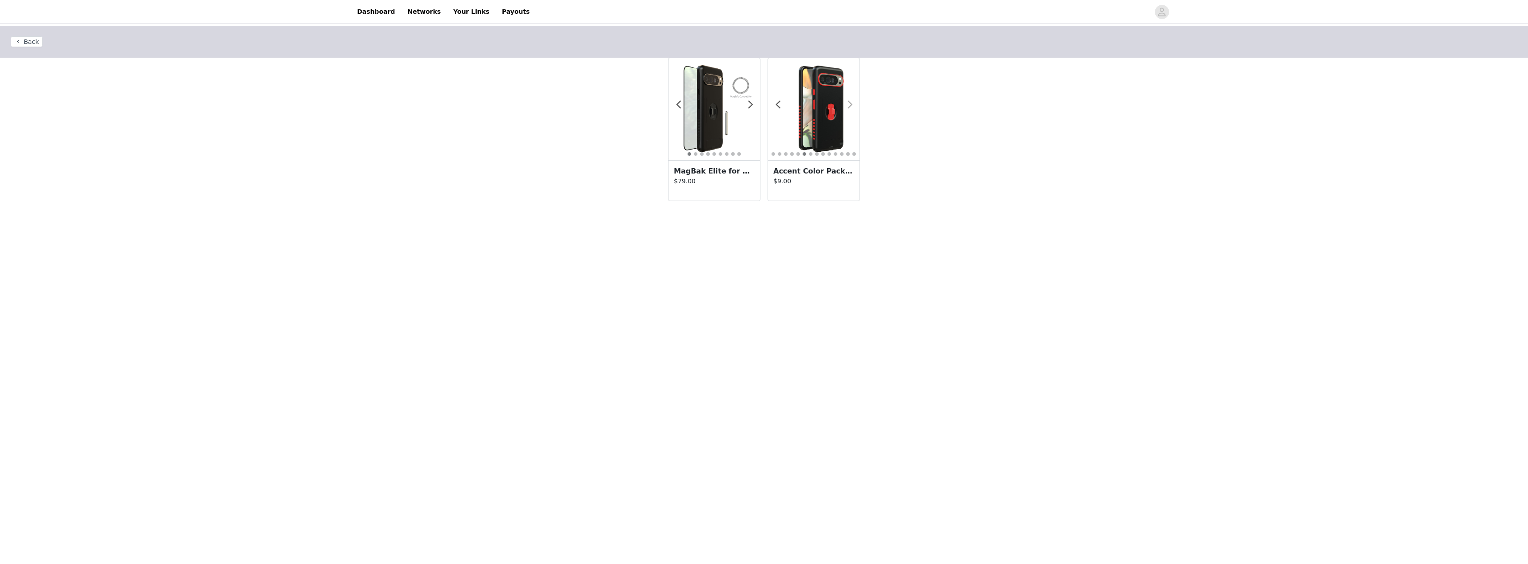
click at [851, 105] on span at bounding box center [850, 105] width 20 height 0
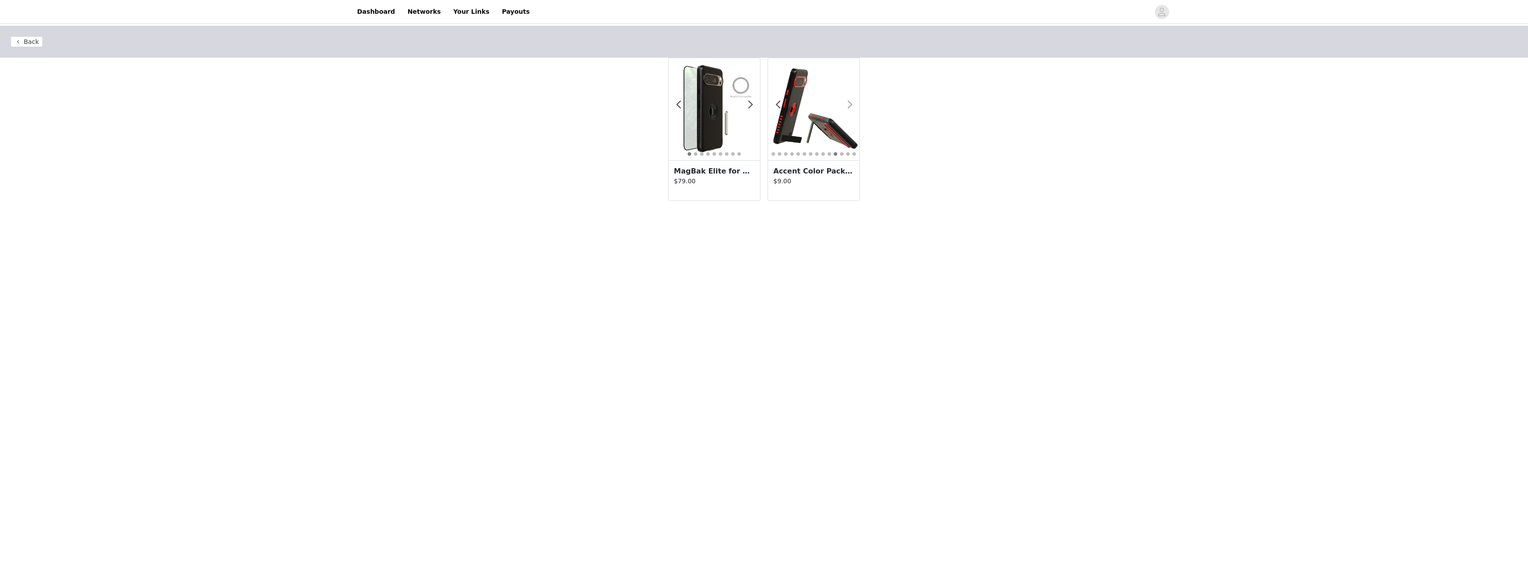
click at [852, 105] on span at bounding box center [850, 105] width 20 height 0
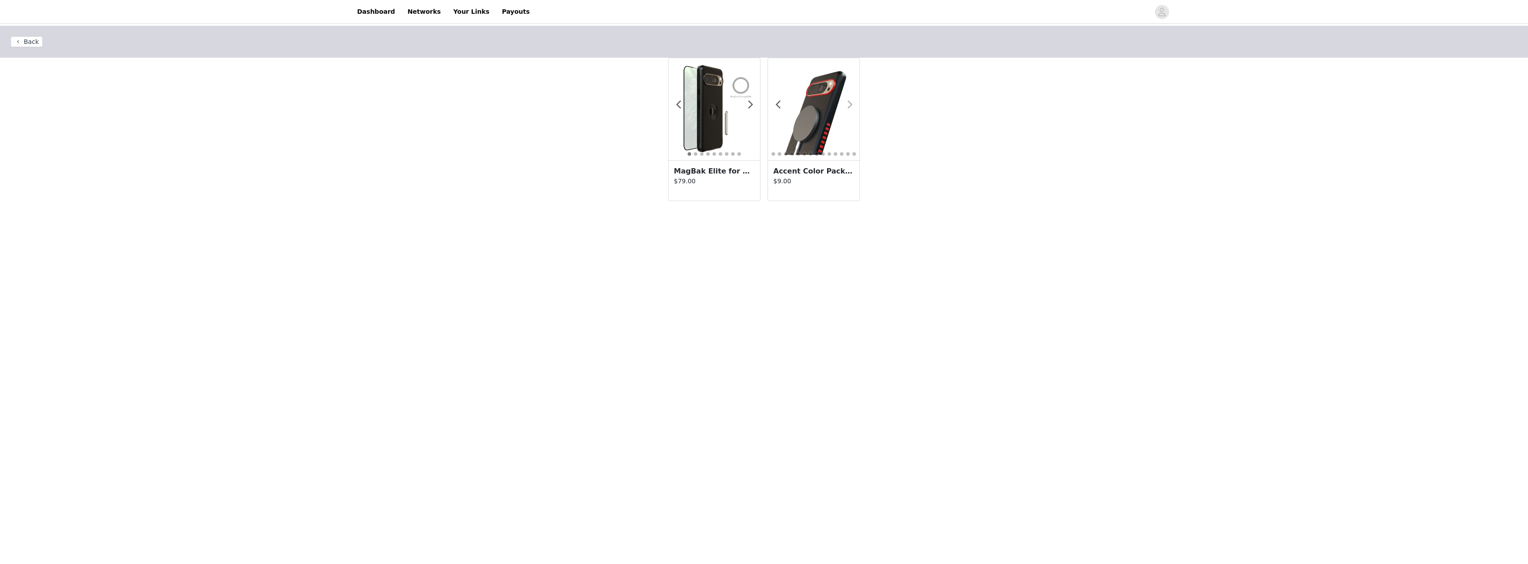
click at [852, 105] on span at bounding box center [850, 105] width 20 height 0
click at [853, 106] on img at bounding box center [813, 109] width 91 height 91
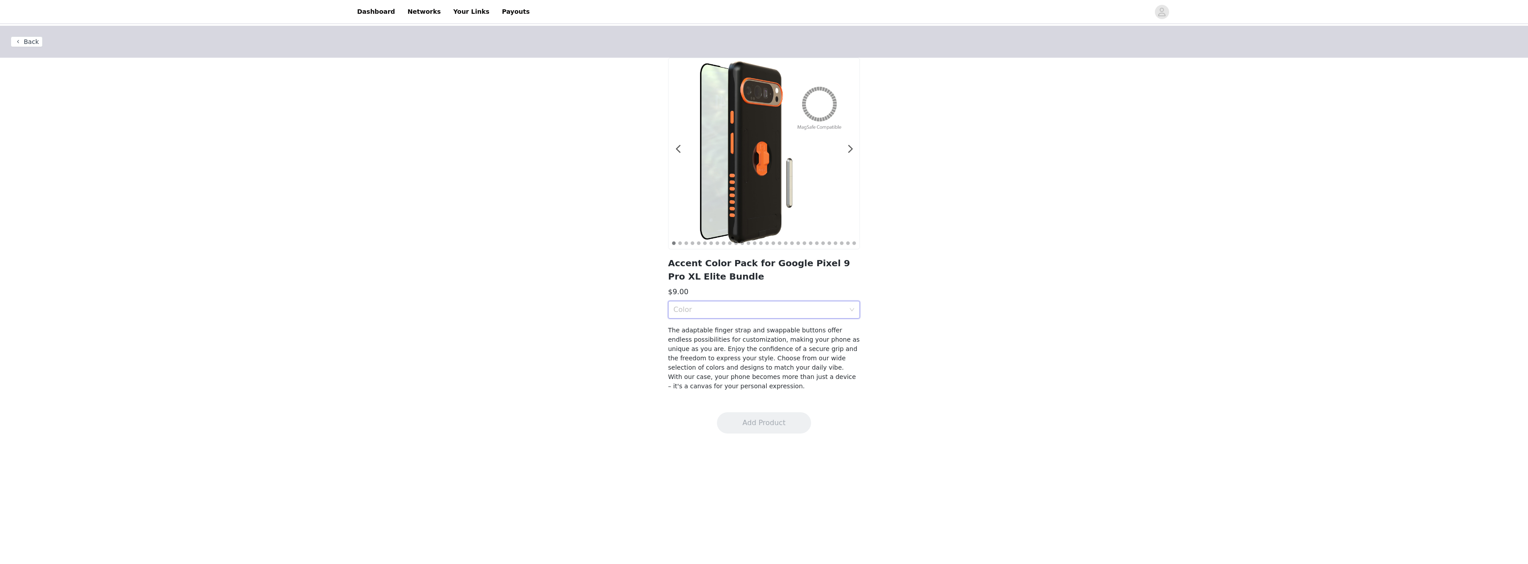
click at [851, 310] on icon "icon: down" at bounding box center [851, 309] width 5 height 5
click at [779, 360] on div "Light Gray" at bounding box center [763, 358] width 181 height 10
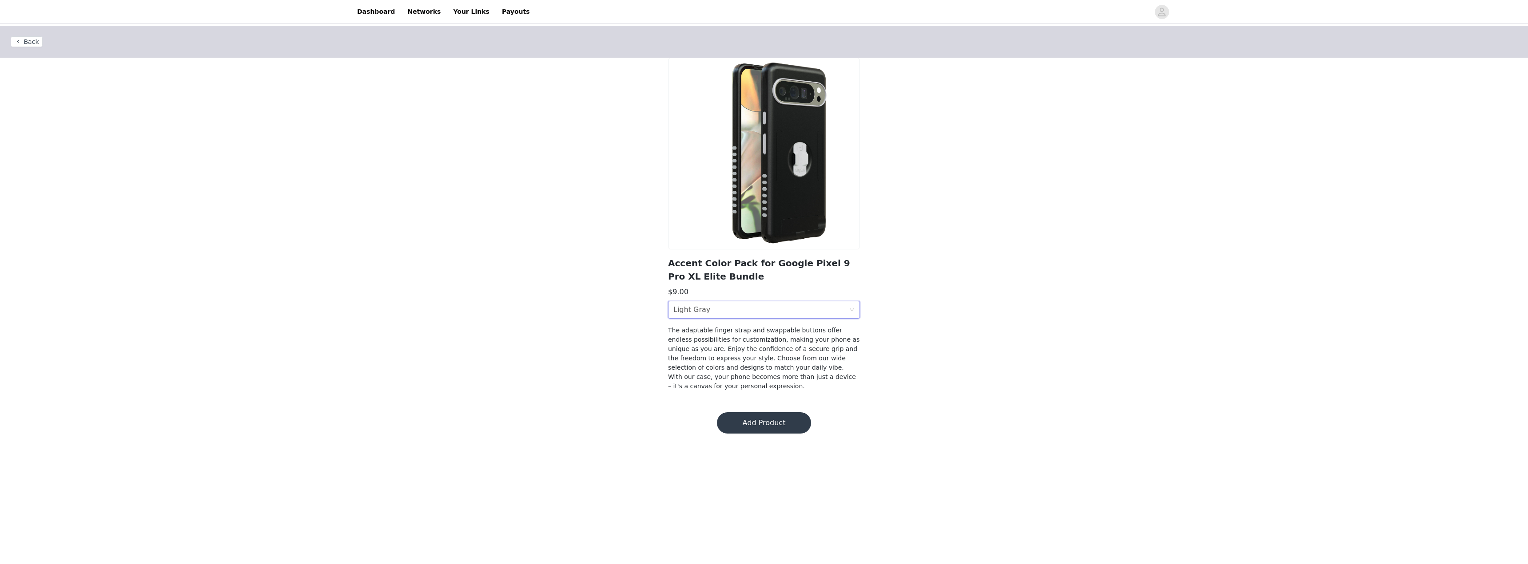
click at [32, 40] on button "Back" at bounding box center [27, 41] width 32 height 11
click at [29, 50] on header "Back" at bounding box center [764, 42] width 1528 height 32
click at [28, 41] on button "Back" at bounding box center [27, 41] width 32 height 11
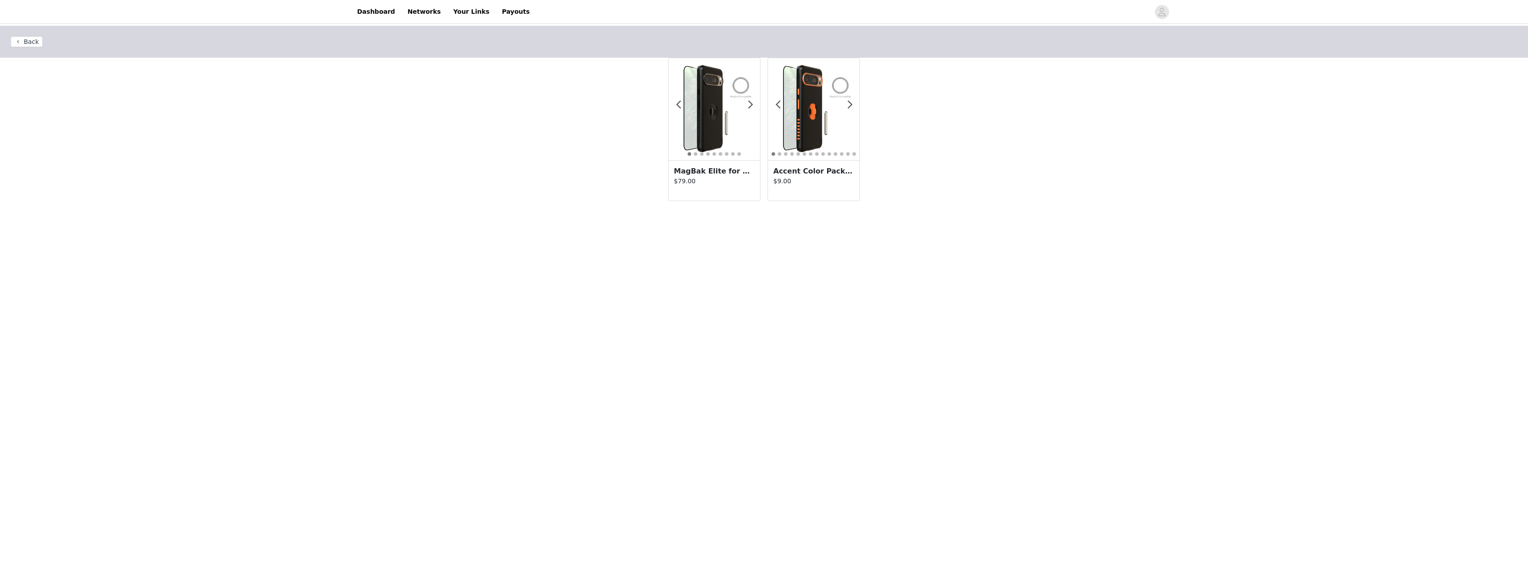
click at [28, 41] on button "Back" at bounding box center [27, 41] width 32 height 11
click at [24, 40] on button "Back" at bounding box center [27, 41] width 32 height 11
click at [14, 41] on button "Back" at bounding box center [27, 41] width 32 height 11
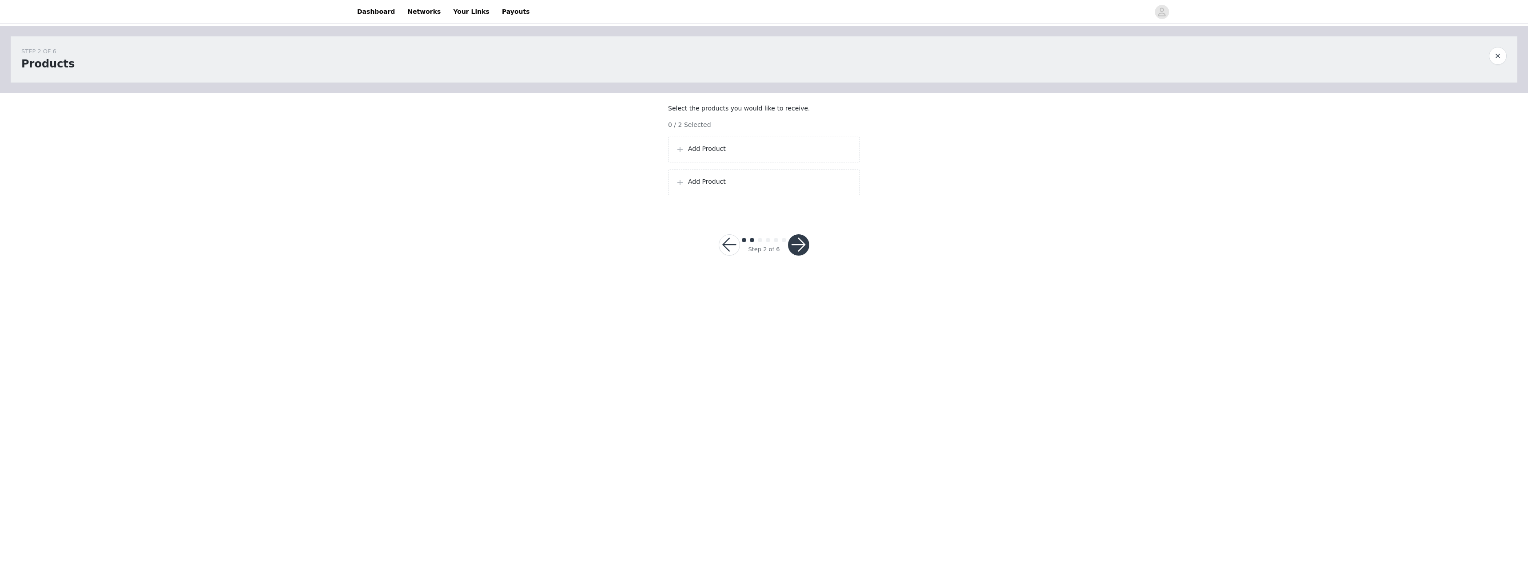
click at [678, 155] on span at bounding box center [679, 149] width 9 height 11
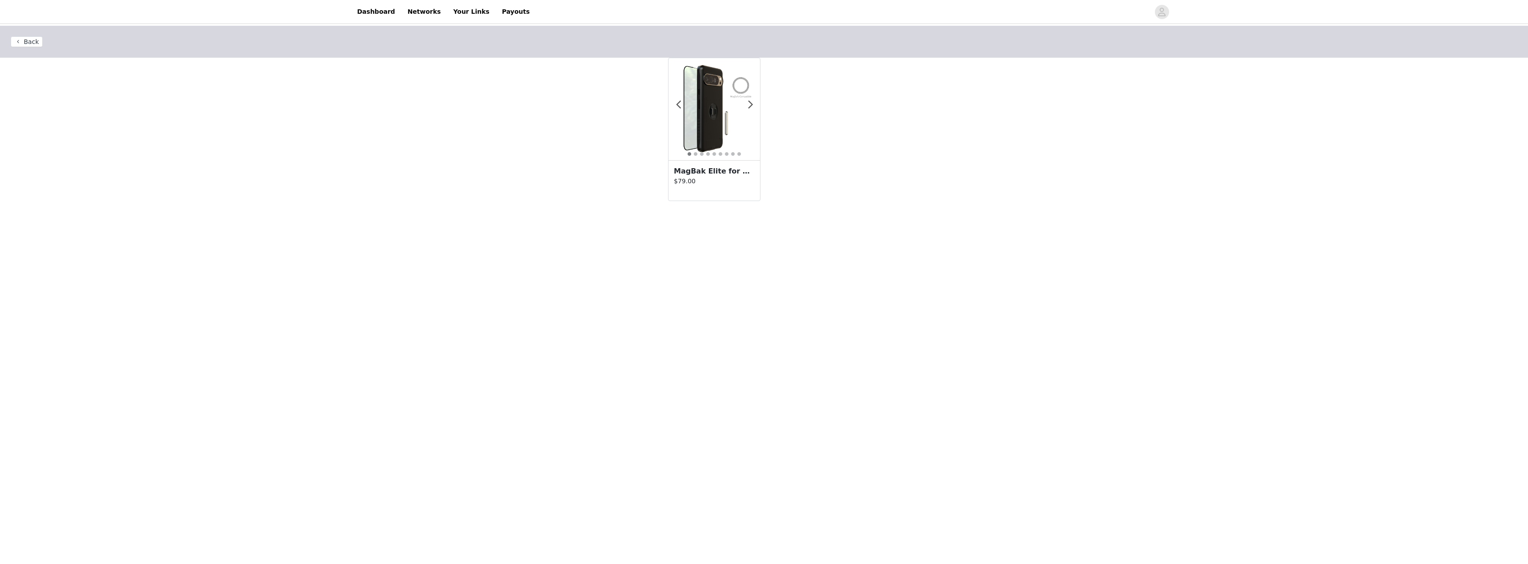
click at [716, 166] on h3 "MagBak Elite for Pixel 9 Pro XL + MagSticks to Mount Anywhere" at bounding box center [714, 171] width 81 height 11
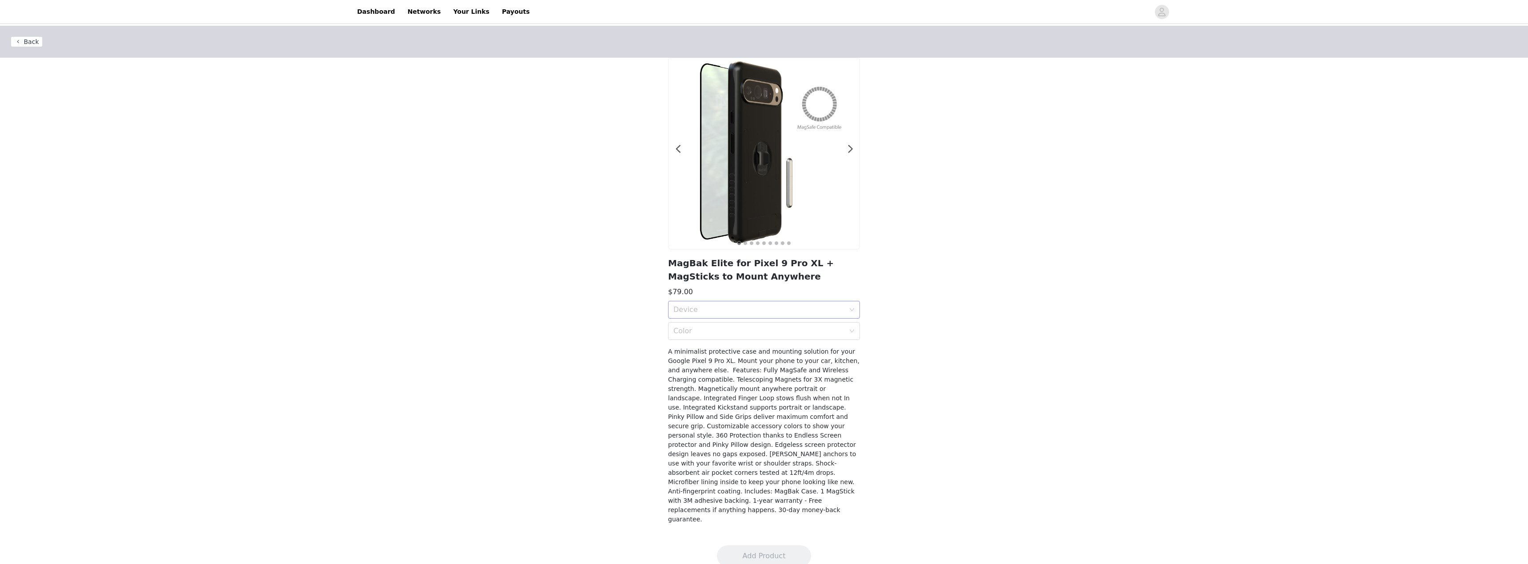
click at [703, 306] on div "Device" at bounding box center [758, 310] width 171 height 9
click at [457, 249] on div "Back 1 2 3 4 5 6 7 8 9 MagBak Elite for Pixel 9 Pro XL + MagSticks to Mount Any…" at bounding box center [764, 280] width 1528 height 509
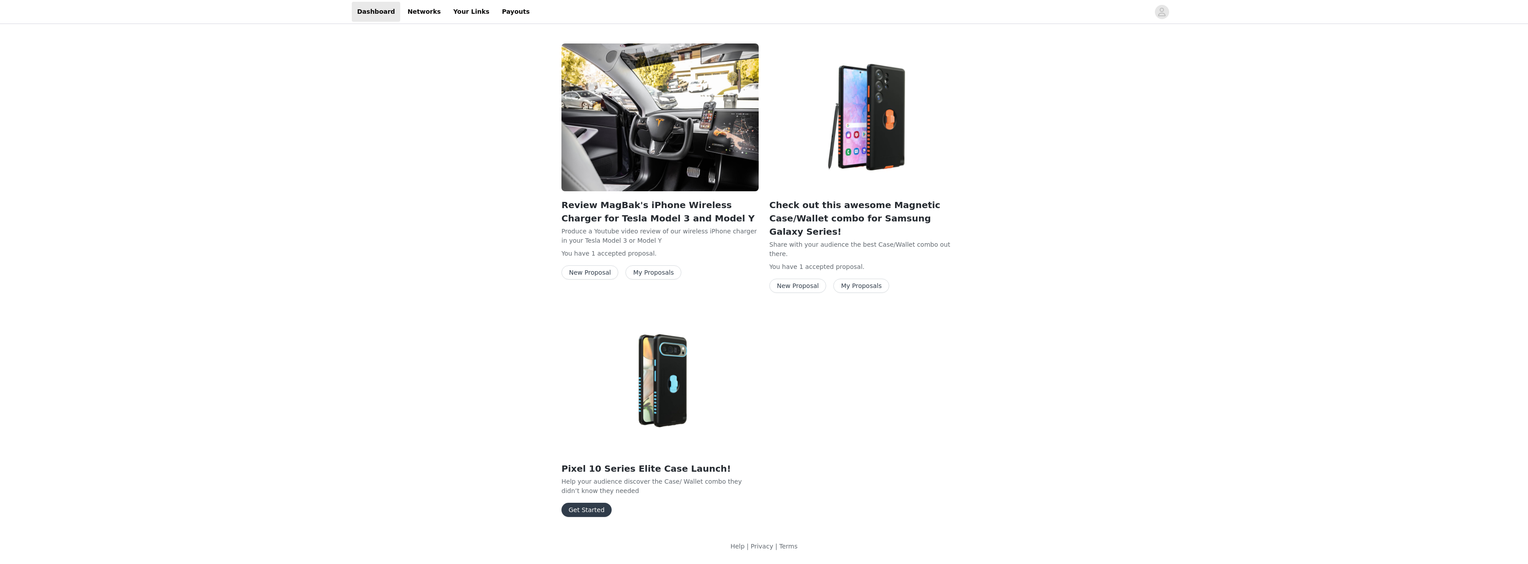
click at [592, 503] on button "Get Started" at bounding box center [586, 510] width 50 height 14
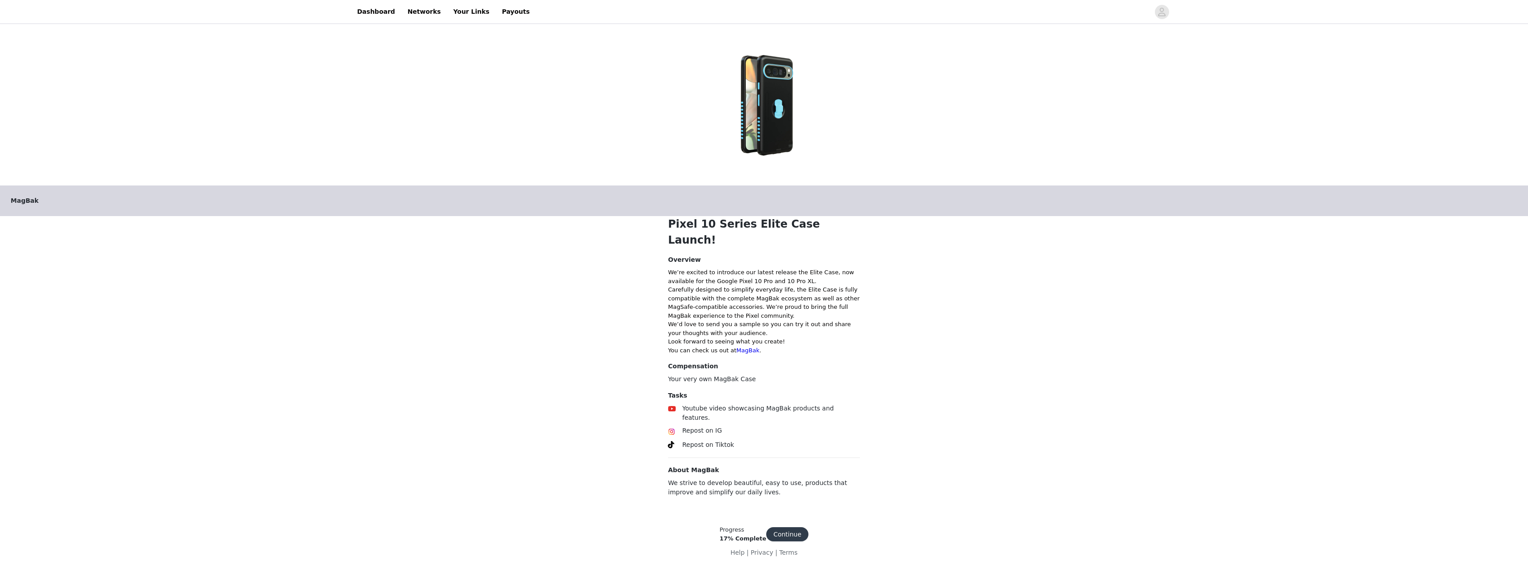
click at [783, 528] on button "Continue" at bounding box center [787, 535] width 42 height 14
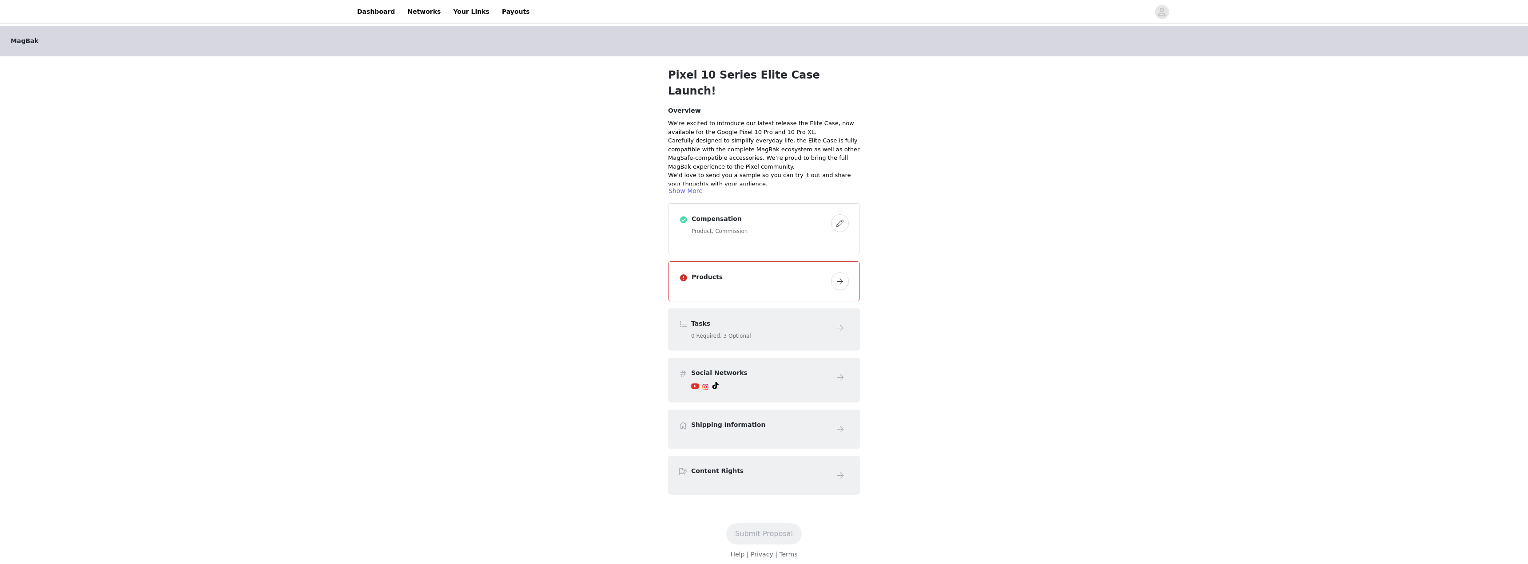
click at [844, 273] on button "button" at bounding box center [840, 282] width 18 height 18
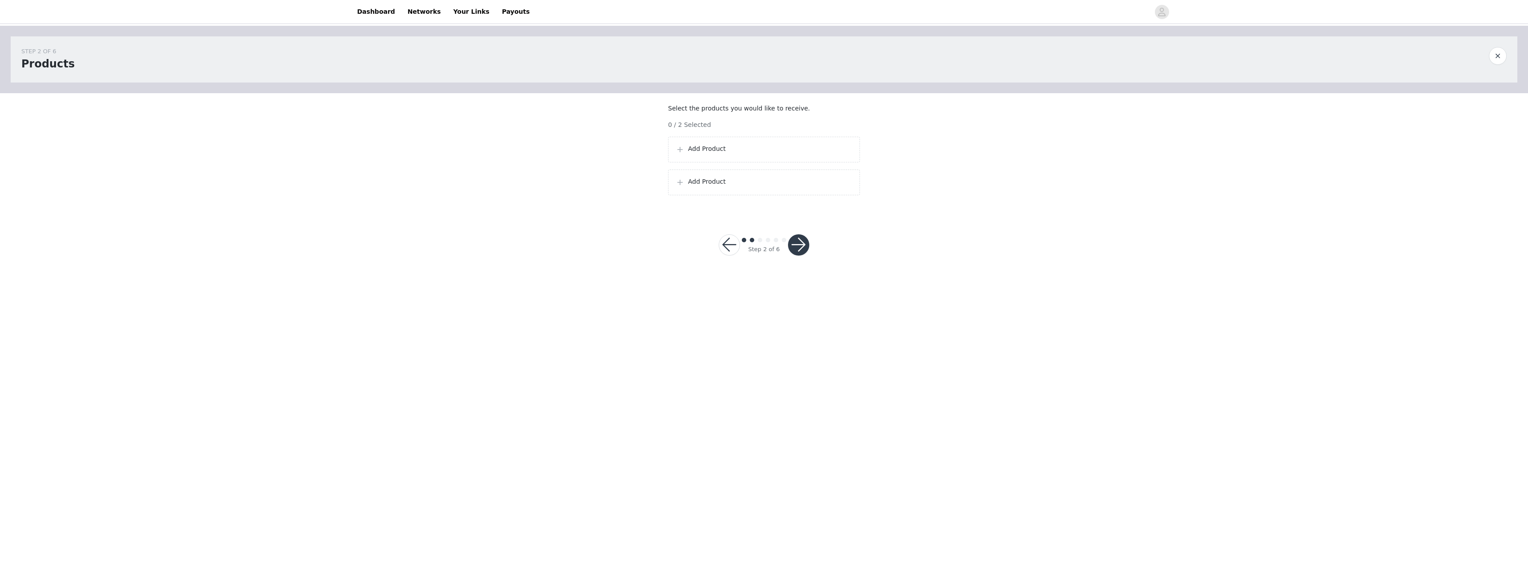
click at [678, 188] on span at bounding box center [679, 182] width 9 height 11
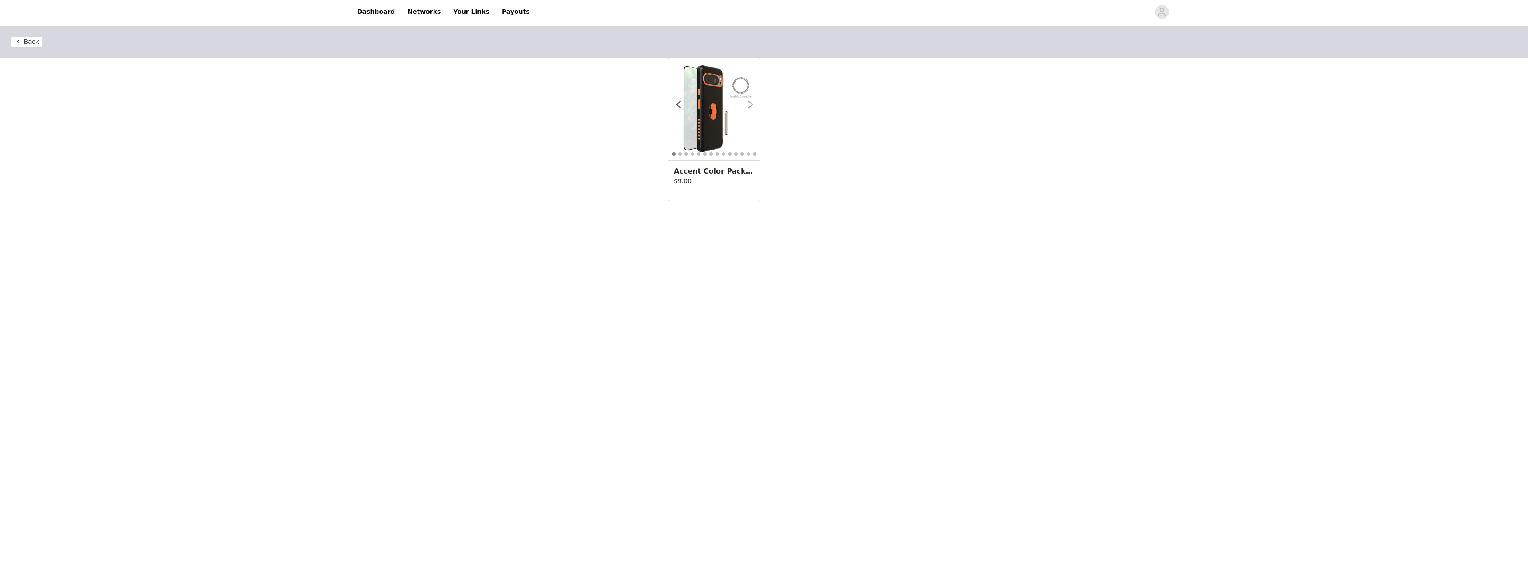
click at [750, 105] on span at bounding box center [750, 105] width 20 height 0
click at [722, 117] on img at bounding box center [713, 109] width 91 height 91
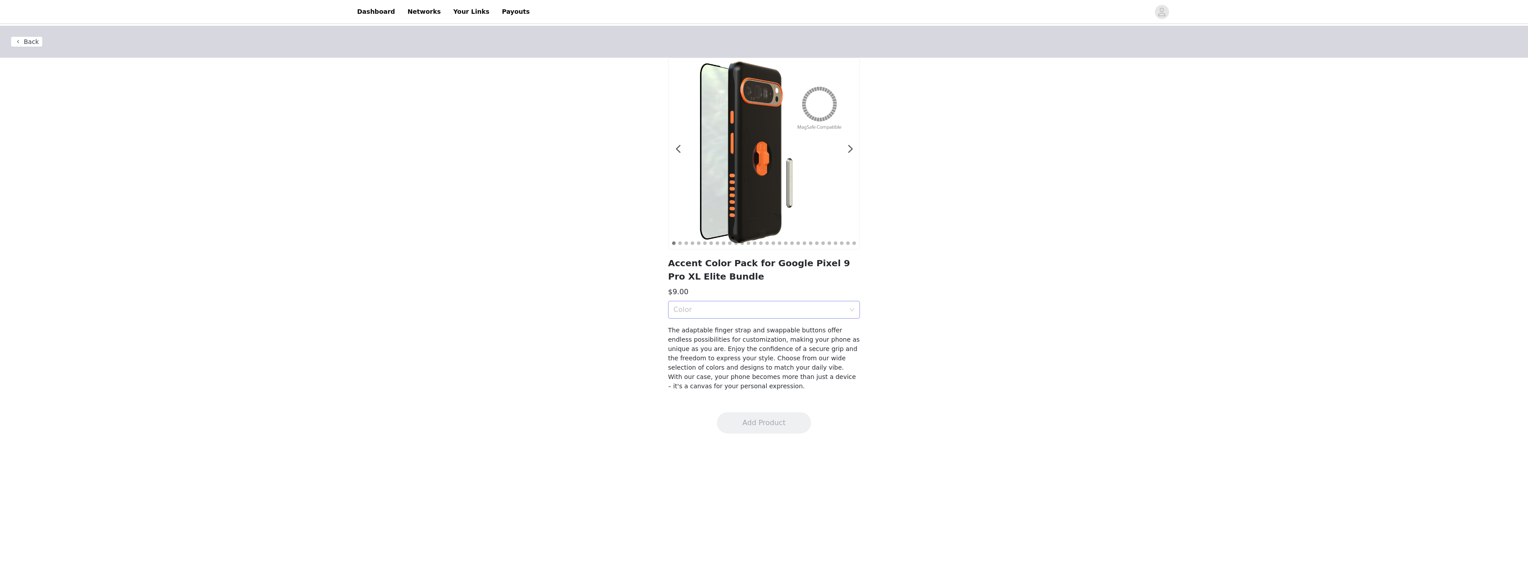
click at [846, 310] on div "Color" at bounding box center [760, 310] width 175 height 17
click at [771, 358] on div "Light Gray" at bounding box center [763, 358] width 181 height 10
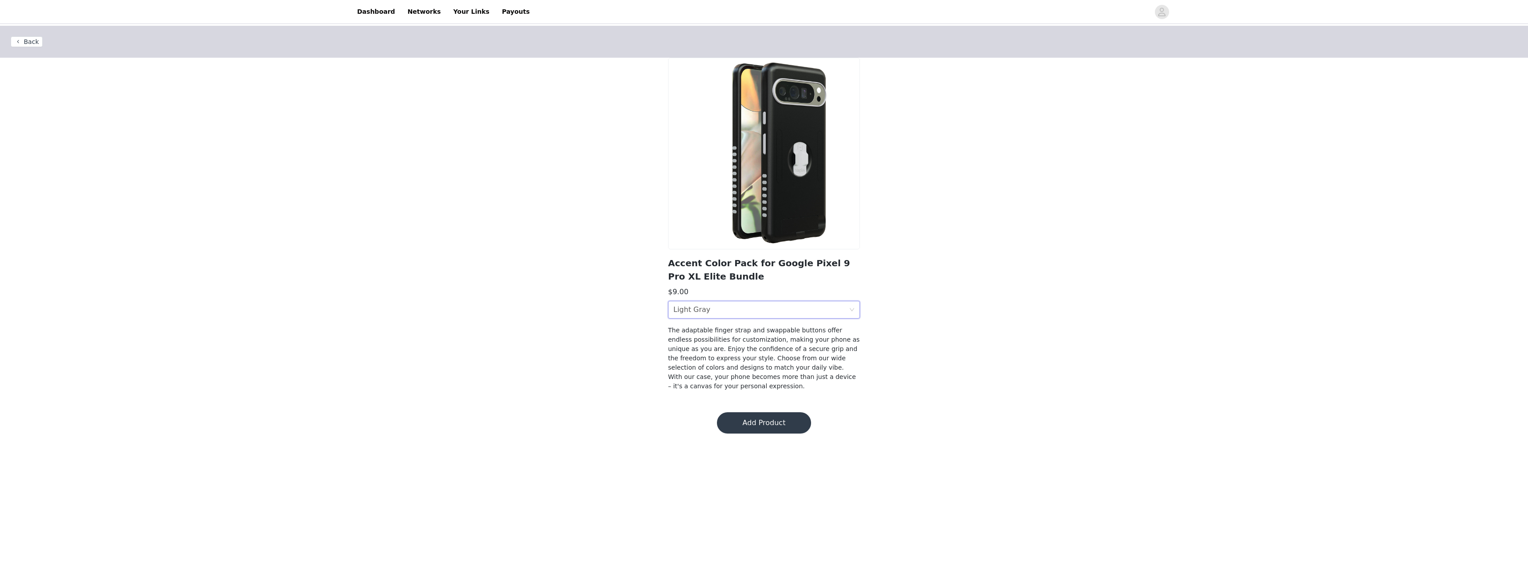
click at [840, 313] on div "Color Light Gray" at bounding box center [760, 310] width 175 height 17
click at [733, 369] on div "Orange" at bounding box center [763, 372] width 181 height 10
click at [782, 305] on div "Color Orange" at bounding box center [760, 310] width 175 height 17
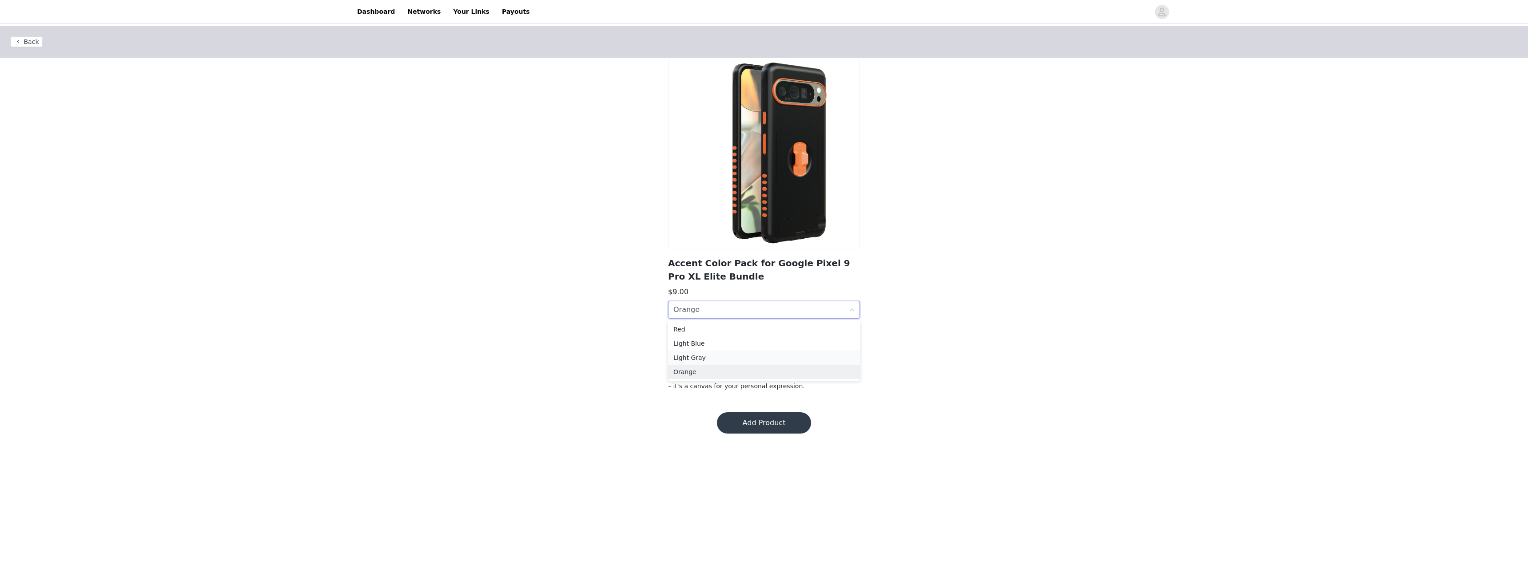
click at [709, 356] on div "Light Gray" at bounding box center [763, 358] width 181 height 10
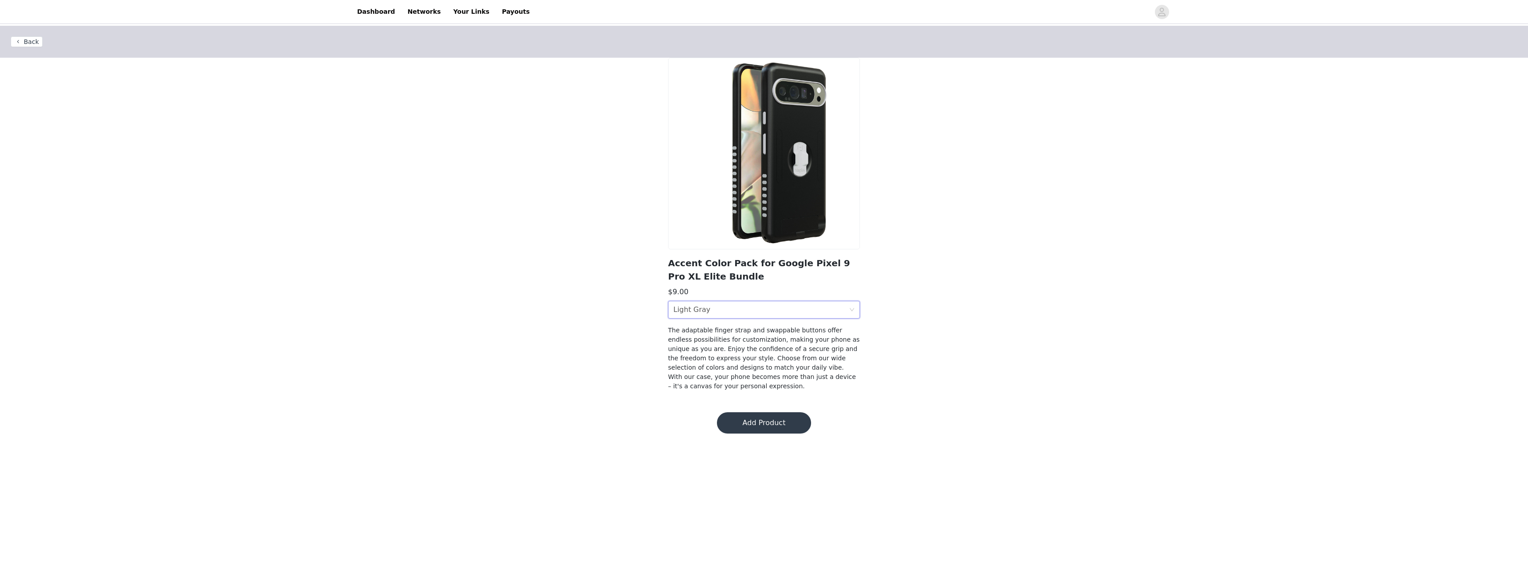
click at [792, 312] on div "Color Light Gray" at bounding box center [760, 310] width 175 height 17
click at [754, 414] on button "Add Product" at bounding box center [764, 423] width 94 height 21
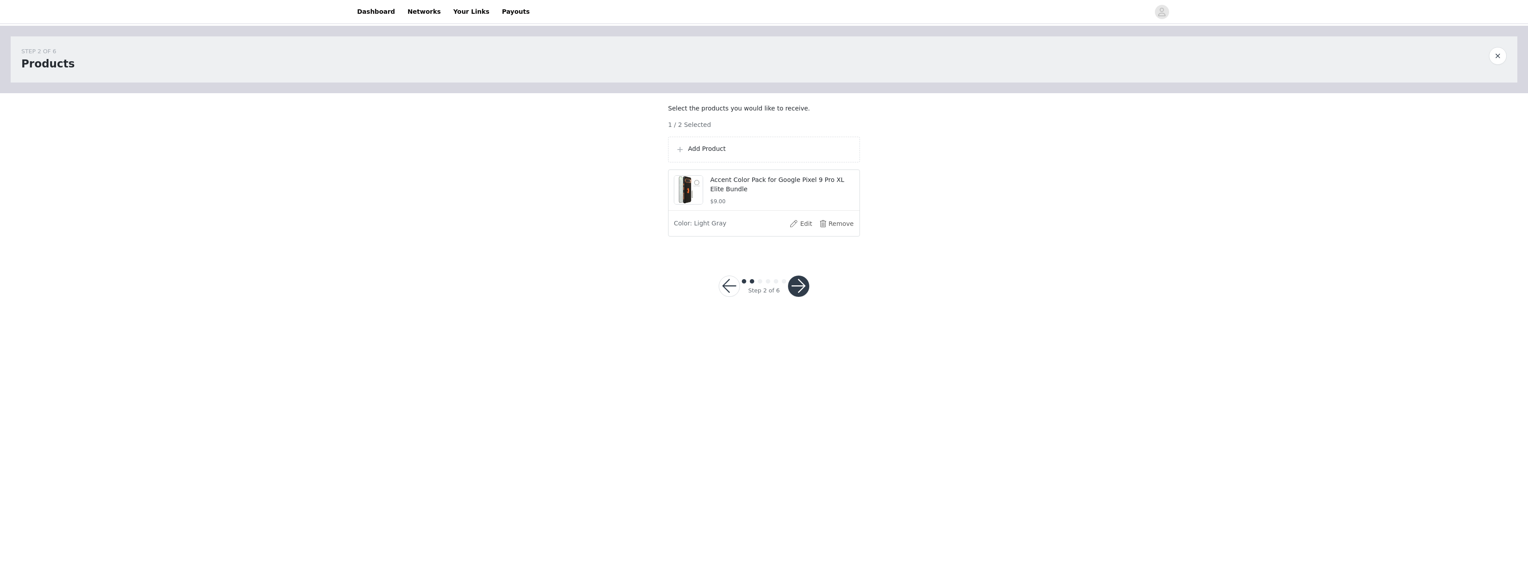
click at [802, 297] on button "button" at bounding box center [798, 286] width 21 height 21
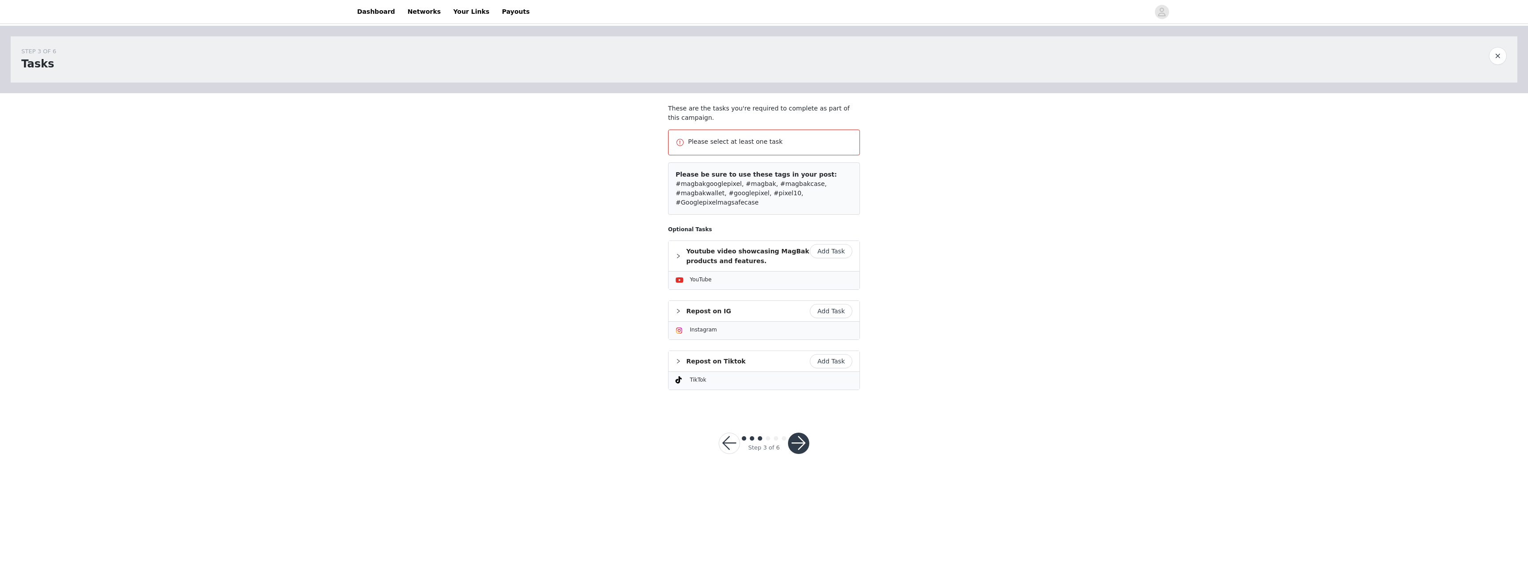
click at [840, 244] on button "Add Task" at bounding box center [831, 251] width 43 height 14
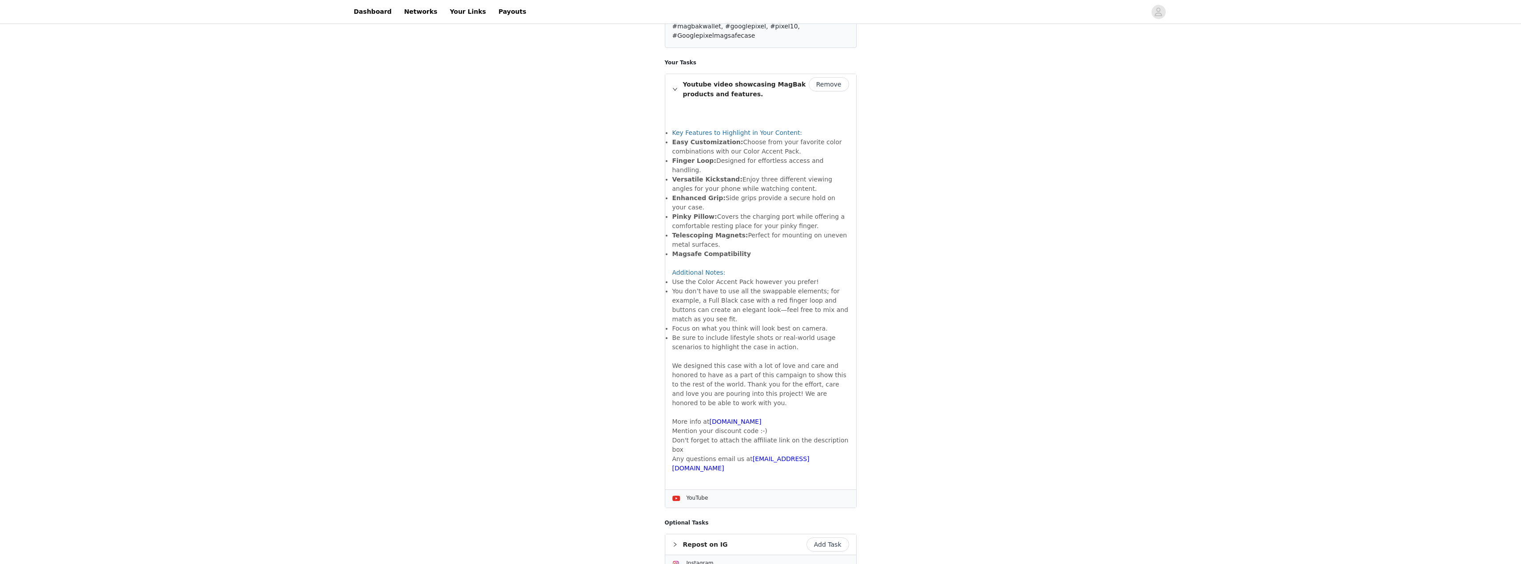
scroll to position [214, 0]
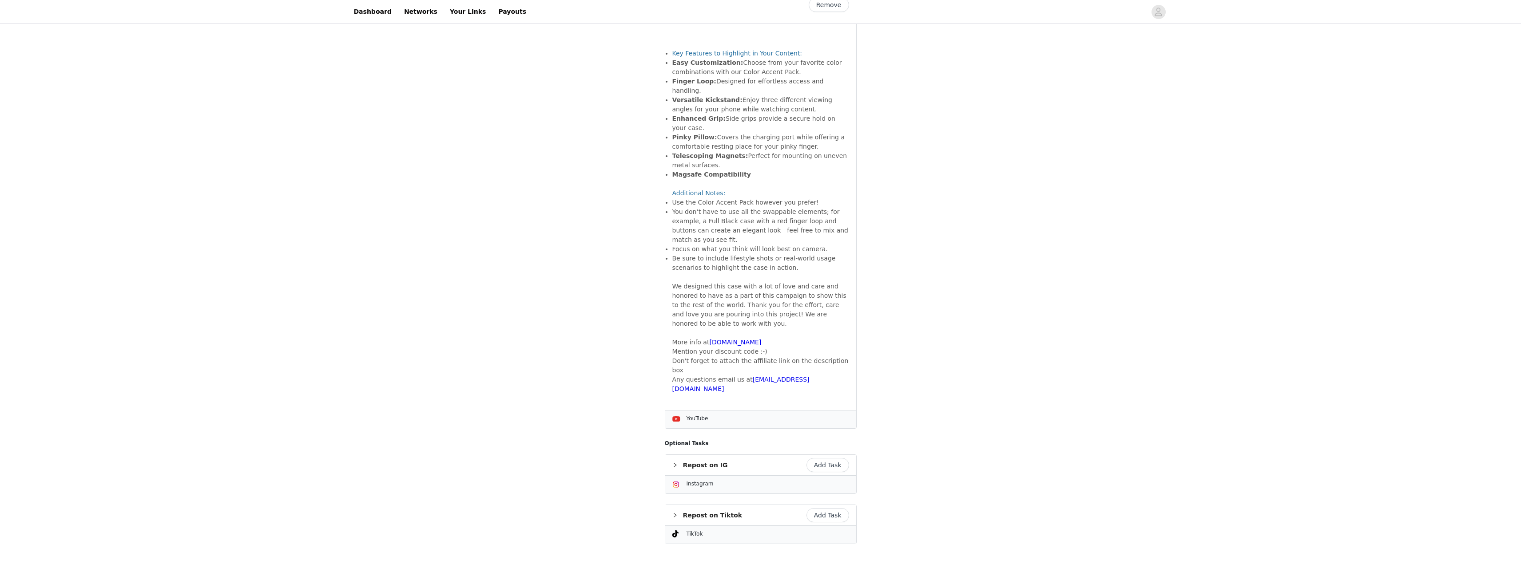
click at [827, 508] on button "Add Task" at bounding box center [827, 515] width 43 height 14
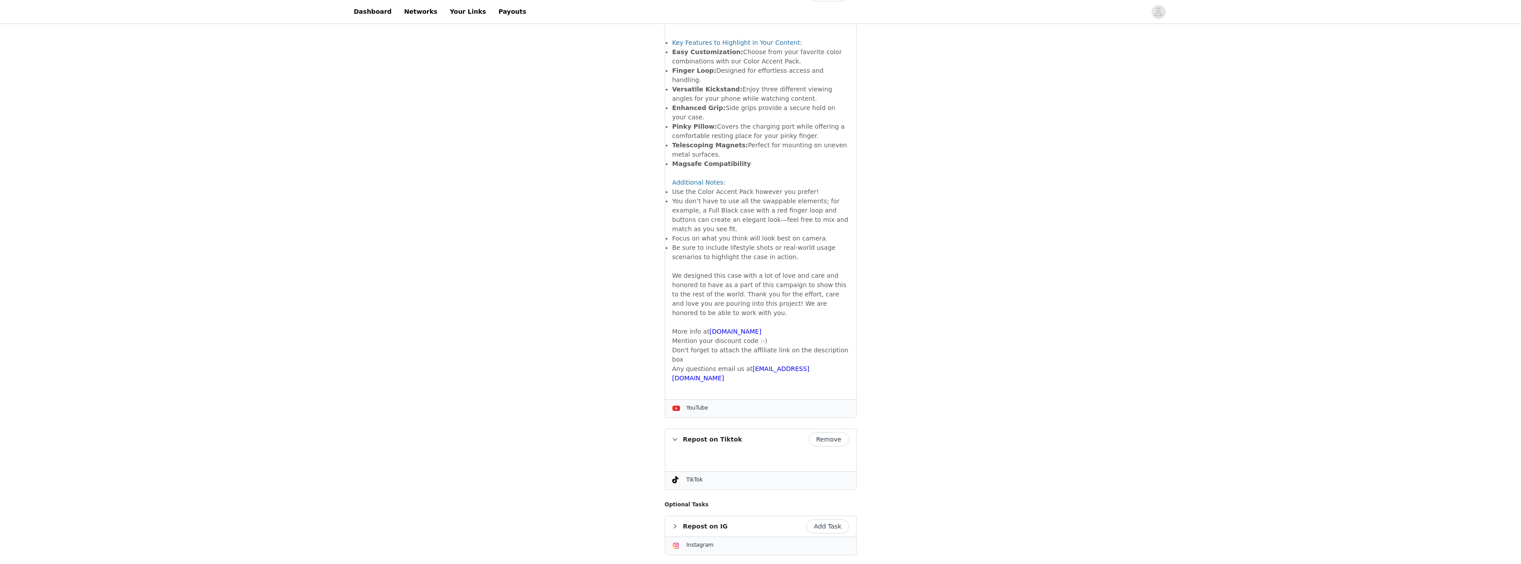
scroll to position [235, 0]
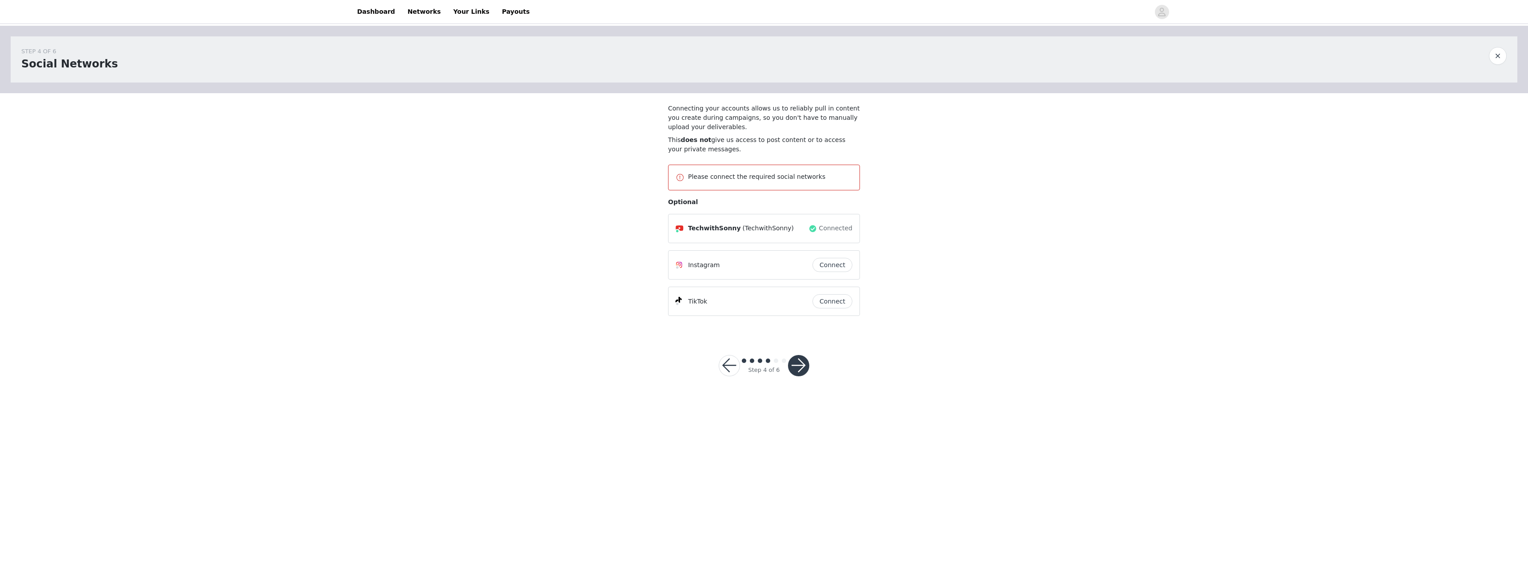
click at [724, 365] on button "button" at bounding box center [729, 365] width 21 height 21
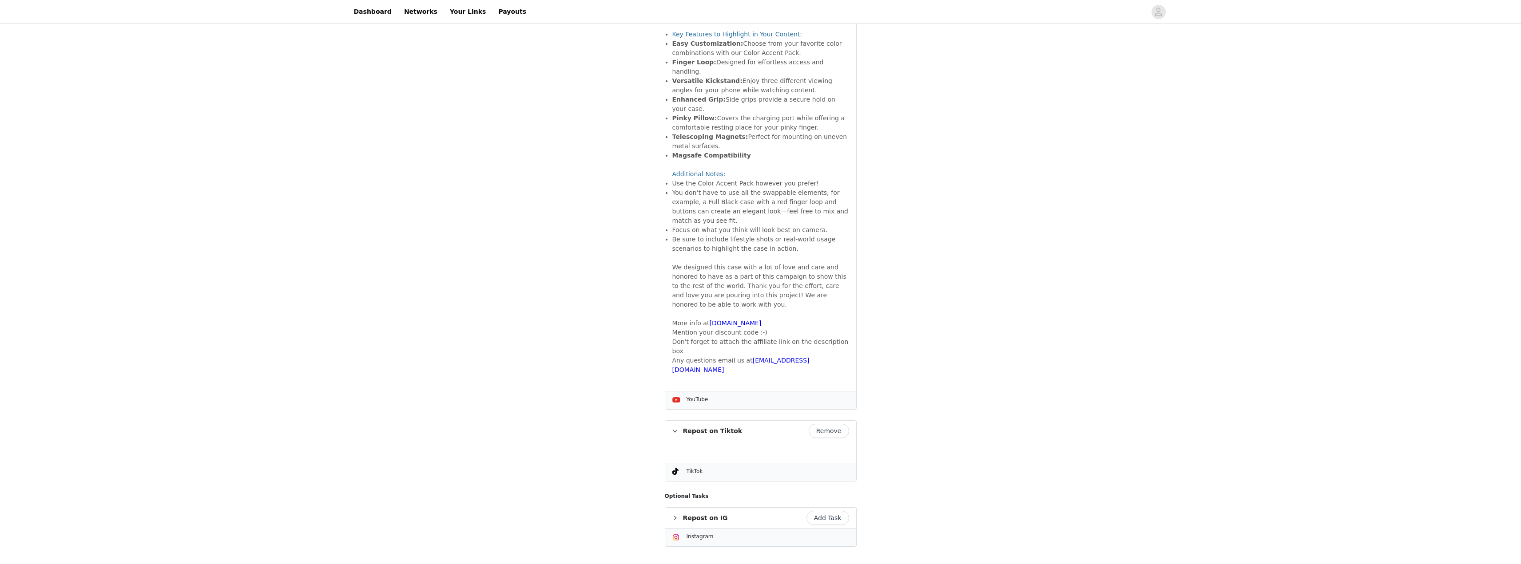
scroll to position [235, 0]
click at [838, 421] on button "Remove" at bounding box center [829, 428] width 40 height 14
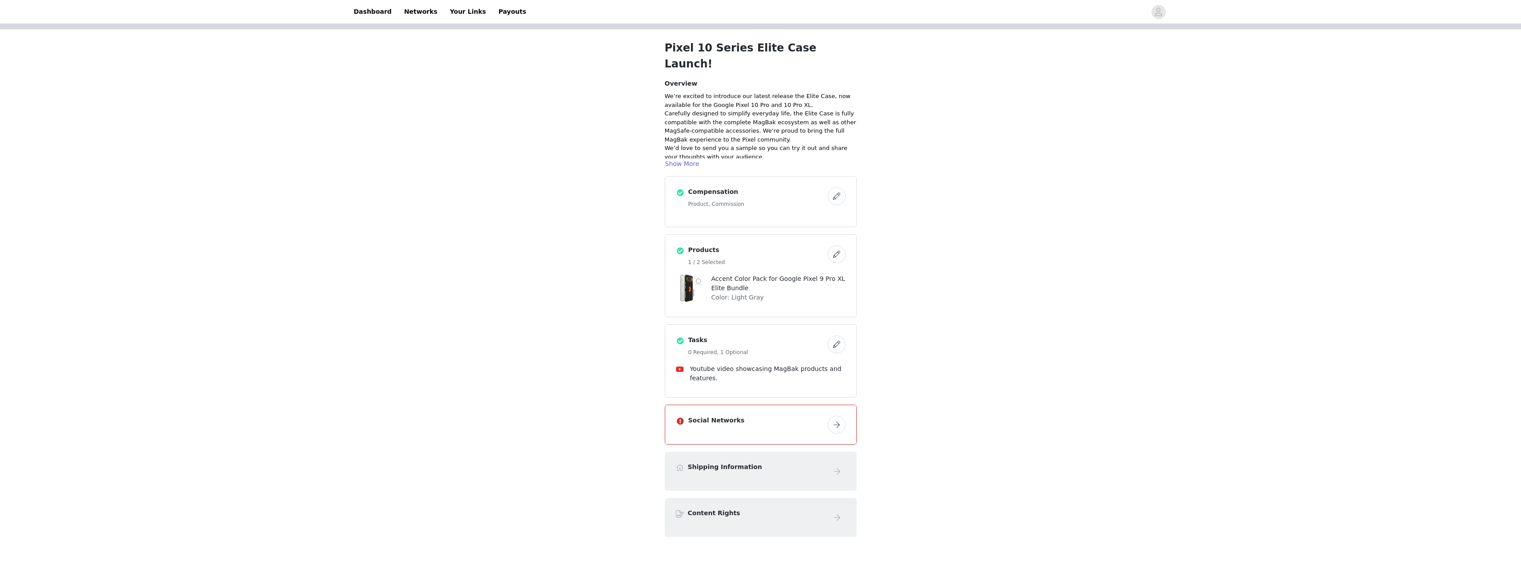
scroll to position [59, 0]
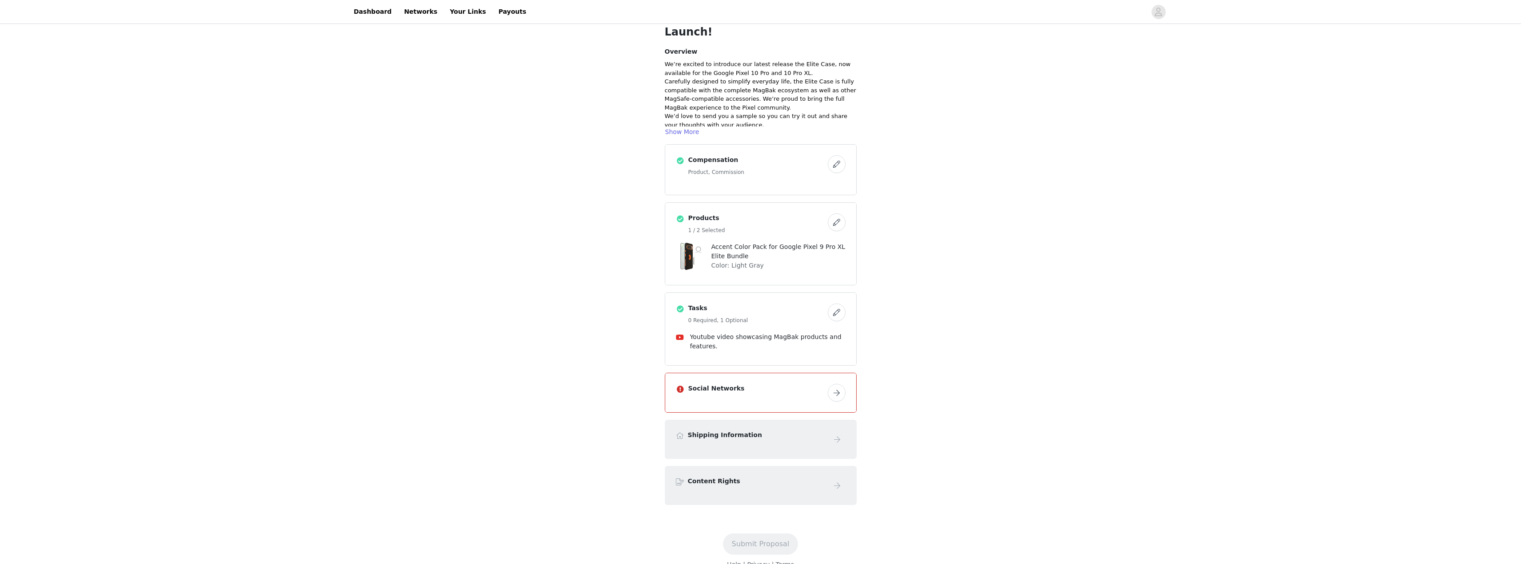
click at [841, 384] on button "button" at bounding box center [837, 393] width 18 height 18
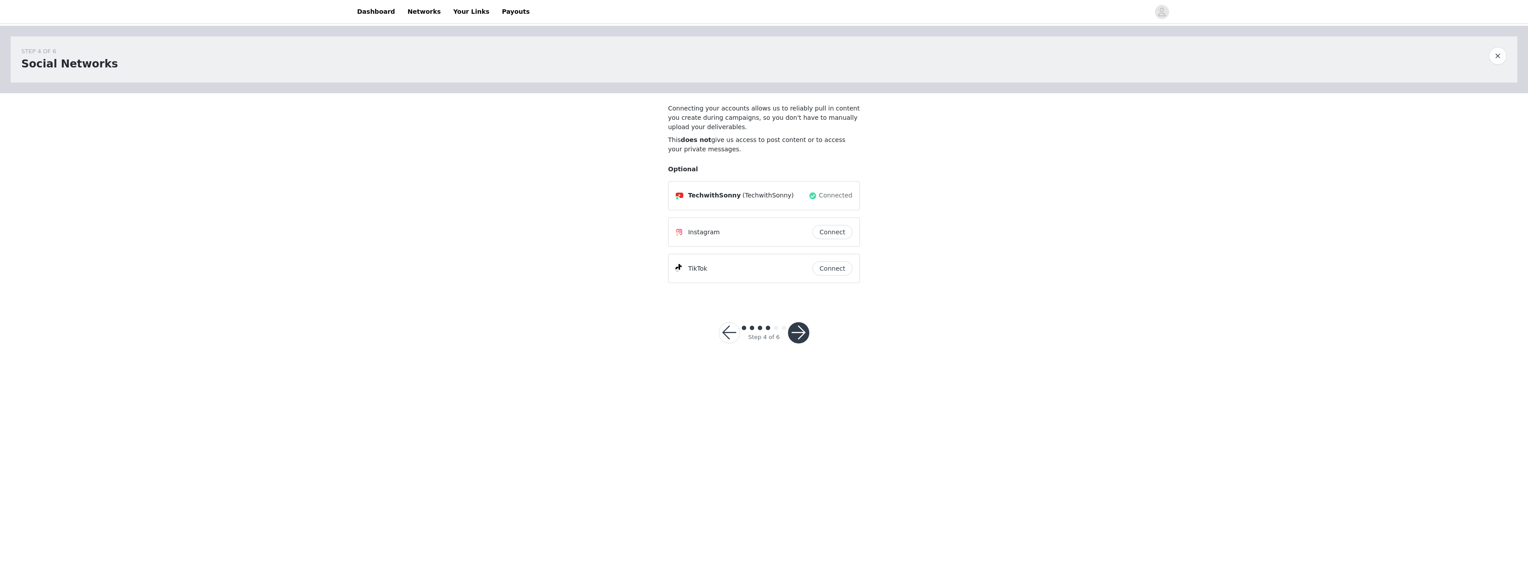
click at [802, 338] on button "button" at bounding box center [798, 332] width 21 height 21
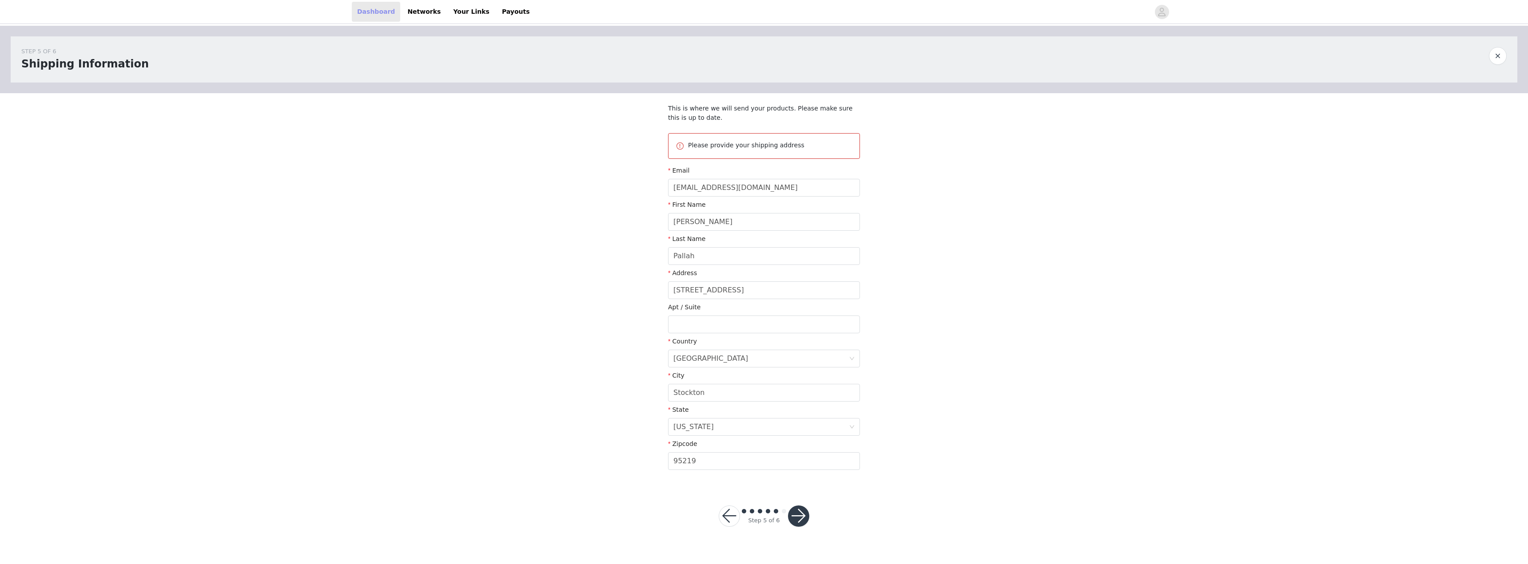
click at [376, 8] on link "Dashboard" at bounding box center [376, 12] width 48 height 20
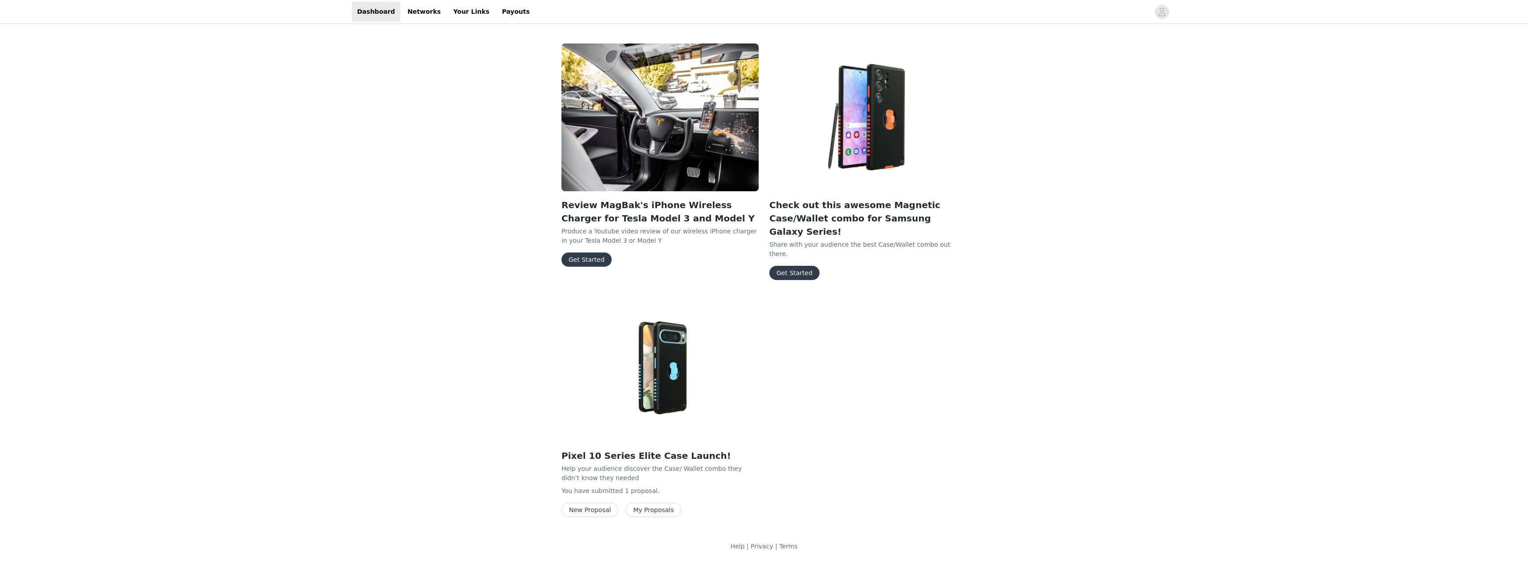
click at [665, 393] on img at bounding box center [659, 368] width 197 height 148
click at [639, 503] on button "My Proposals" at bounding box center [653, 510] width 56 height 14
click at [601, 503] on button "New Proposal" at bounding box center [589, 510] width 57 height 14
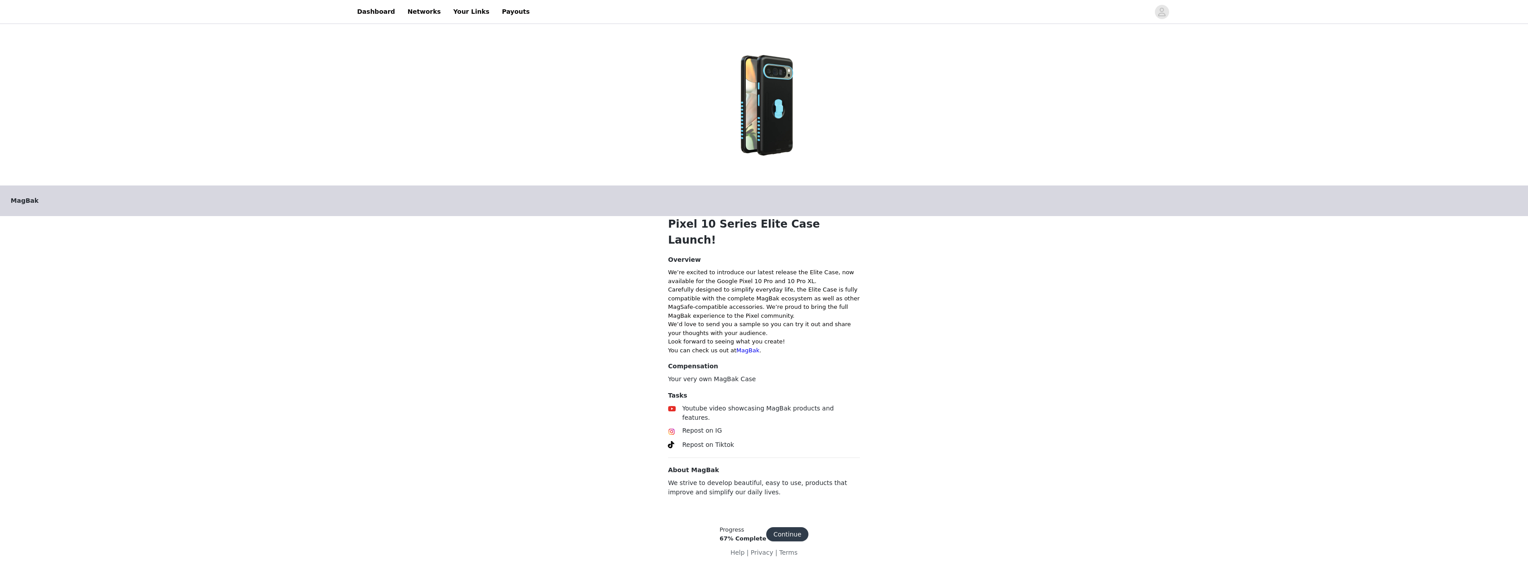
click at [787, 528] on button "Continue" at bounding box center [787, 535] width 42 height 14
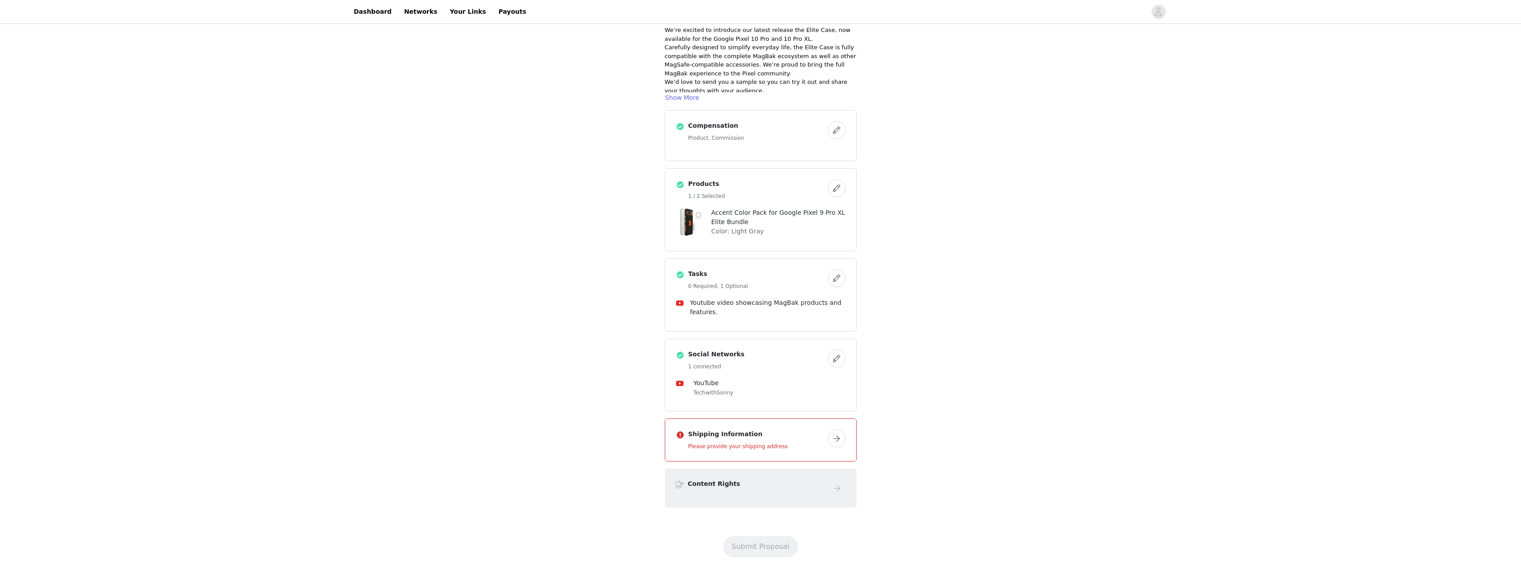
scroll to position [96, 0]
click at [830, 427] on button "button" at bounding box center [837, 436] width 18 height 18
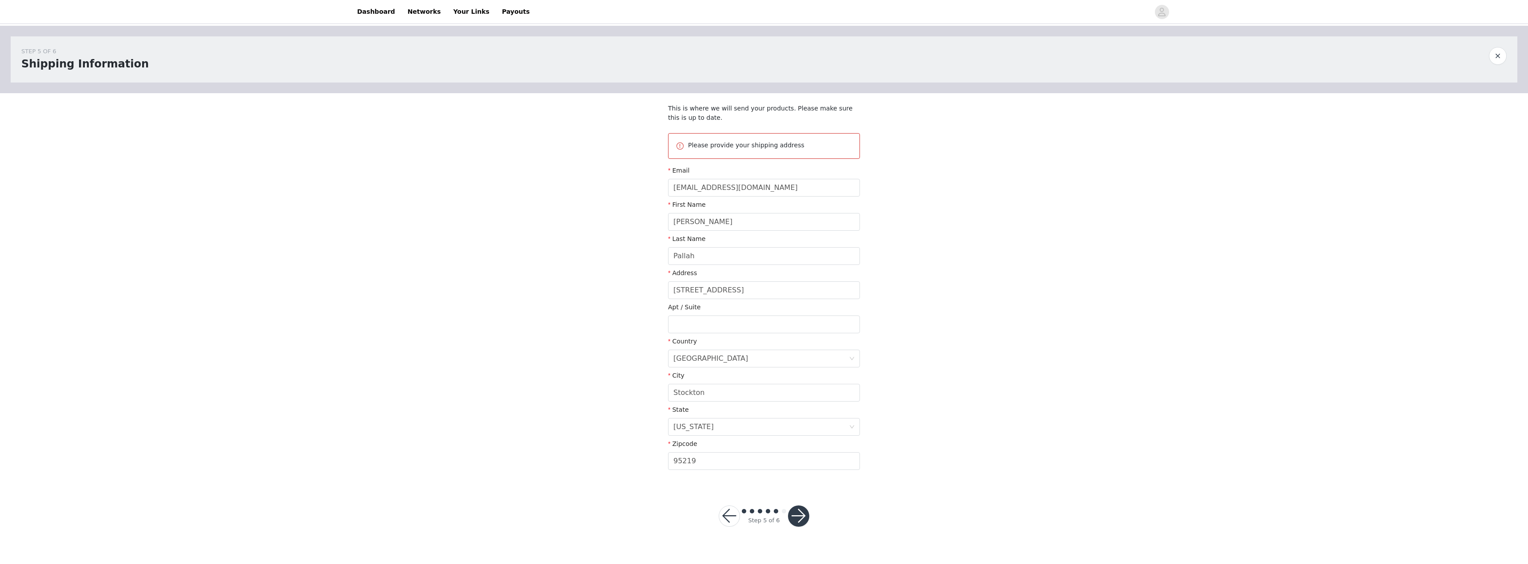
click at [796, 519] on button "button" at bounding box center [798, 516] width 21 height 21
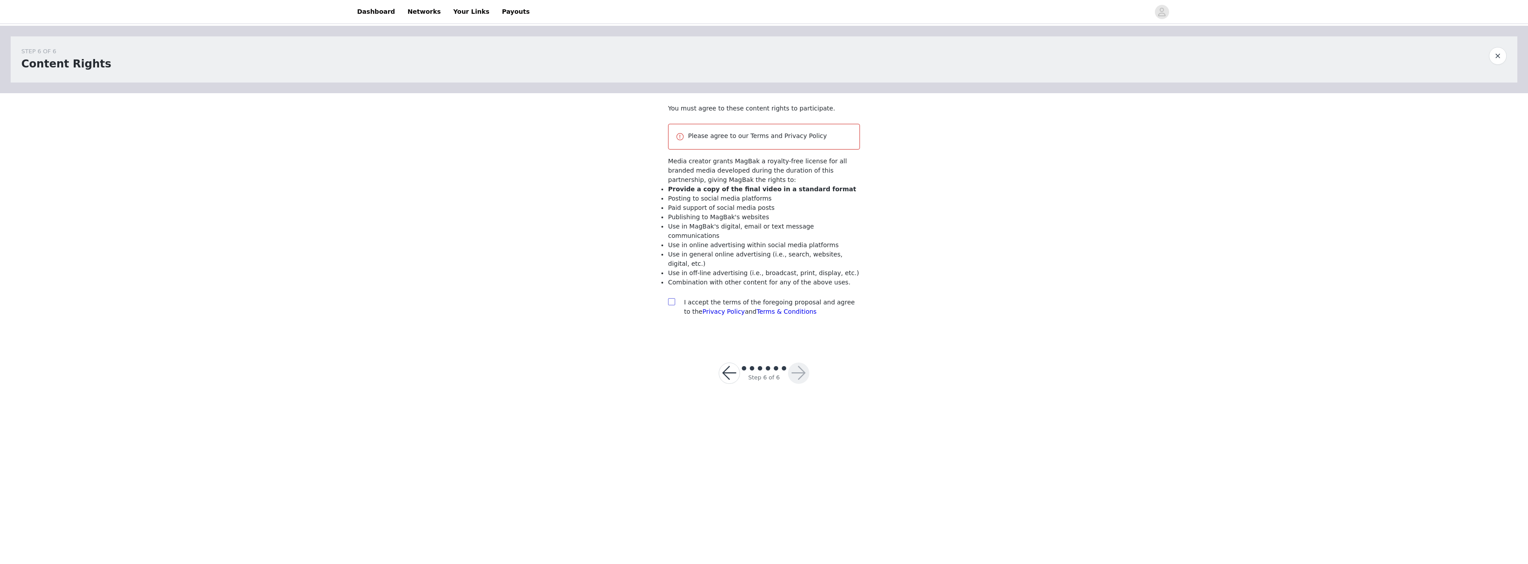
click at [670, 298] on input "checkbox" at bounding box center [671, 301] width 6 height 6
checkbox input "true"
click at [798, 363] on button "button" at bounding box center [798, 373] width 21 height 21
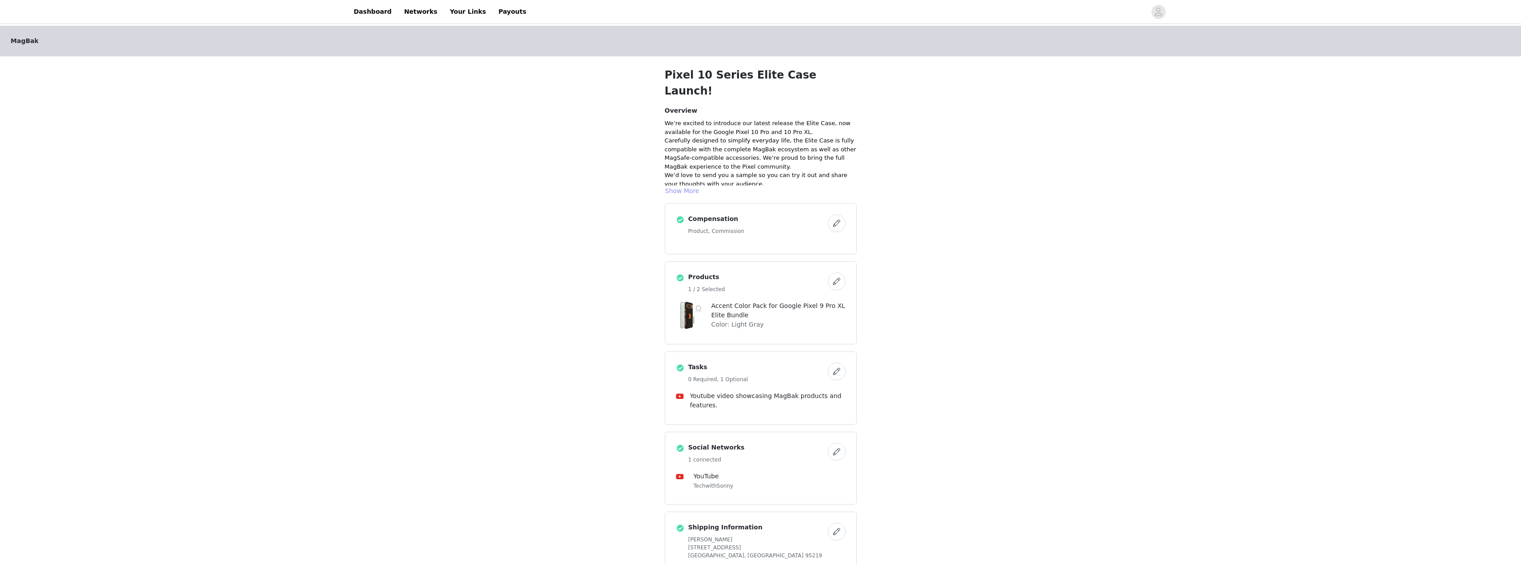
click at [678, 186] on button "Show More" at bounding box center [682, 191] width 35 height 11
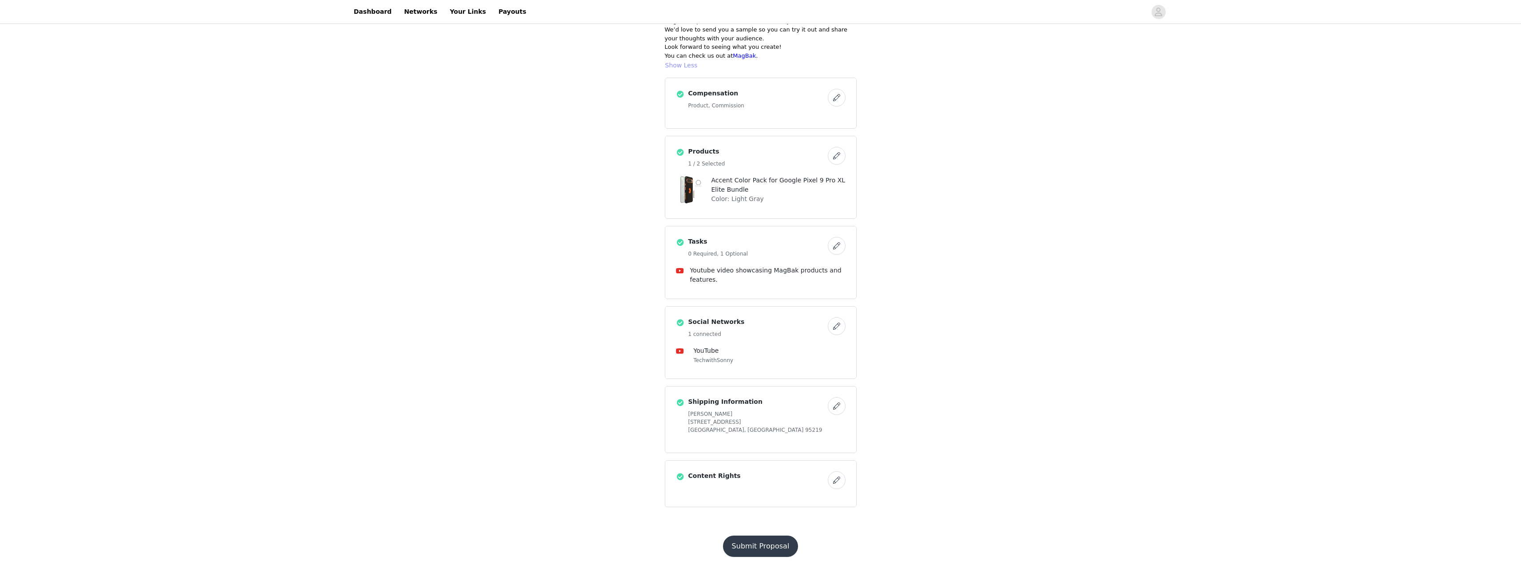
scroll to position [148, 0]
click at [750, 536] on button "Submit Proposal" at bounding box center [760, 544] width 75 height 21
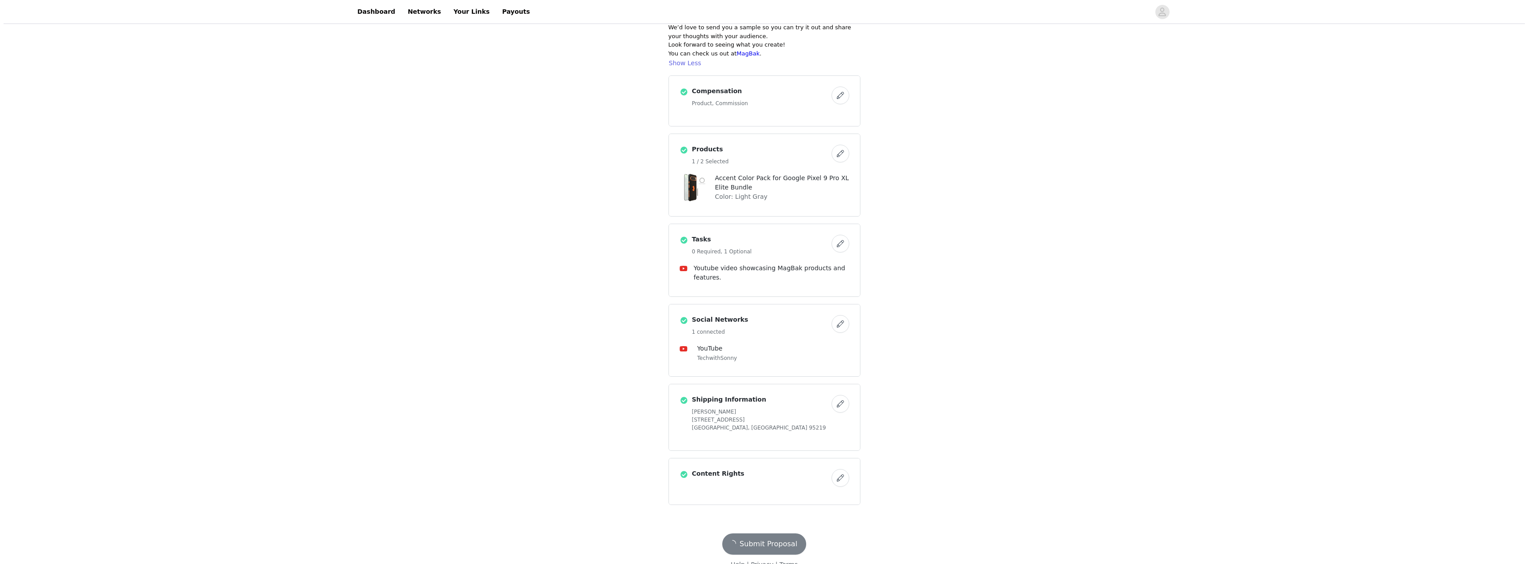
scroll to position [0, 0]
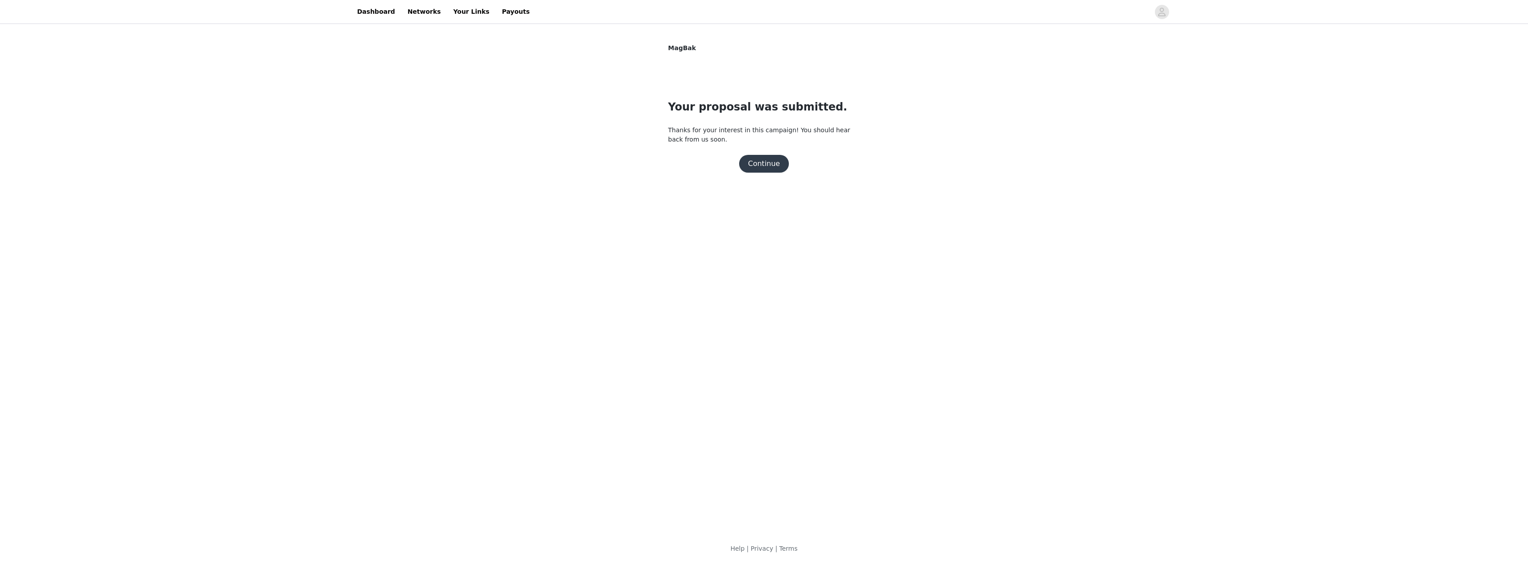
click at [766, 165] on button "Continue" at bounding box center [764, 164] width 50 height 18
